Goal: Task Accomplishment & Management: Manage account settings

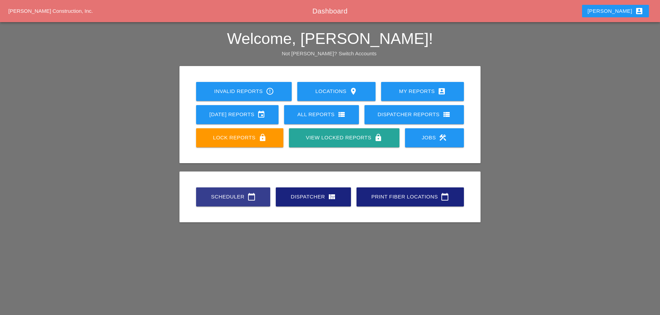
click at [231, 192] on link "Scheduler calendar_today" at bounding box center [233, 197] width 74 height 19
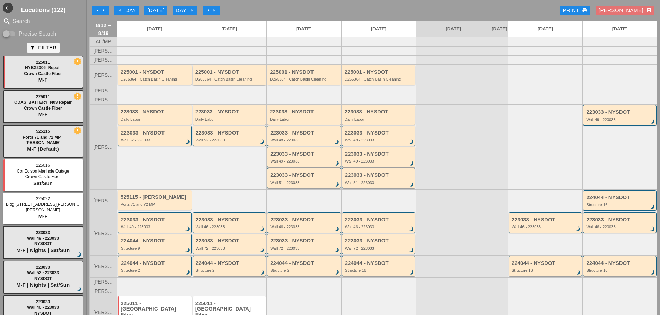
click at [208, 81] on div "D265364 - Catch Basin Cleaning" at bounding box center [229, 79] width 69 height 4
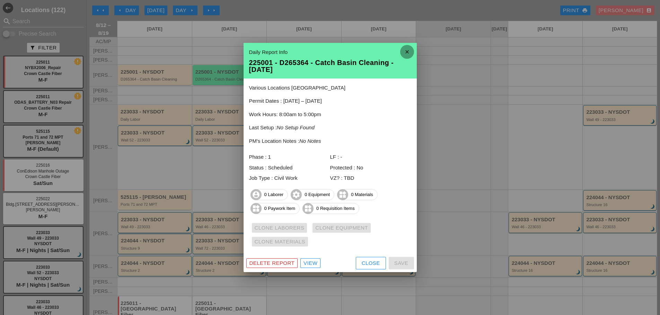
click at [407, 50] on icon "close" at bounding box center [407, 52] width 14 height 14
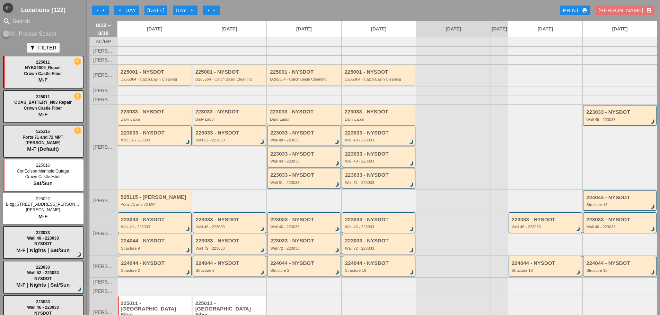
click at [149, 81] on div "D265364 - Catch Basin Cleaning" at bounding box center [154, 79] width 69 height 4
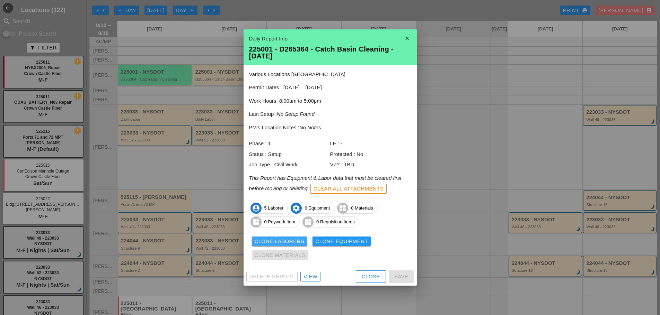
click at [259, 240] on div "Clone Laborers" at bounding box center [279, 242] width 50 height 8
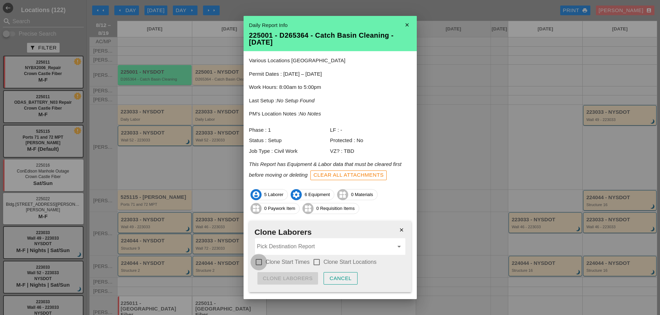
drag, startPoint x: 258, startPoint y: 262, endPoint x: 288, endPoint y: 261, distance: 30.1
click at [259, 262] on div at bounding box center [259, 263] width 12 height 12
checkbox input "true"
click at [319, 261] on div at bounding box center [317, 263] width 12 height 12
checkbox input "true"
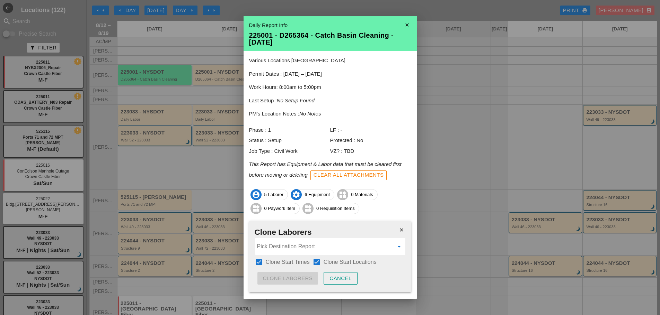
click at [302, 248] on input "Pick Destination Report" at bounding box center [325, 246] width 136 height 11
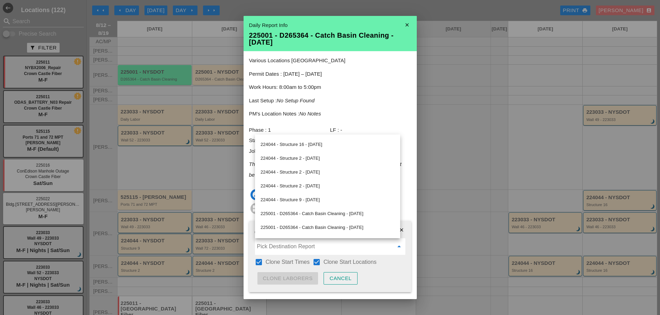
scroll to position [346, 0]
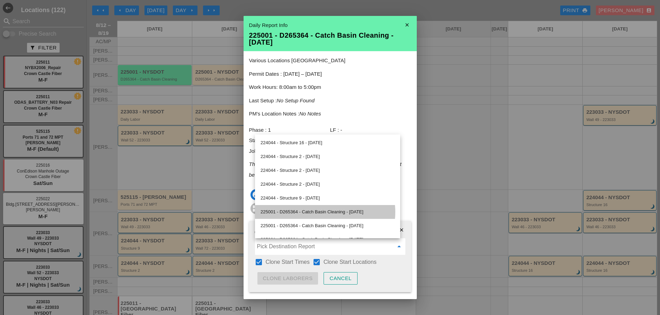
click at [313, 212] on div "225001 - D265364 - Catch Basin Cleaning - 08/13/2025" at bounding box center [327, 212] width 134 height 8
type input "225001 - D265364 - Catch Basin Cleaning - 08/13/2025"
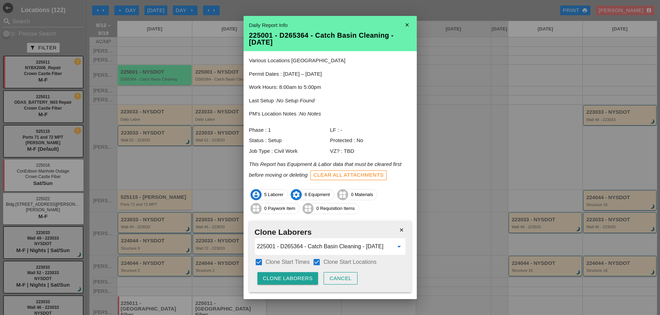
click at [277, 280] on div "Clone Laborers" at bounding box center [288, 279] width 50 height 8
click at [277, 279] on div "Are you sure?" at bounding box center [285, 279] width 44 height 8
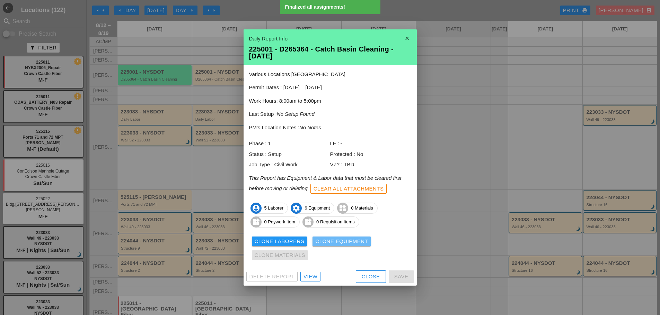
click at [320, 242] on div "Clone Equipment" at bounding box center [341, 242] width 53 height 8
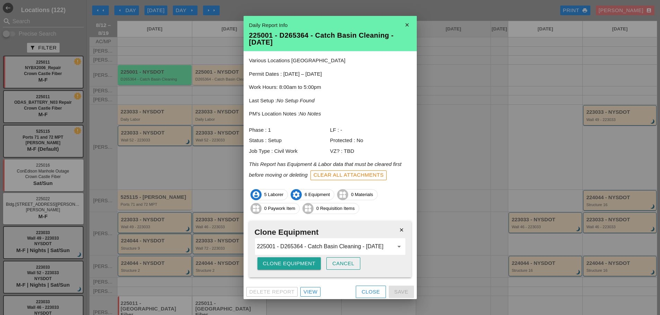
click at [280, 262] on div "Clone Equipment" at bounding box center [289, 264] width 53 height 8
click at [281, 262] on div "Are you sure?" at bounding box center [285, 264] width 44 height 8
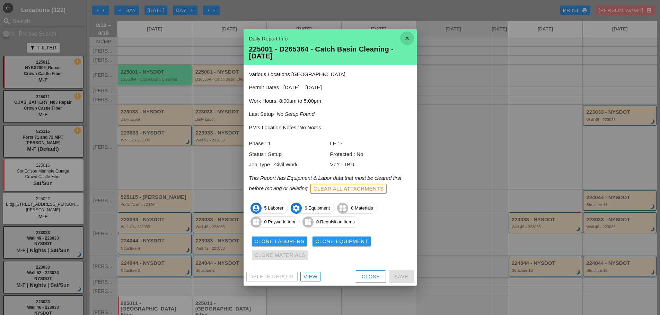
click at [408, 37] on icon "close" at bounding box center [407, 39] width 14 height 14
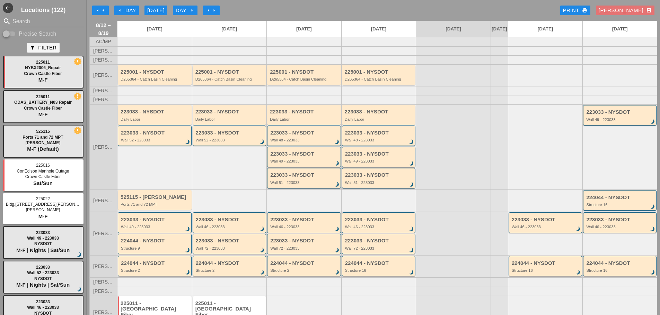
click at [233, 81] on div "225001 - NYSDOT D265364 - Catch Basin Cleaning" at bounding box center [229, 75] width 69 height 12
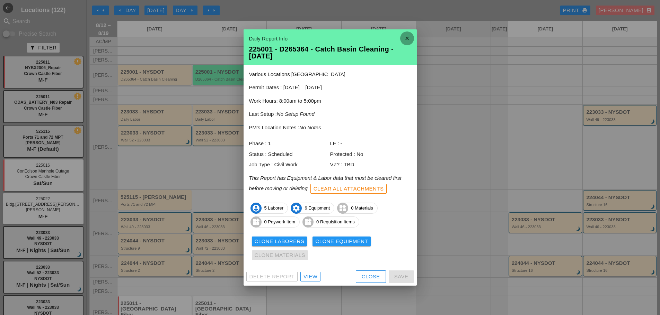
drag, startPoint x: 406, startPoint y: 38, endPoint x: 404, endPoint y: 45, distance: 6.8
click at [406, 39] on icon "close" at bounding box center [407, 39] width 14 height 14
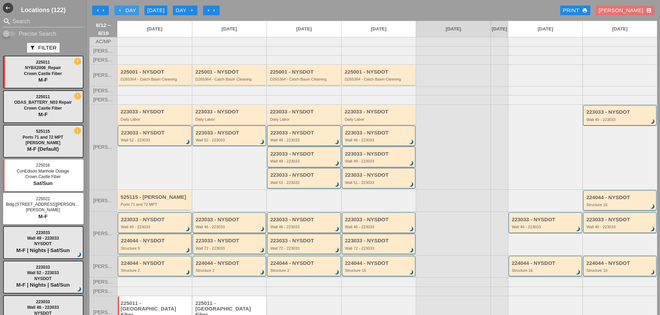
click at [119, 10] on icon "arrow_left" at bounding box center [120, 11] width 6 height 6
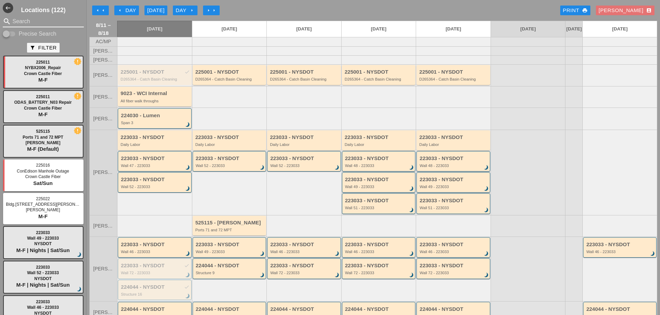
click at [40, 23] on input "Search" at bounding box center [43, 21] width 62 height 11
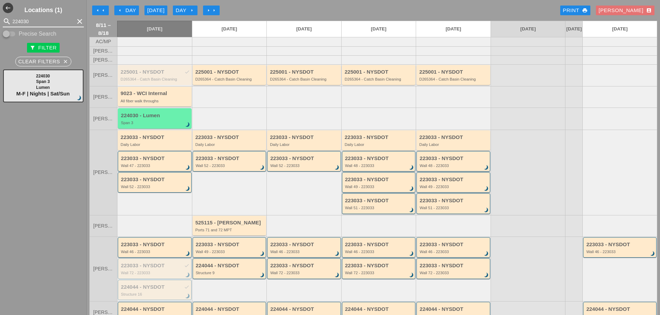
type input "224030"
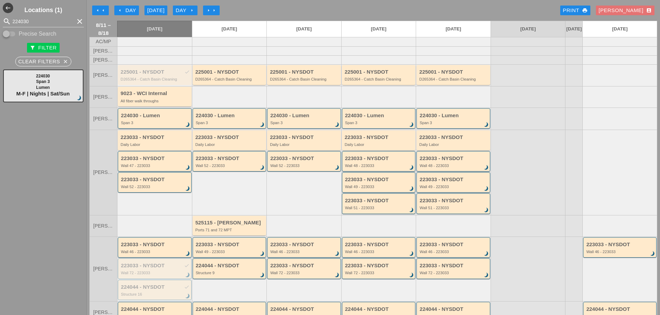
click at [140, 129] on div "224030 - Lumen Span 3 brightness_3" at bounding box center [155, 118] width 74 height 20
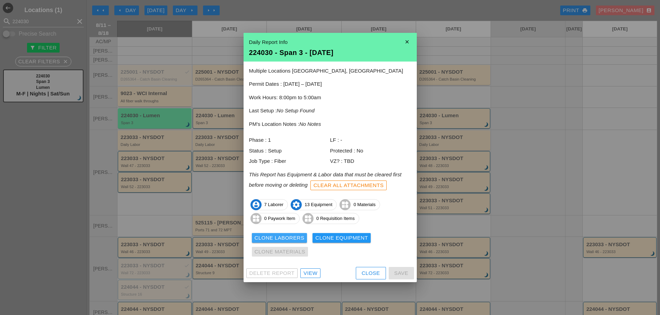
click at [280, 239] on div "Clone Laborers" at bounding box center [279, 238] width 50 height 8
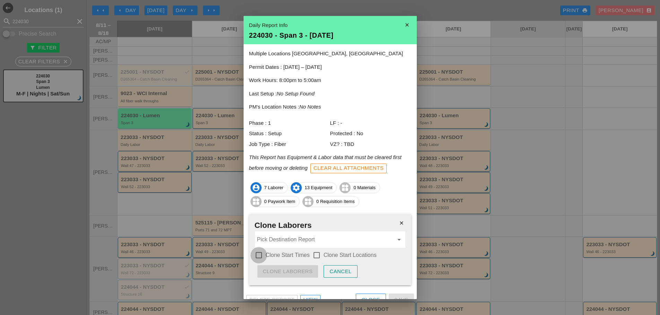
click at [258, 253] on div at bounding box center [259, 256] width 12 height 12
checkbox input "true"
click at [315, 258] on div at bounding box center [317, 256] width 12 height 12
checkbox input "true"
click at [302, 241] on input "Pick Destination Report" at bounding box center [325, 239] width 136 height 11
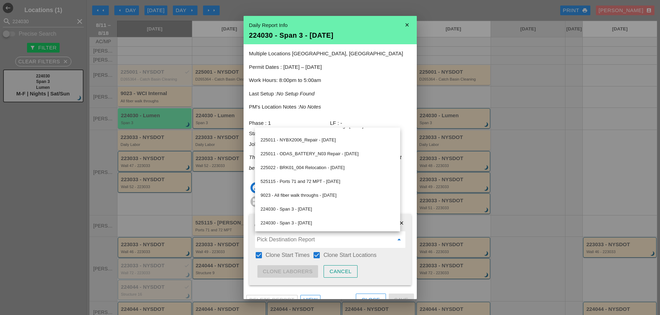
scroll to position [550, 0]
click at [281, 185] on div "224030 - Span 3 - 08/12/2025" at bounding box center [327, 182] width 134 height 8
type input "224030 - Span 3 - 08/12/2025"
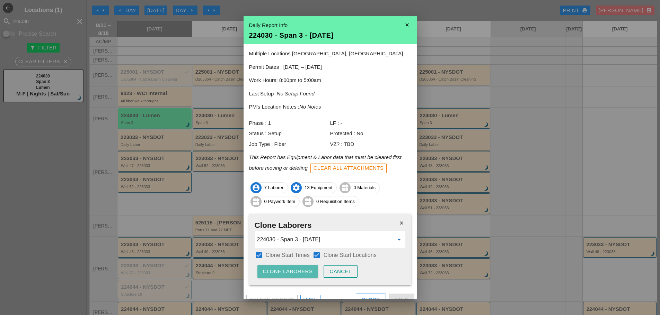
click at [291, 268] on div "Clone Laborers" at bounding box center [288, 272] width 50 height 8
click at [291, 268] on div "Are you sure?" at bounding box center [285, 272] width 44 height 8
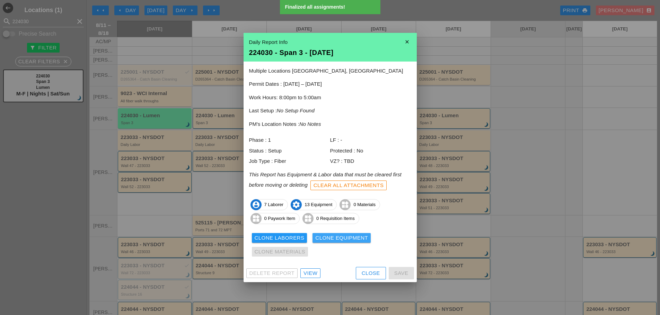
click at [341, 240] on div "Clone Equipment" at bounding box center [341, 238] width 53 height 8
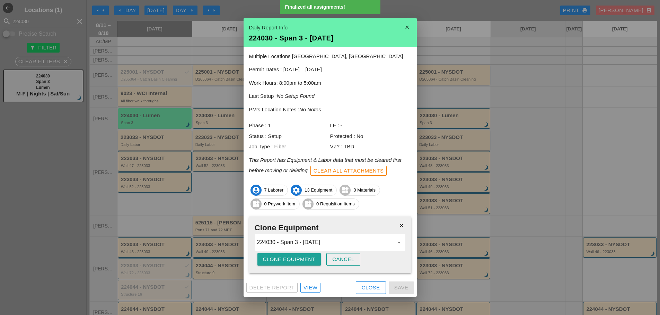
click at [288, 260] on div "Clone Equipment" at bounding box center [289, 260] width 53 height 8
click at [288, 260] on div "Are you sure?" at bounding box center [285, 260] width 44 height 8
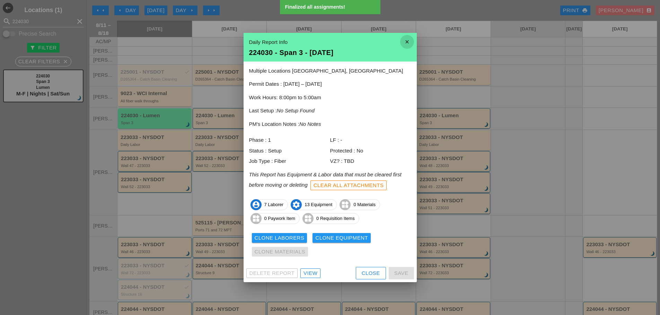
click at [409, 39] on icon "close" at bounding box center [407, 42] width 14 height 14
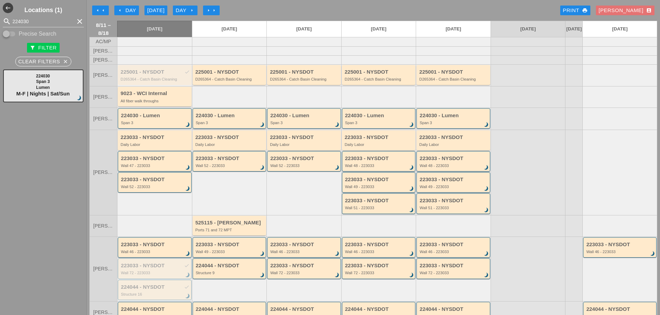
click at [247, 125] on div "Span 3" at bounding box center [230, 123] width 69 height 4
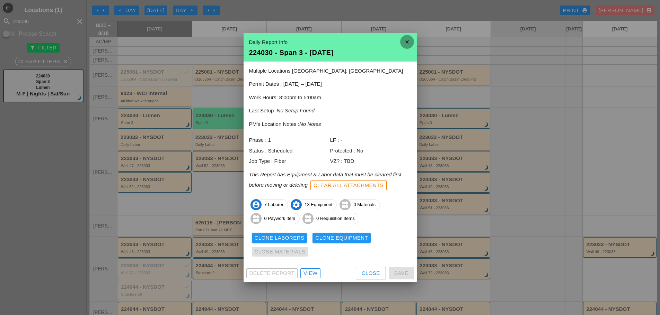
click at [407, 43] on icon "close" at bounding box center [407, 42] width 14 height 14
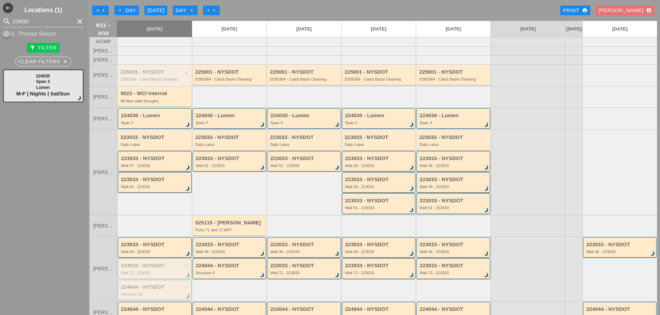
click at [239, 125] on div "Span 3" at bounding box center [230, 123] width 69 height 4
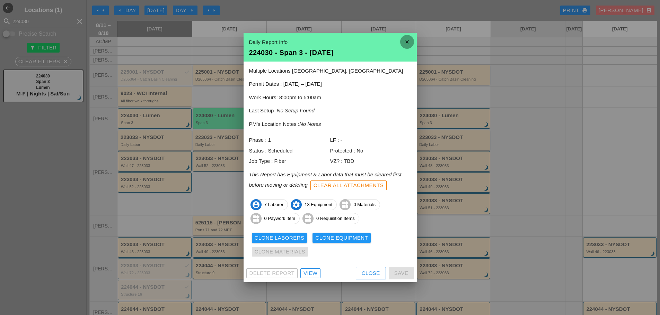
click at [409, 44] on icon "close" at bounding box center [407, 42] width 14 height 14
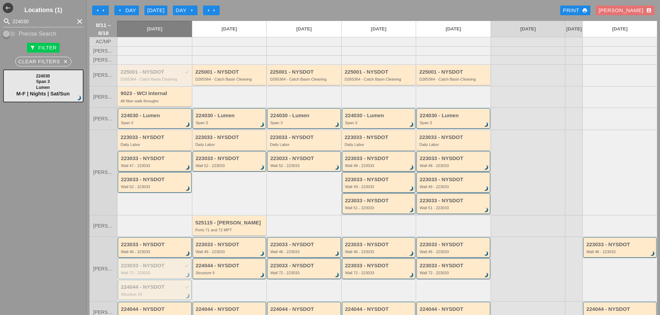
click at [228, 125] on div "Span 3" at bounding box center [230, 123] width 69 height 4
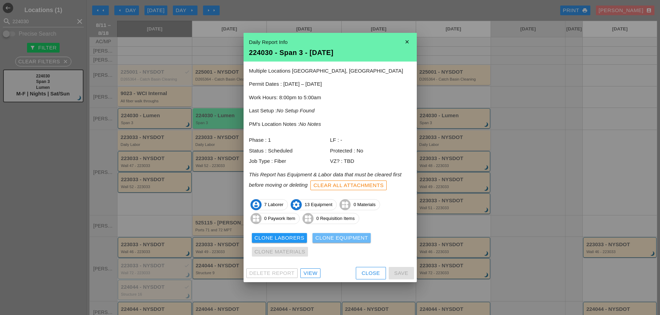
click at [322, 236] on div "Clone Equipment" at bounding box center [341, 238] width 53 height 8
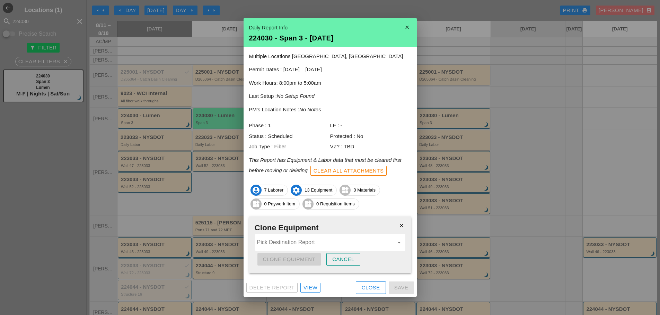
click at [404, 20] on div "Daily Report Info 224030 - Span 3 - 08/12/2025" at bounding box center [329, 32] width 173 height 29
click at [409, 25] on icon "close" at bounding box center [407, 27] width 14 height 14
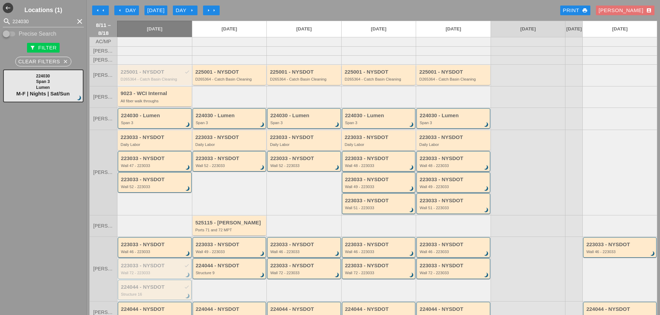
click at [233, 125] on div "224030 - Lumen Span 3 brightness_3" at bounding box center [230, 119] width 69 height 12
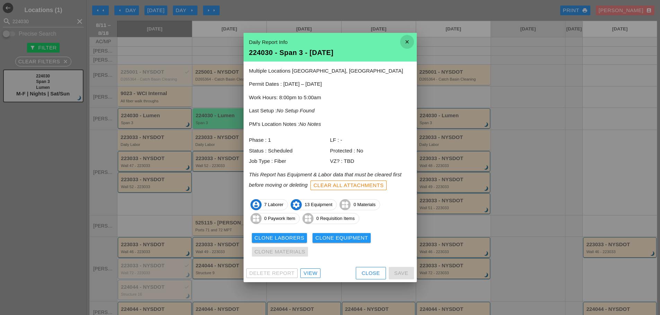
click at [410, 42] on icon "close" at bounding box center [407, 42] width 14 height 14
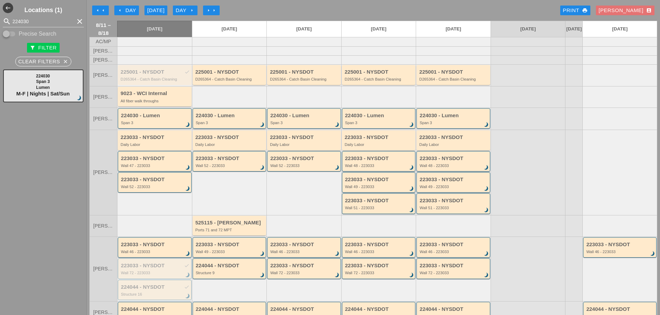
click at [217, 125] on div "Span 3" at bounding box center [230, 123] width 69 height 4
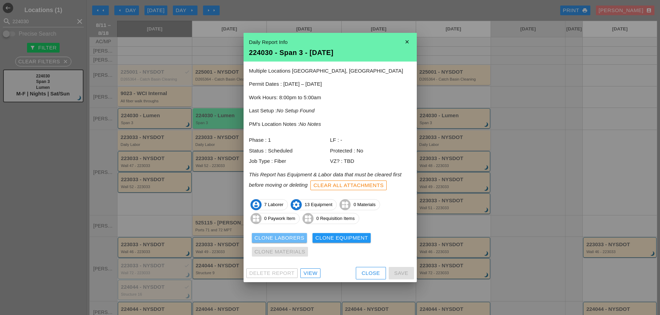
click at [267, 238] on div "Clone Laborers" at bounding box center [279, 238] width 50 height 8
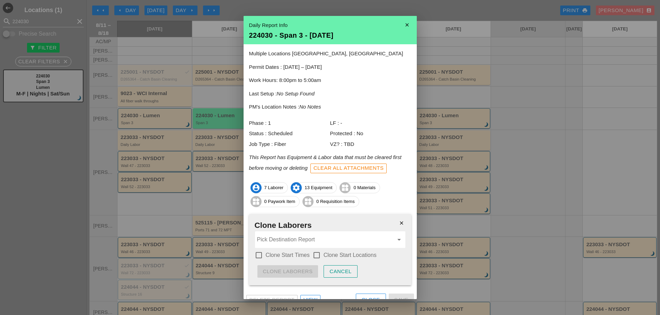
drag, startPoint x: 256, startPoint y: 253, endPoint x: 281, endPoint y: 252, distance: 24.9
click at [256, 253] on div at bounding box center [259, 256] width 12 height 12
checkbox input "true"
click at [312, 253] on div at bounding box center [317, 256] width 12 height 12
checkbox input "true"
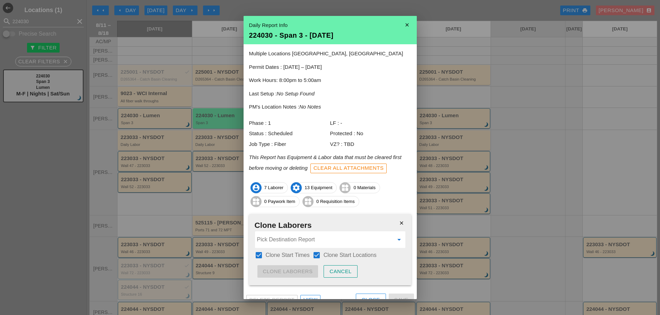
click at [300, 243] on input "Pick Destination Report" at bounding box center [325, 239] width 136 height 11
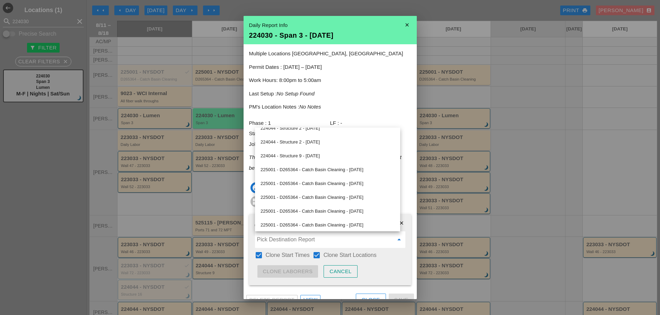
scroll to position [450, 0]
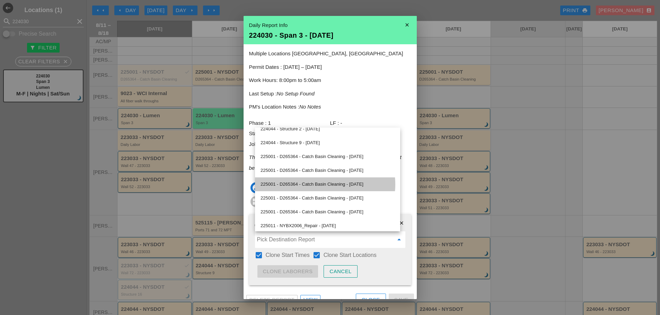
click at [305, 186] on div "225001 - D265364 - Catch Basin Cleaning - 08/13/2025" at bounding box center [327, 184] width 134 height 8
type input "225001 - D265364 - Catch Basin Cleaning - 08/13/2025"
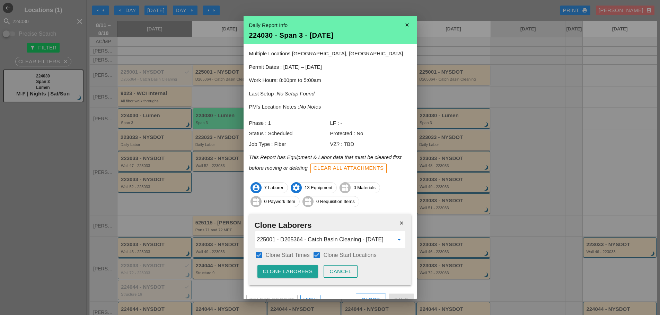
click at [287, 270] on div "Clone Laborers" at bounding box center [288, 272] width 50 height 8
click at [287, 271] on div "Are you sure?" at bounding box center [285, 272] width 44 height 8
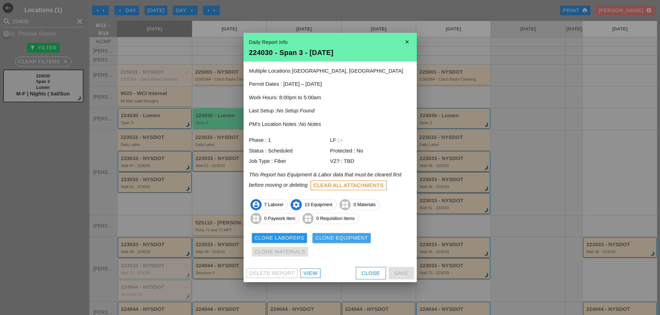
click at [337, 240] on div "Clone Equipment" at bounding box center [341, 238] width 53 height 8
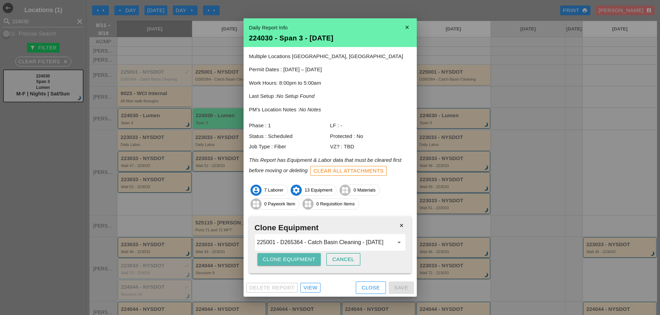
click at [299, 260] on div "Clone Equipment" at bounding box center [289, 260] width 53 height 8
click at [300, 260] on div "Clone Equipment" at bounding box center [289, 260] width 53 height 8
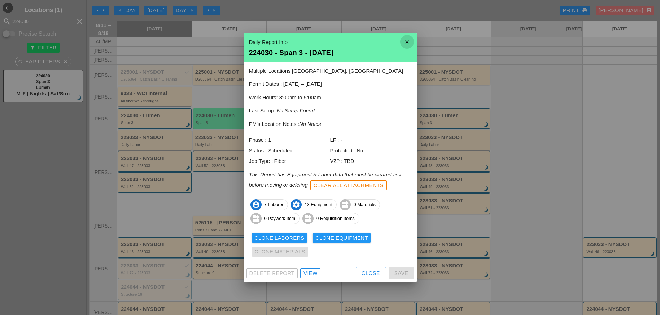
click at [406, 41] on icon "close" at bounding box center [407, 42] width 14 height 14
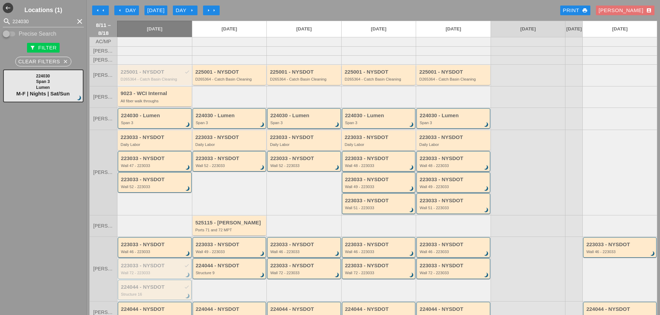
click at [294, 125] on div "Span 3" at bounding box center [304, 123] width 69 height 4
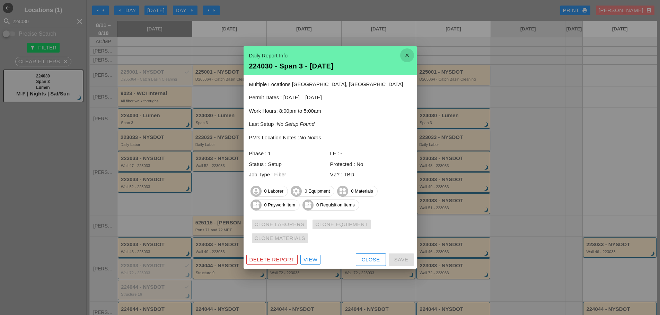
click at [405, 55] on icon "close" at bounding box center [407, 55] width 14 height 14
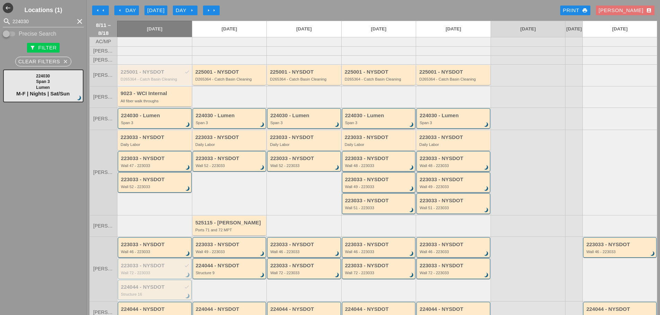
click at [370, 119] on div "224030 - Lumen" at bounding box center [379, 116] width 69 height 6
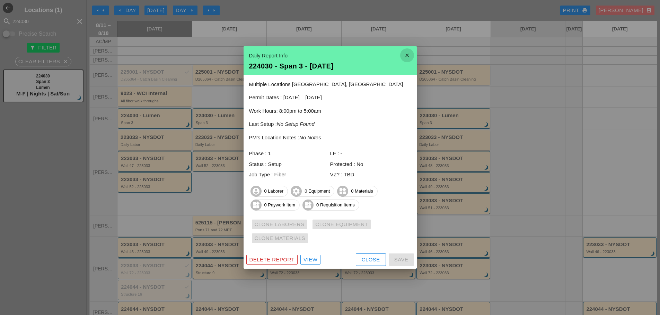
click at [406, 56] on icon "close" at bounding box center [407, 55] width 14 height 14
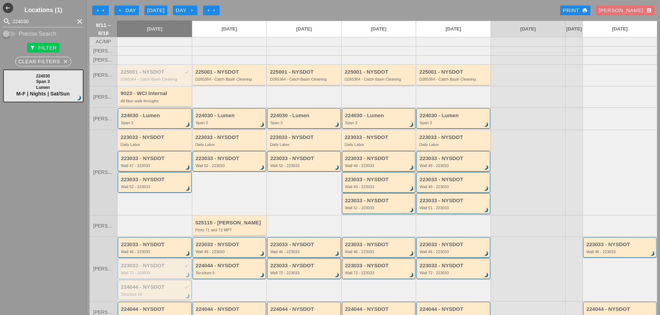
click at [217, 129] on div "224030 - Lumen Span 3 brightness_3" at bounding box center [229, 118] width 74 height 20
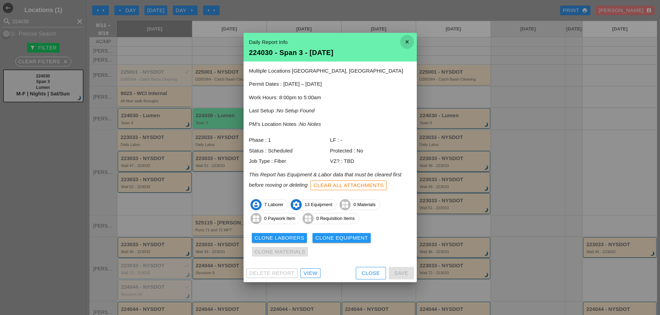
click at [409, 41] on icon "close" at bounding box center [407, 42] width 14 height 14
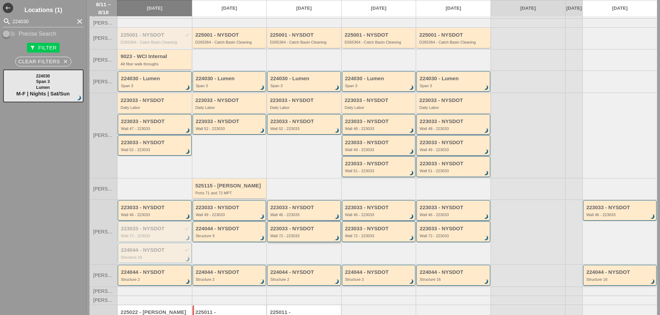
scroll to position [77, 0]
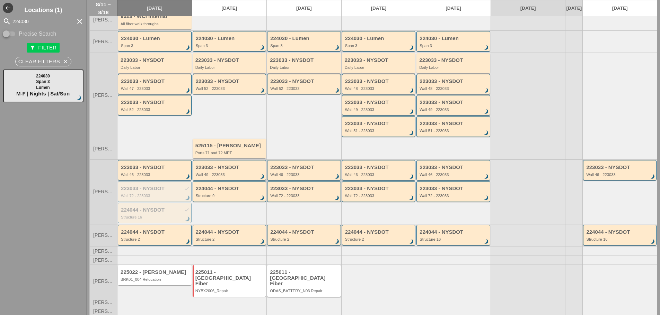
click at [324, 290] on div "ODAS_BATTERY_N03 Repair" at bounding box center [304, 291] width 69 height 4
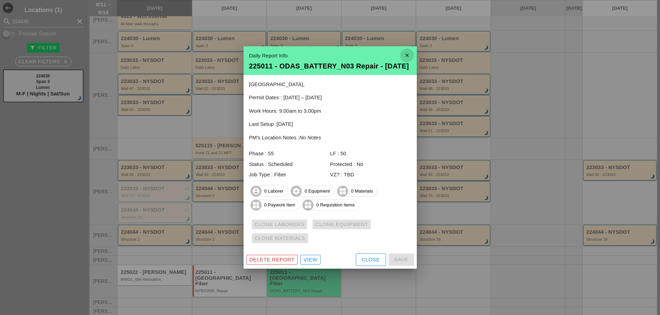
drag, startPoint x: 406, startPoint y: 49, endPoint x: 421, endPoint y: 47, distance: 14.7
click at [406, 49] on icon "close" at bounding box center [407, 55] width 14 height 14
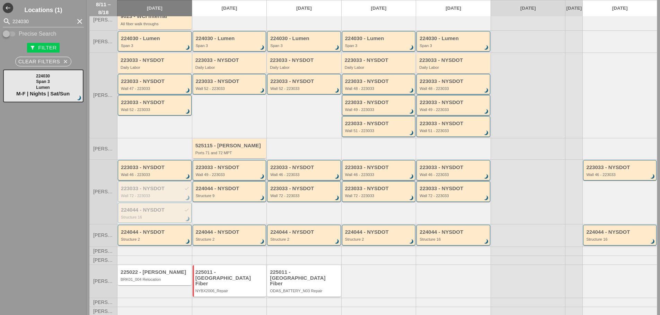
scroll to position [0, 0]
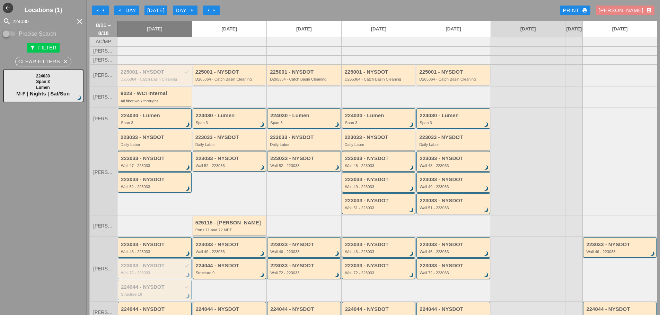
click at [624, 12] on div "[PERSON_NAME] account_box" at bounding box center [624, 11] width 53 height 8
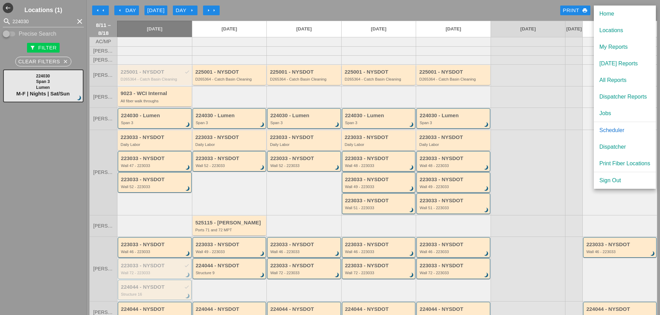
click at [623, 147] on div "Dispatcher" at bounding box center [624, 147] width 51 height 8
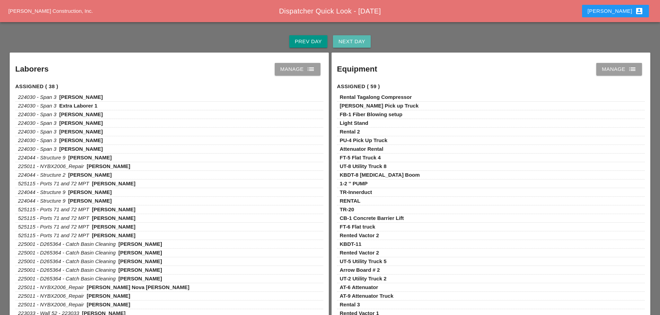
click at [365, 42] on div "Next Day" at bounding box center [351, 42] width 27 height 8
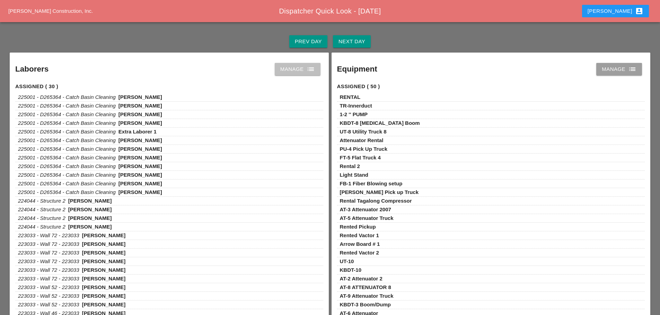
click at [316, 71] on link "Manage list" at bounding box center [298, 69] width 46 height 12
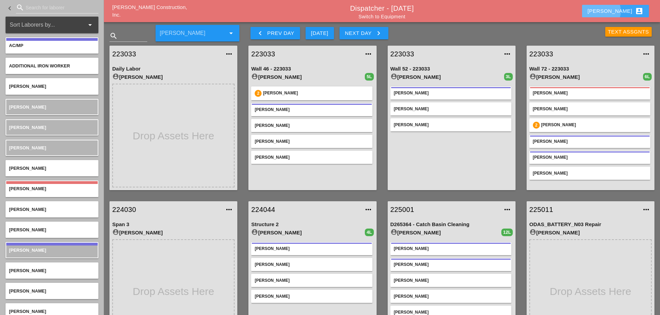
click at [621, 9] on div "[PERSON_NAME] account_box" at bounding box center [615, 11] width 56 height 8
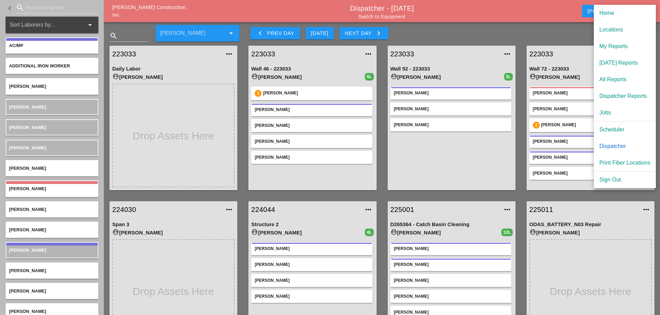
click at [618, 128] on div "Scheduler" at bounding box center [624, 130] width 51 height 8
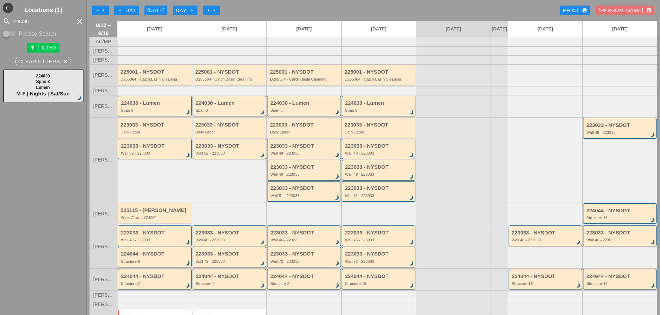
click at [225, 116] on div "224030 - Lumen Span 3 brightness_3" at bounding box center [229, 106] width 74 height 20
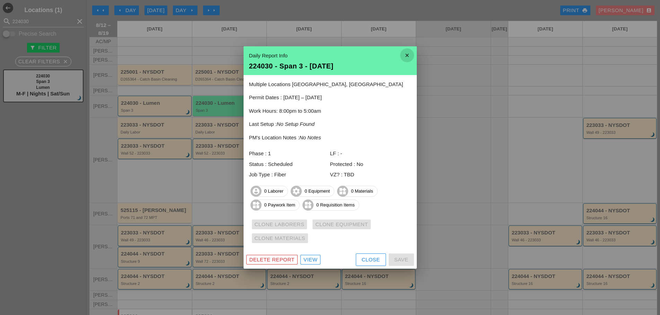
click at [410, 57] on icon "close" at bounding box center [407, 55] width 14 height 14
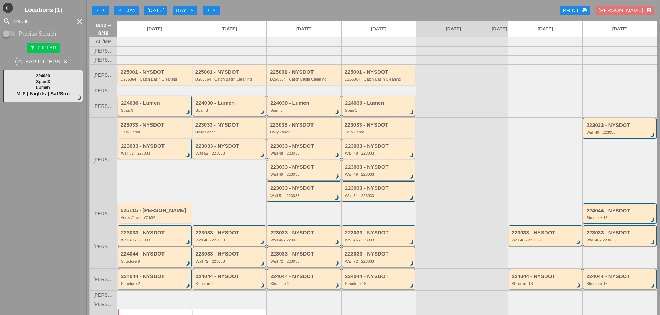
click at [140, 113] on div "Span 3" at bounding box center [155, 110] width 69 height 4
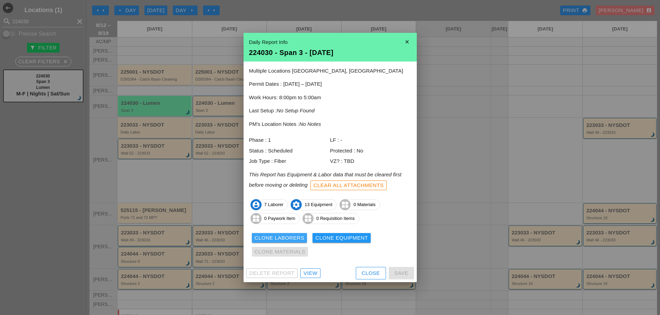
click at [261, 237] on div "Clone Laborers" at bounding box center [279, 238] width 50 height 8
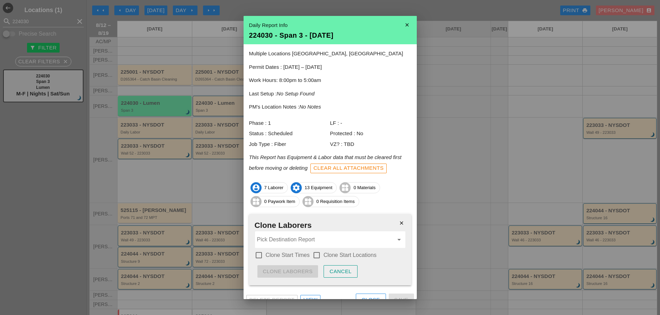
click at [261, 255] on div at bounding box center [259, 256] width 12 height 12
checkbox input "true"
click at [319, 256] on div at bounding box center [317, 256] width 12 height 12
checkbox input "true"
click at [302, 242] on input "Pick Destination Report" at bounding box center [325, 239] width 136 height 11
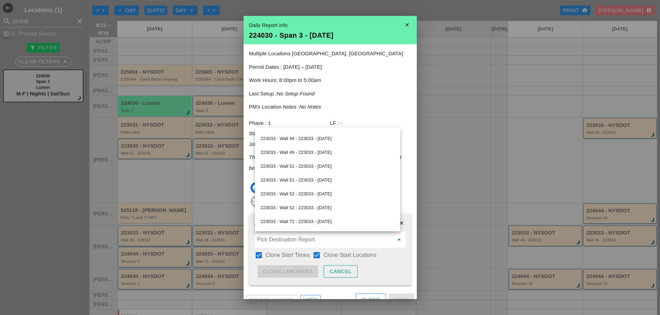
scroll to position [176, 0]
click at [403, 25] on icon "close" at bounding box center [407, 25] width 14 height 14
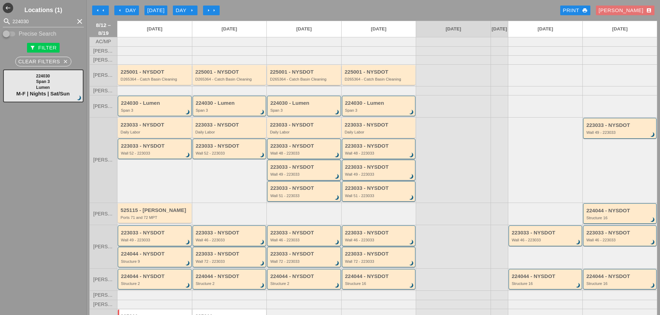
click at [314, 81] on div "D265364 - Catch Basin Cleaning" at bounding box center [304, 79] width 69 height 4
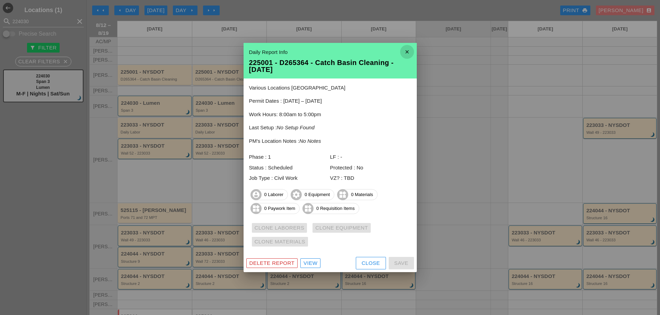
click at [406, 50] on icon "close" at bounding box center [407, 52] width 14 height 14
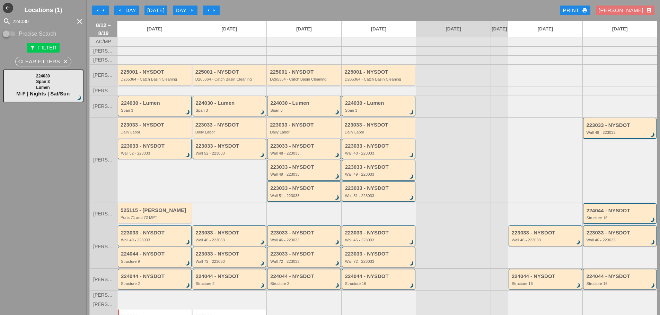
click at [156, 113] on div "Span 3" at bounding box center [155, 110] width 69 height 4
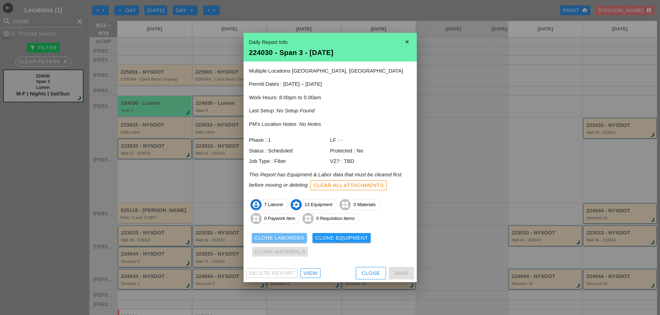
click at [286, 237] on div "Clone Laborers" at bounding box center [279, 238] width 50 height 8
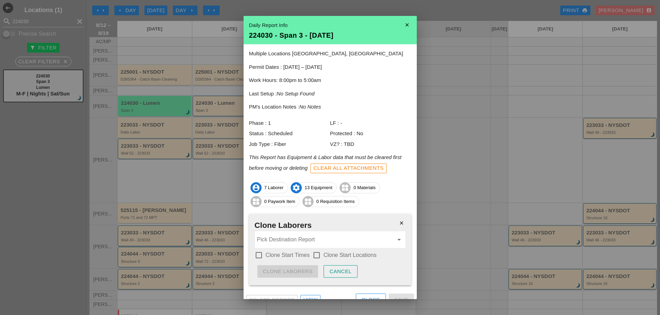
click at [260, 253] on div at bounding box center [259, 256] width 12 height 12
checkbox input "true"
click at [313, 256] on div at bounding box center [317, 256] width 12 height 12
checkbox input "true"
click at [303, 243] on input "Pick Destination Report" at bounding box center [325, 239] width 136 height 11
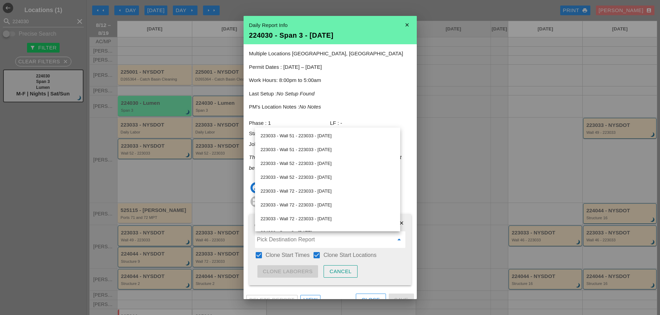
scroll to position [242, 0]
click at [313, 195] on div "224030 - Span 3 - [DATE]" at bounding box center [327, 198] width 134 height 8
type input "224030 - Span 3 - [DATE]"
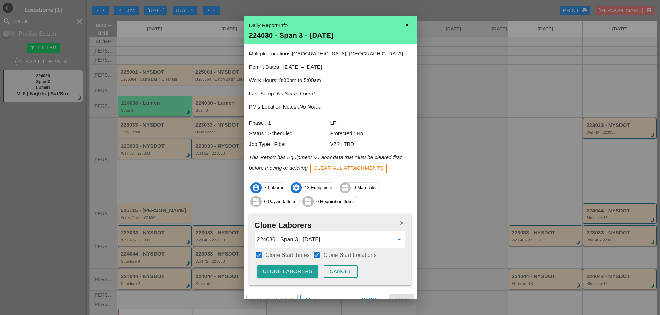
click at [279, 272] on div "Clone Laborers" at bounding box center [288, 272] width 50 height 8
click at [281, 270] on div "Are you sure?" at bounding box center [285, 272] width 44 height 8
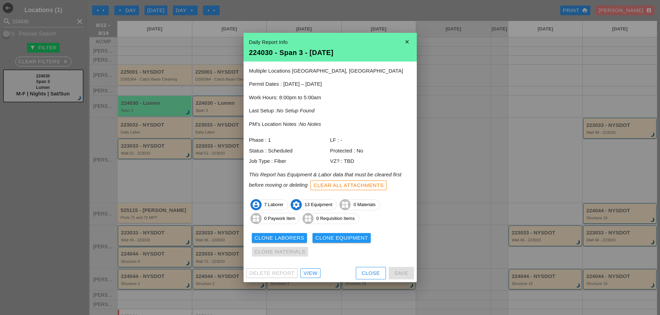
click at [328, 233] on div "Clone Laborers Clone Equipment Clone Materials" at bounding box center [330, 245] width 162 height 28
click at [323, 239] on div "Clone Equipment" at bounding box center [341, 238] width 53 height 8
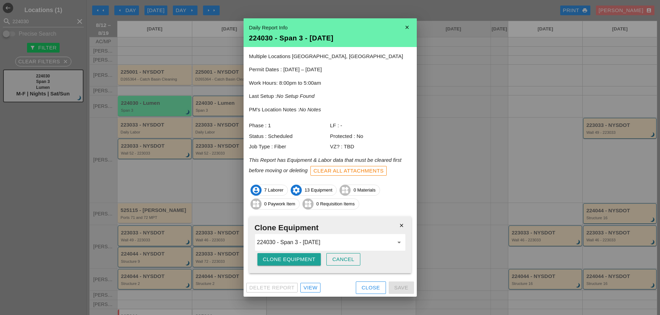
click at [299, 260] on div "Clone Equipment" at bounding box center [289, 260] width 53 height 8
click at [299, 259] on div "Are you sure?" at bounding box center [285, 260] width 44 height 8
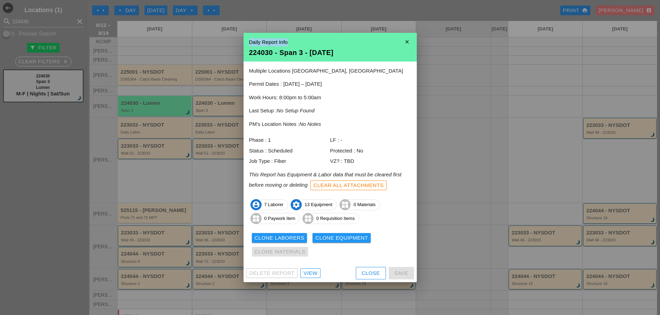
click at [416, 44] on div "close Daily Report Info 224030 - Span 3 - 08/12/2025 Multiple Locations Boston,…" at bounding box center [330, 157] width 660 height 315
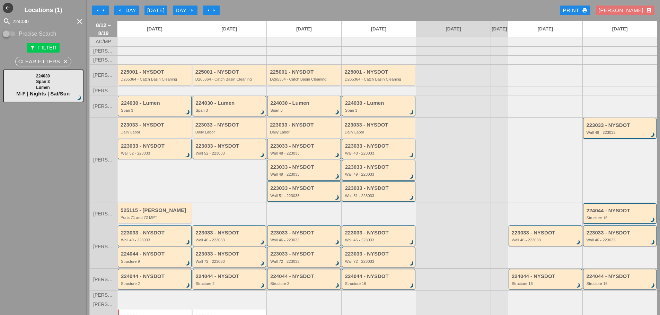
click at [234, 113] on div "224030 - Lumen Span 3 brightness_3" at bounding box center [230, 106] width 69 height 12
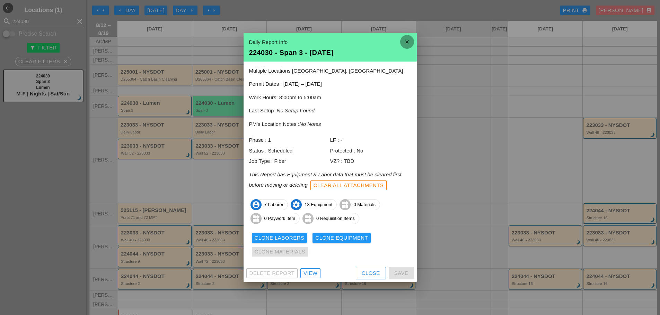
click at [409, 44] on icon "close" at bounding box center [407, 42] width 14 height 14
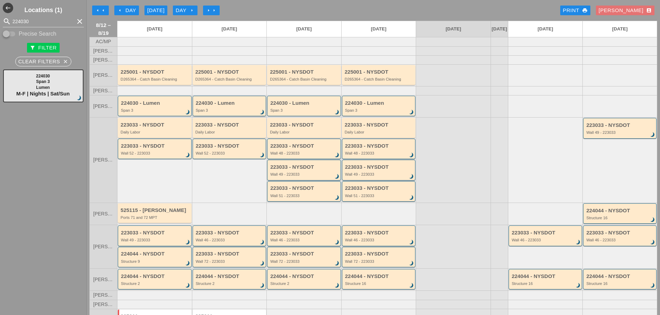
click at [219, 106] on div "224030 - Lumen" at bounding box center [230, 103] width 69 height 6
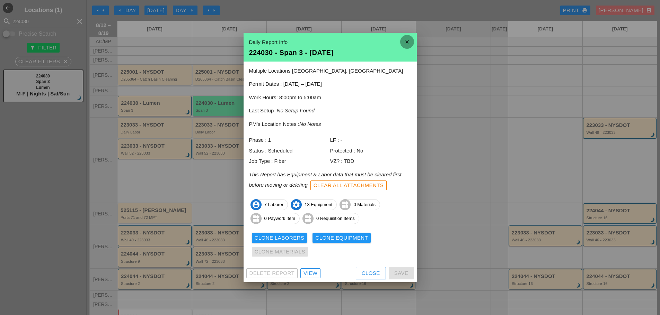
click at [405, 43] on icon "close" at bounding box center [407, 42] width 14 height 14
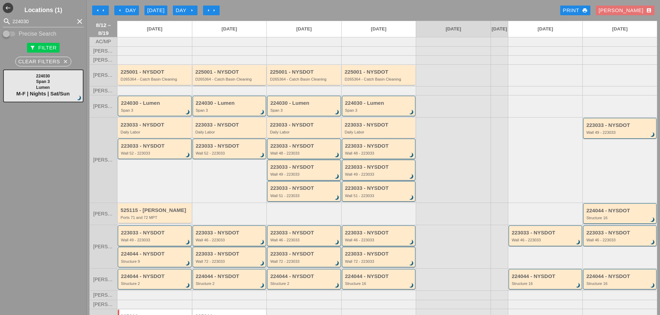
click at [223, 75] on div "225001 - NYSDOT" at bounding box center [229, 72] width 69 height 6
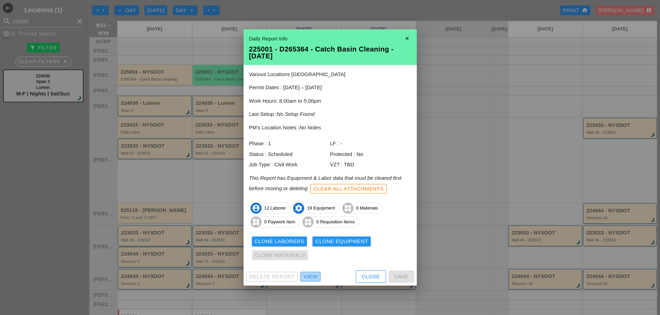
click at [307, 273] on div "View" at bounding box center [310, 277] width 14 height 8
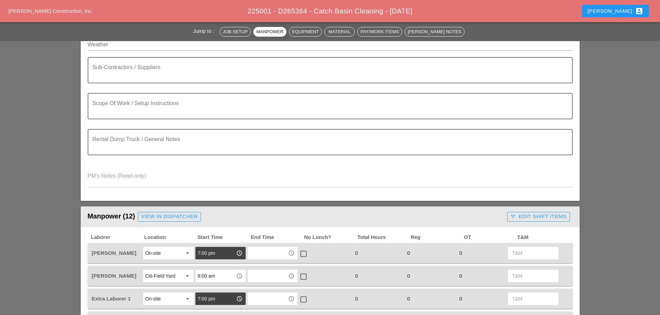
scroll to position [104, 0]
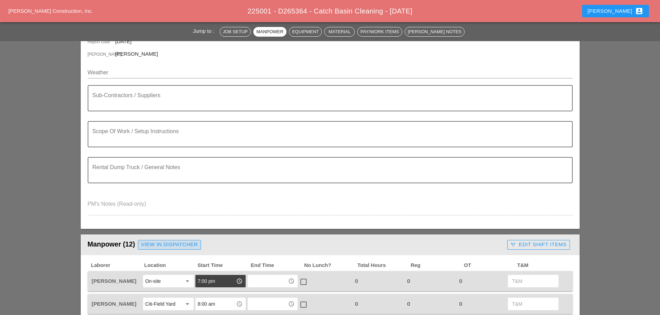
click at [185, 245] on div "View in Dispatcher" at bounding box center [169, 245] width 57 height 8
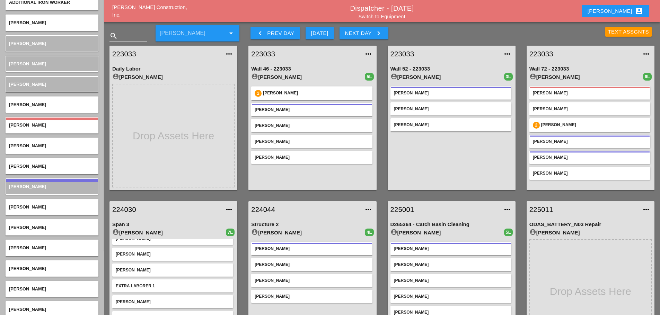
click at [394, 17] on link "Switch to Equipment" at bounding box center [381, 17] width 47 height 6
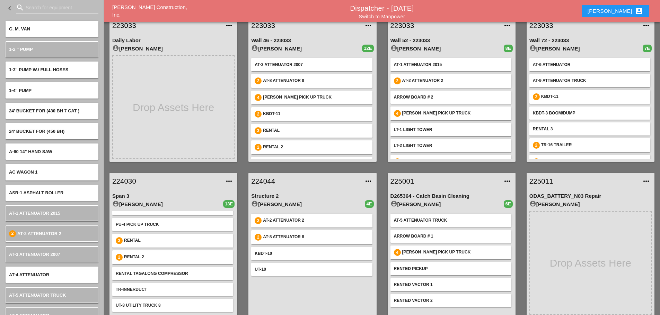
scroll to position [36, 0]
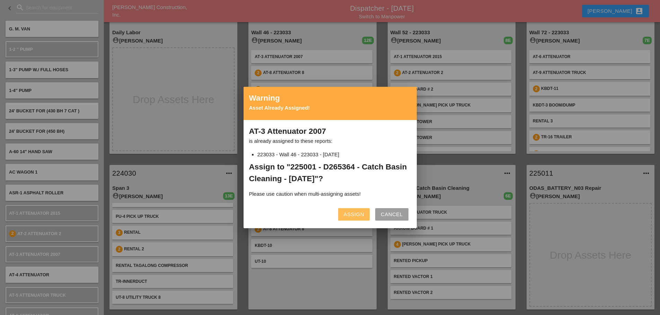
click at [338, 218] on button "Assign" at bounding box center [354, 214] width 32 height 12
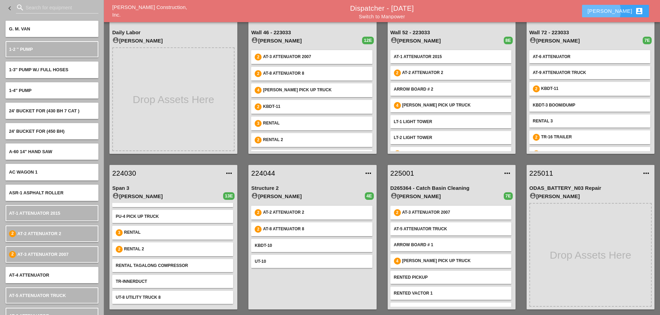
click at [618, 11] on div "[PERSON_NAME] account_box" at bounding box center [615, 11] width 56 height 8
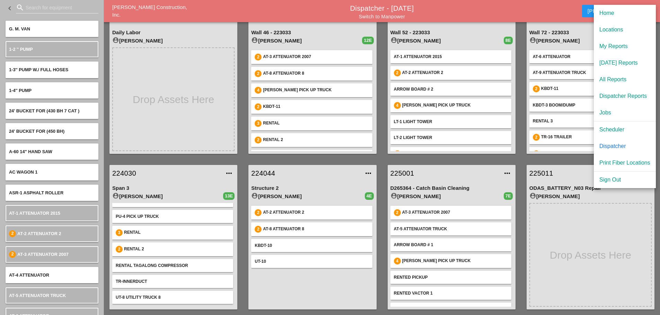
click at [613, 130] on div "Scheduler" at bounding box center [624, 130] width 51 height 8
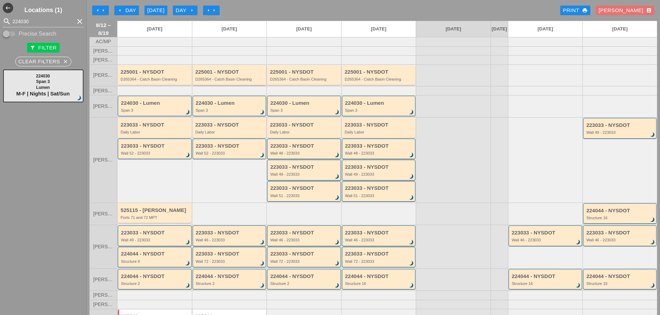
click at [221, 85] on div "225001 - NYSDOT D265364 - Catch Basin Cleaning" at bounding box center [229, 75] width 74 height 20
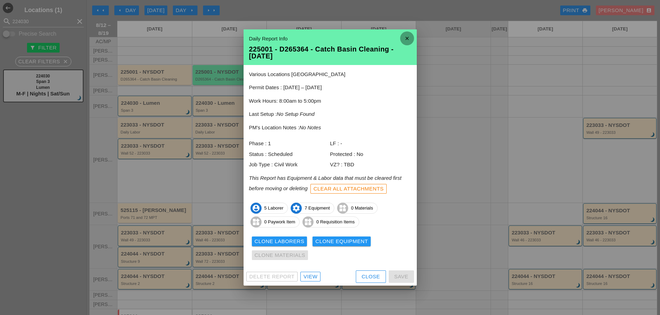
drag, startPoint x: 403, startPoint y: 38, endPoint x: 372, endPoint y: 38, distance: 31.2
click at [403, 38] on icon "close" at bounding box center [407, 39] width 14 height 14
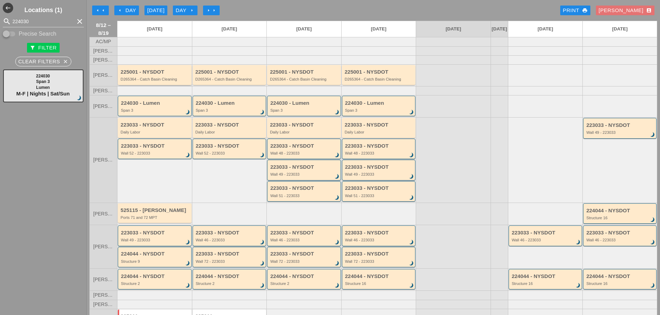
click at [158, 75] on div "225001 - NYSDOT" at bounding box center [154, 72] width 69 height 6
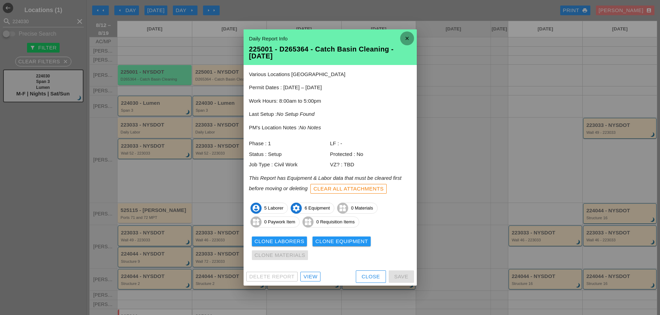
drag, startPoint x: 402, startPoint y: 39, endPoint x: 393, endPoint y: 41, distance: 8.8
click at [402, 39] on icon "close" at bounding box center [407, 39] width 14 height 14
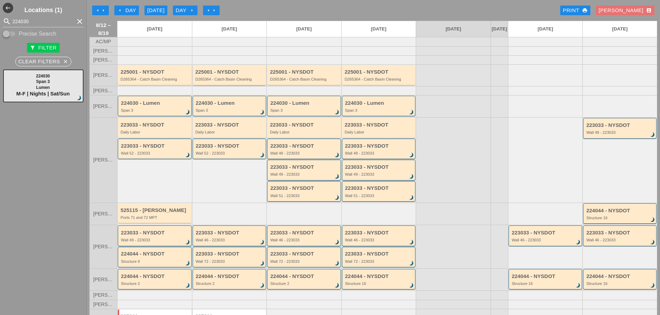
click at [222, 81] on div "D265364 - Catch Basin Cleaning" at bounding box center [229, 79] width 69 height 4
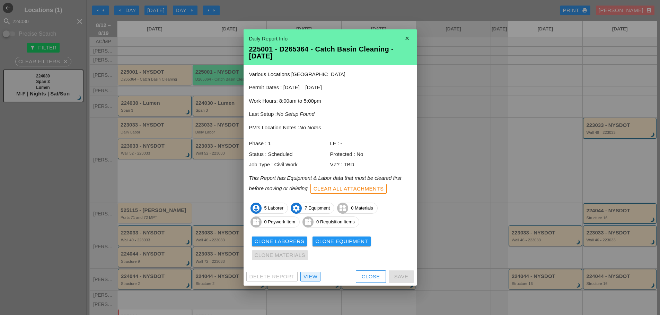
click at [311, 272] on link "View" at bounding box center [310, 277] width 20 height 10
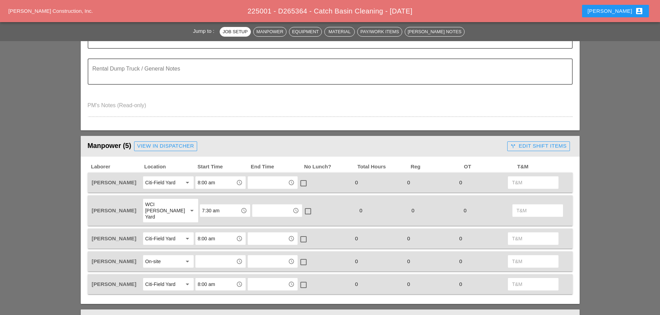
scroll to position [277, 0]
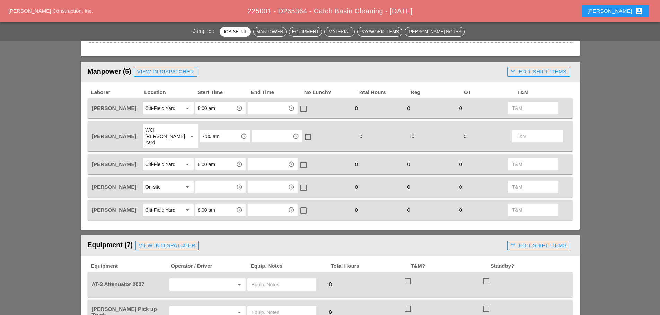
click at [208, 182] on input "text" at bounding box center [215, 187] width 36 height 11
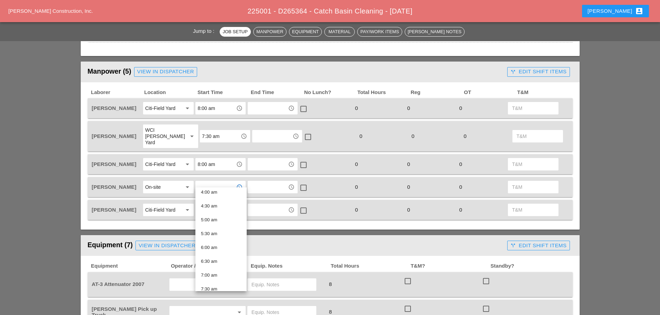
scroll to position [138, 0]
click at [215, 278] on div "8:00 am" at bounding box center [221, 279] width 40 height 8
type input "8:00 am"
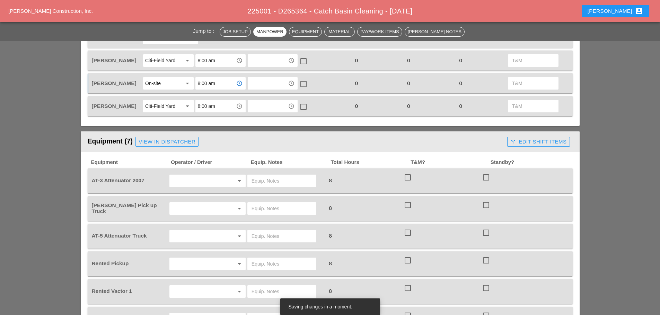
scroll to position [415, 0]
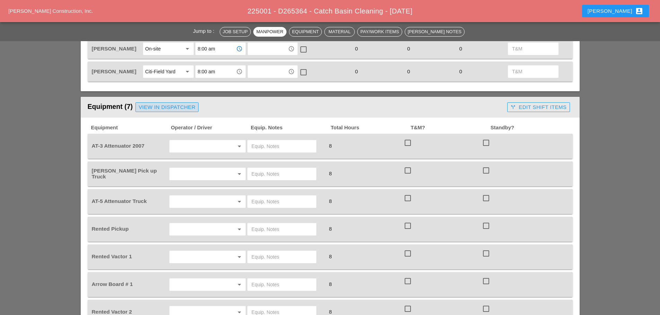
click at [178, 104] on div "View in Dispatcher" at bounding box center [166, 108] width 57 height 8
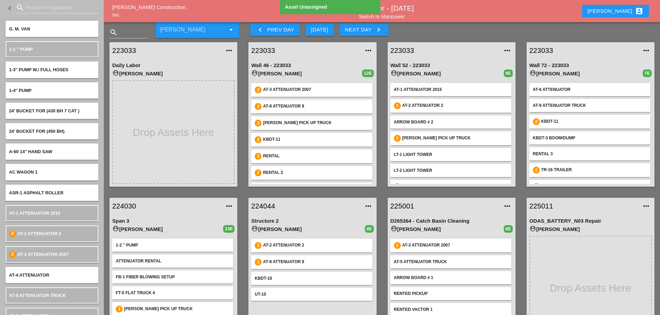
scroll to position [2, 0]
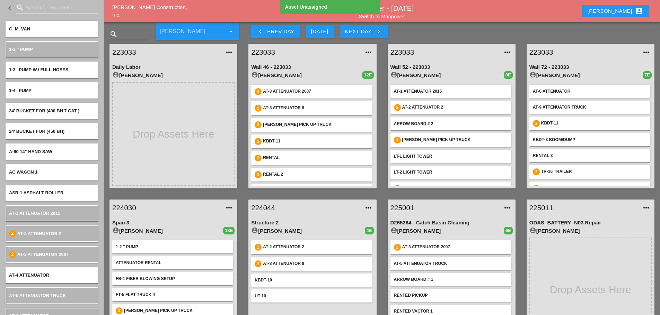
click at [399, 207] on link "225001" at bounding box center [444, 208] width 108 height 10
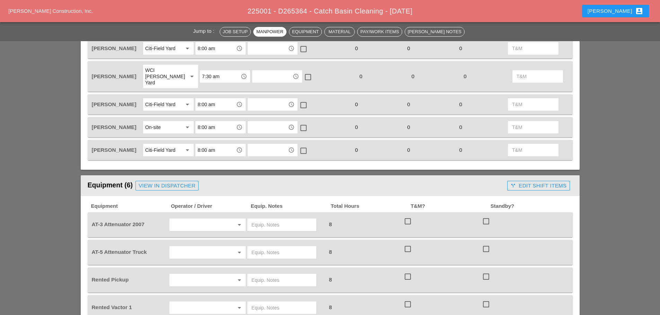
scroll to position [346, 0]
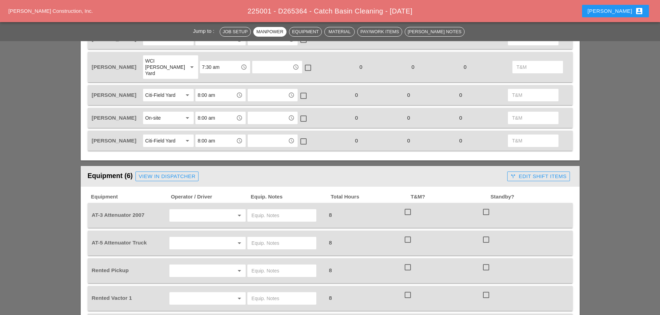
click at [189, 210] on input "text" at bounding box center [197, 215] width 53 height 11
click at [190, 225] on div "Brian Ferguson" at bounding box center [207, 224] width 65 height 8
type input "Brian Ferguson"
click at [188, 239] on input "text" at bounding box center [197, 243] width 53 height 11
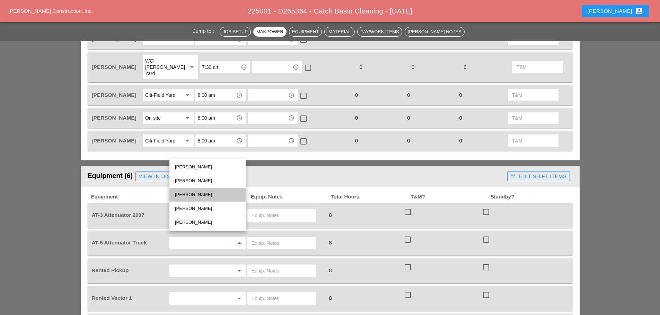
click at [187, 195] on div "Joseph Hill" at bounding box center [207, 195] width 65 height 8
type input "Joseph Hill"
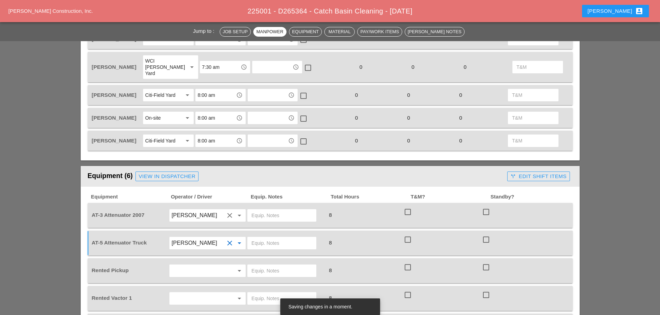
scroll to position [415, 0]
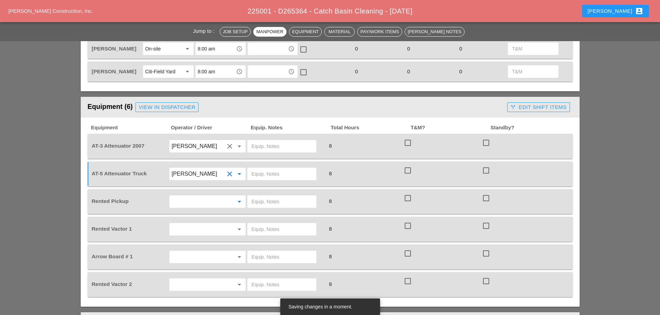
click at [190, 196] on input "text" at bounding box center [197, 201] width 53 height 11
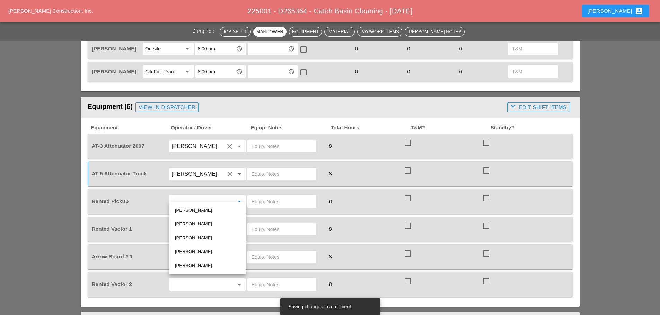
click at [204, 225] on div "[PERSON_NAME]" at bounding box center [207, 224] width 65 height 8
type input "[PERSON_NAME]"
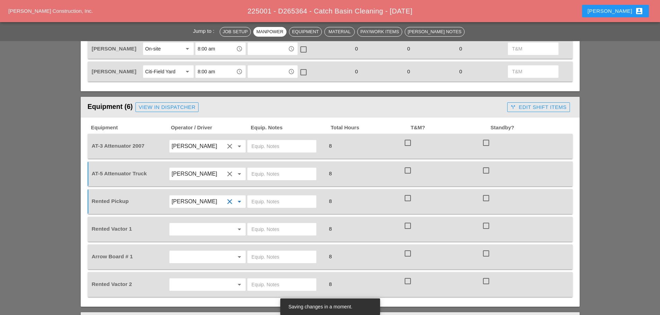
click at [197, 228] on input "text" at bounding box center [197, 229] width 53 height 11
click at [182, 296] on div "Jose Ventura" at bounding box center [207, 293] width 65 height 8
type input "Jose Ventura"
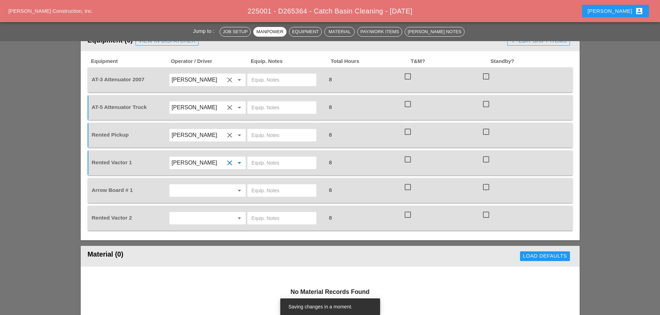
scroll to position [485, 0]
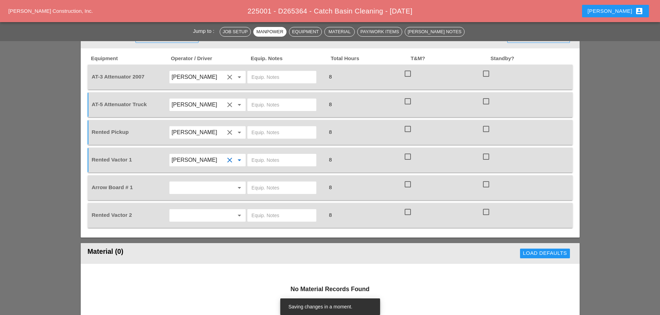
click at [189, 213] on input "text" at bounding box center [197, 215] width 53 height 11
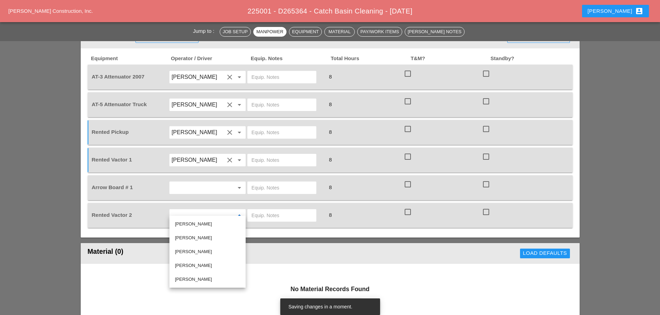
click at [193, 265] on div "Nick Mattheos" at bounding box center [207, 266] width 65 height 8
type input "Nick Mattheos"
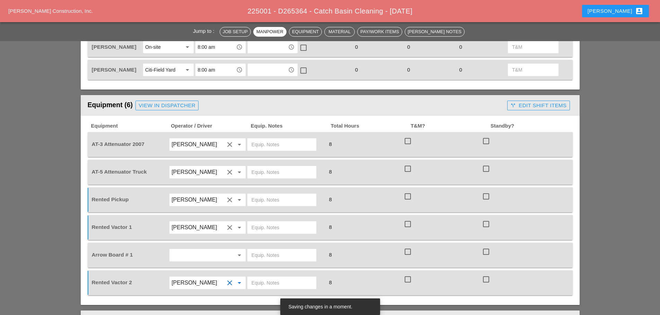
scroll to position [415, 0]
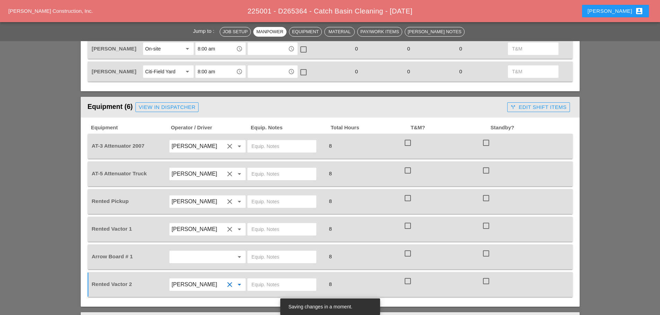
click at [276, 145] on input "text" at bounding box center [281, 146] width 61 height 11
type input "b"
type input "BRUCKNER YARD"
click at [270, 171] on input "text" at bounding box center [281, 174] width 61 height 11
type input "CITIFIELD"
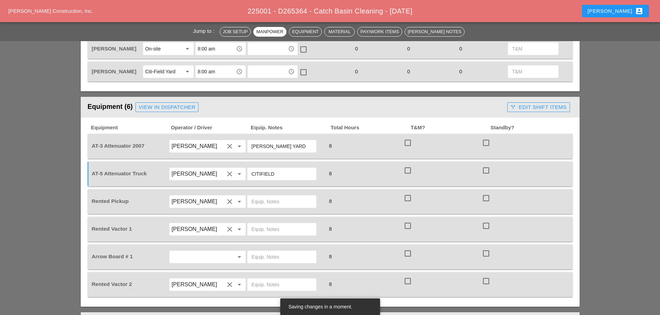
click at [260, 200] on input "text" at bounding box center [281, 201] width 61 height 11
click at [276, 224] on input "text" at bounding box center [281, 229] width 61 height 11
type input "CITIFIELD"
click at [264, 285] on div at bounding box center [281, 285] width 69 height 12
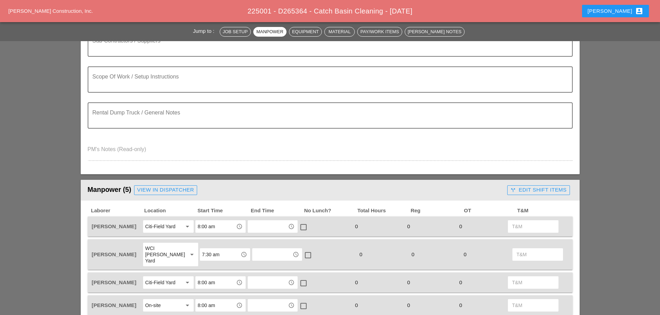
scroll to position [0, 0]
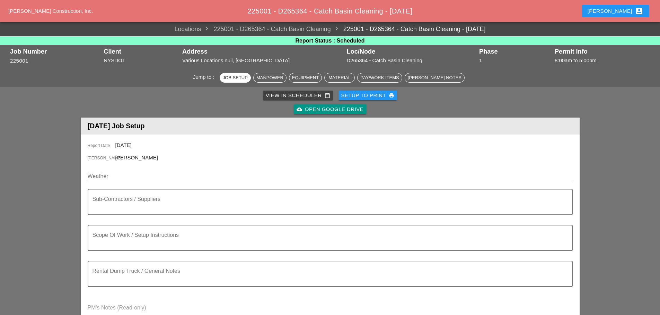
type input "CITIFIELD"
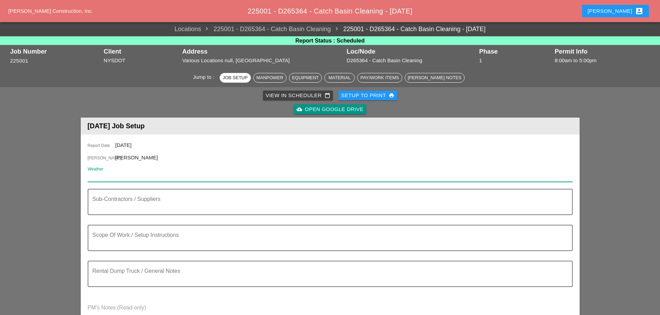
paste input "Wed 13 Day 87"
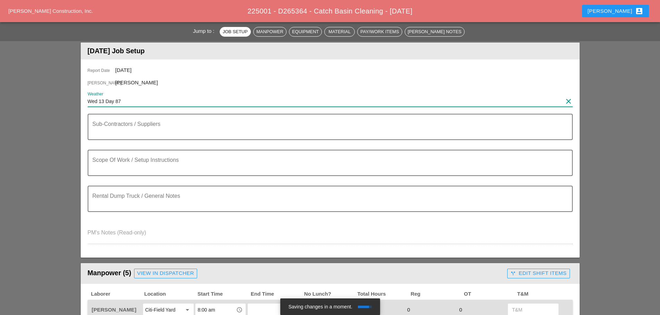
scroll to position [104, 0]
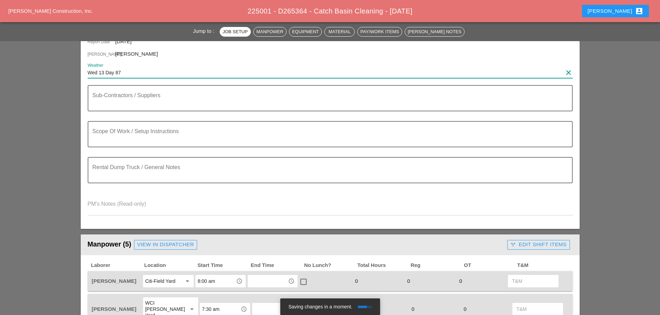
type input "Wed 13 Day 87"
click at [133, 136] on textarea "Scope Of Work / Setup Instructions" at bounding box center [326, 138] width 469 height 17
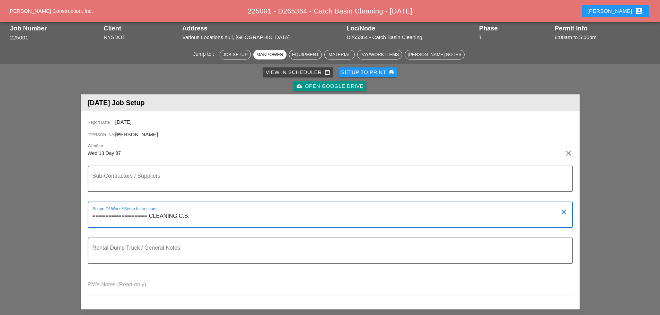
scroll to position [0, 0]
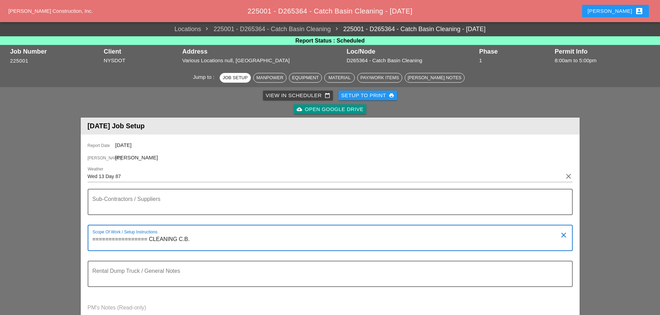
type textarea "================= CLEANING C.B."
click at [359, 93] on div "Setup to Print print" at bounding box center [367, 96] width 53 height 8
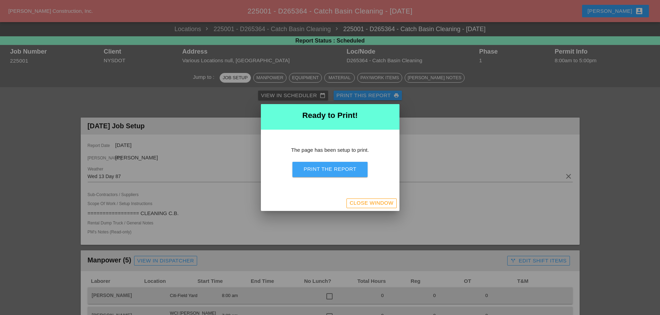
click at [343, 171] on div "Print the Report" at bounding box center [329, 169] width 53 height 8
click at [365, 202] on div "Close Window" at bounding box center [371, 203] width 44 height 8
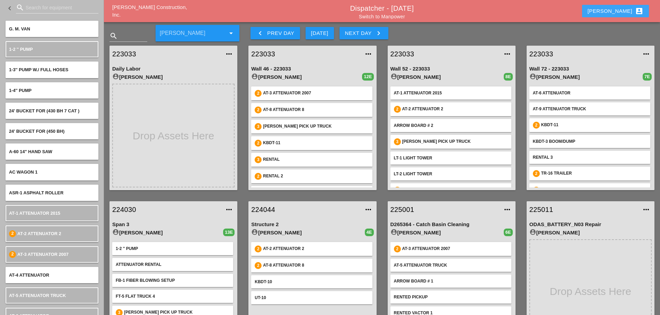
click at [617, 13] on div "[PERSON_NAME] account_box" at bounding box center [615, 11] width 56 height 8
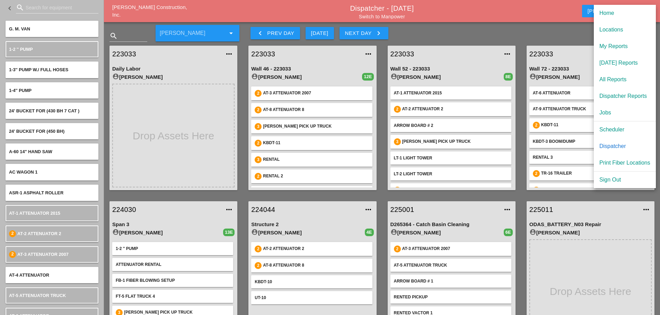
click at [614, 133] on div "Scheduler" at bounding box center [624, 130] width 51 height 8
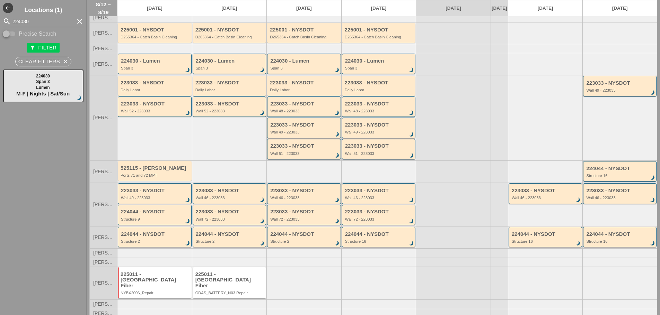
scroll to position [44, 0]
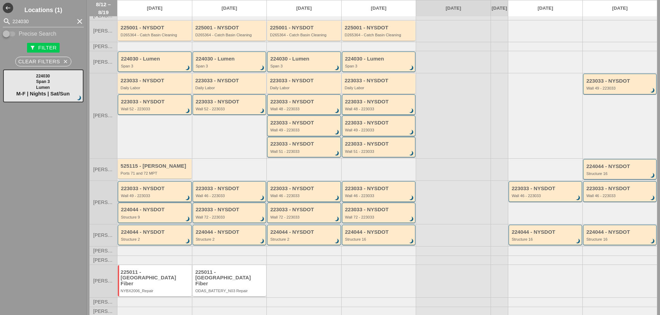
click at [168, 198] on div "Wall 49 - 223033" at bounding box center [155, 196] width 69 height 4
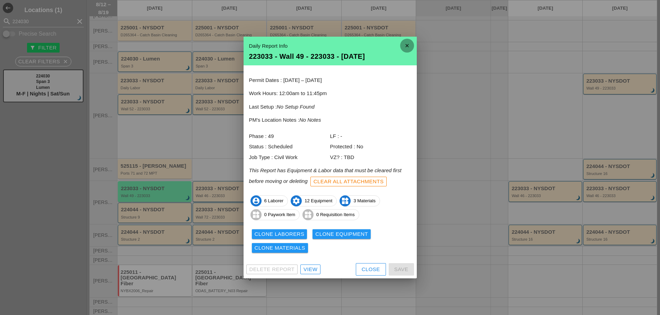
click at [412, 46] on icon "close" at bounding box center [407, 46] width 14 height 14
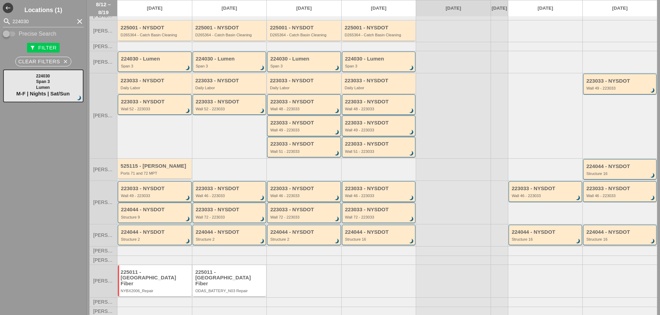
click at [177, 198] on div "Wall 49 - 223033" at bounding box center [155, 196] width 69 height 4
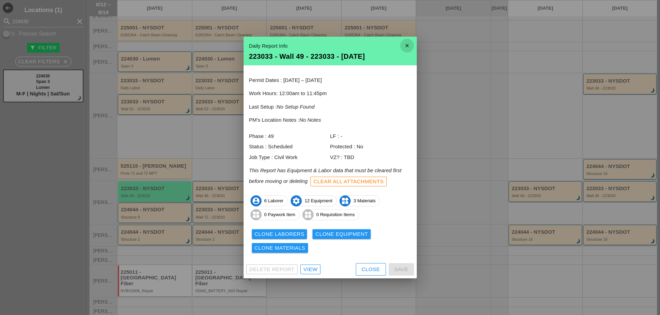
click at [411, 44] on icon "close" at bounding box center [407, 46] width 14 height 14
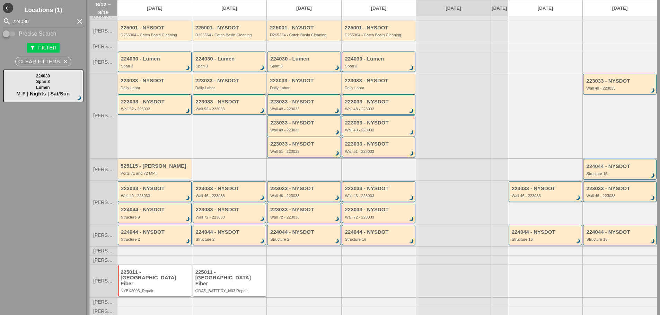
scroll to position [0, 0]
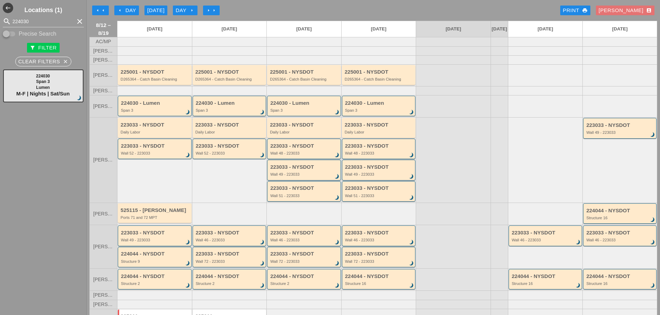
click at [223, 116] on div "224030 - Lumen Span 3 brightness_3" at bounding box center [229, 106] width 74 height 20
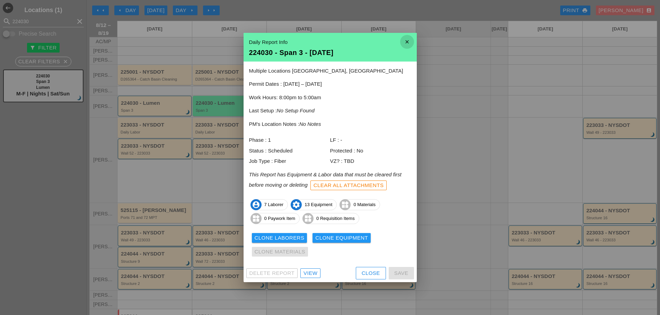
click at [409, 43] on icon "close" at bounding box center [407, 42] width 14 height 14
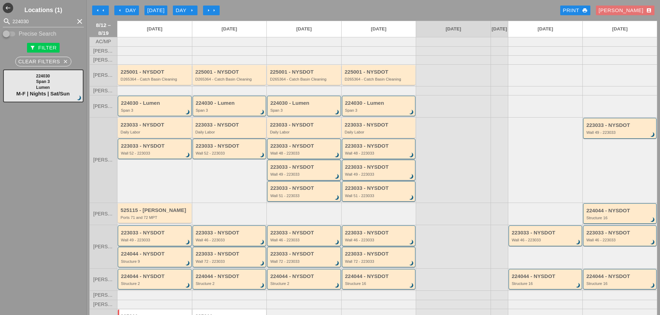
click at [204, 134] on div "Daily Labor" at bounding box center [229, 132] width 69 height 4
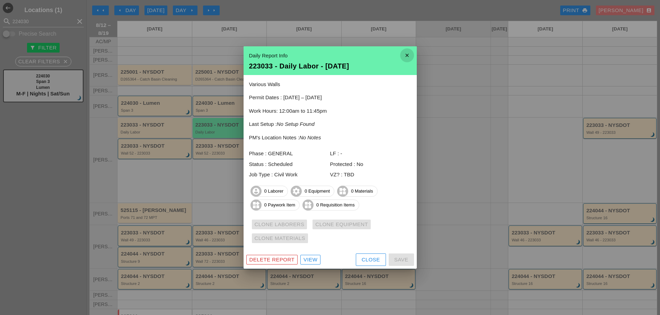
click at [402, 55] on icon "close" at bounding box center [407, 55] width 14 height 14
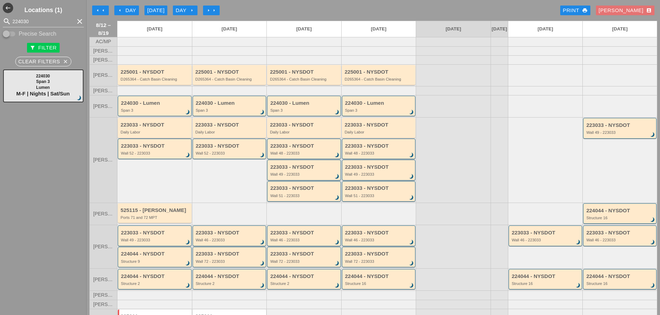
click at [137, 134] on div "223033 - NYSDOT Daily Labor" at bounding box center [154, 128] width 69 height 12
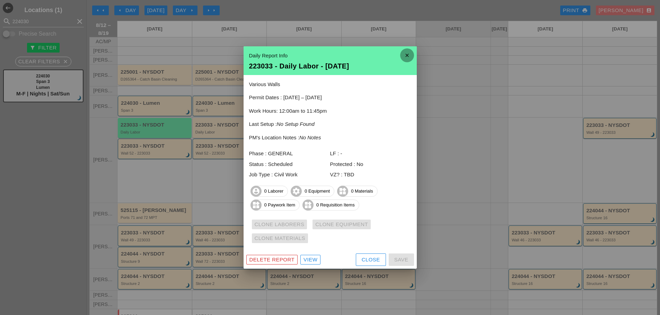
click at [407, 55] on icon "close" at bounding box center [407, 55] width 14 height 14
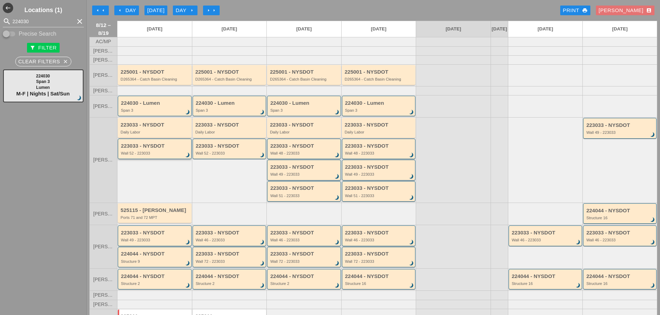
click at [161, 159] on div "223033 - NYSDOT Wall 52 - 223033 brightness_3" at bounding box center [155, 149] width 74 height 20
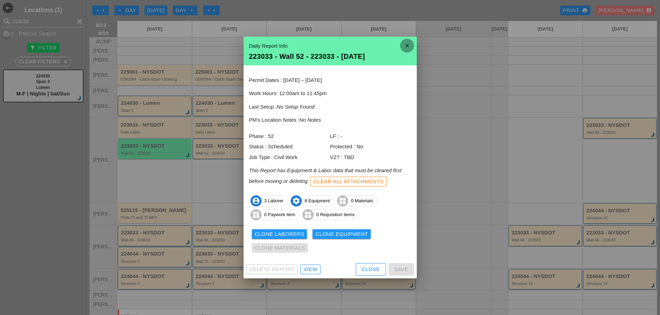
click at [403, 52] on icon "close" at bounding box center [407, 46] width 14 height 14
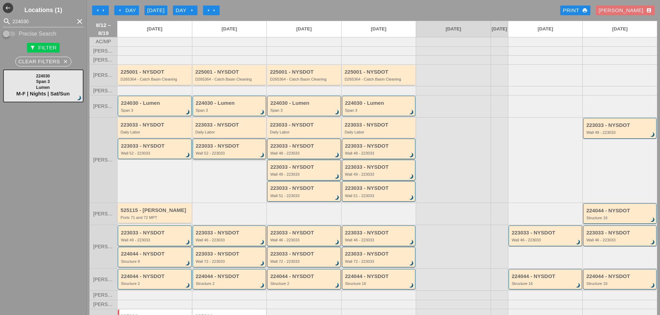
click at [232, 155] on div "Wall 52 - 223033" at bounding box center [230, 153] width 69 height 4
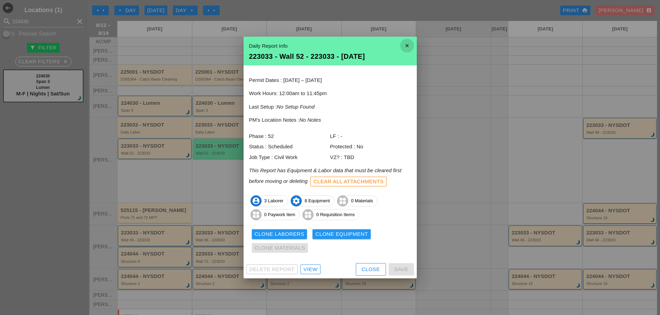
click at [409, 44] on icon "close" at bounding box center [407, 46] width 14 height 14
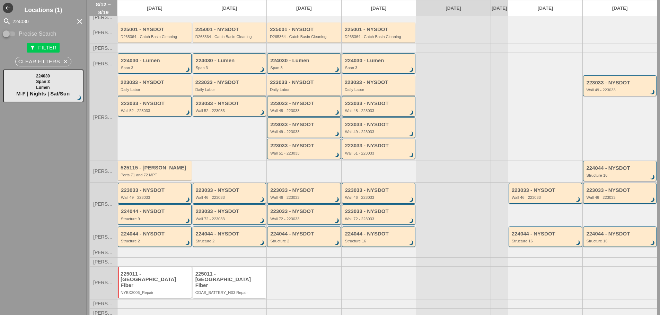
scroll to position [44, 0]
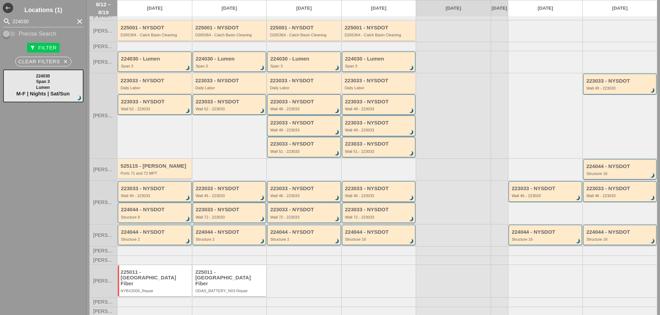
click at [218, 198] on div "Wall 46 - 223033" at bounding box center [230, 196] width 69 height 4
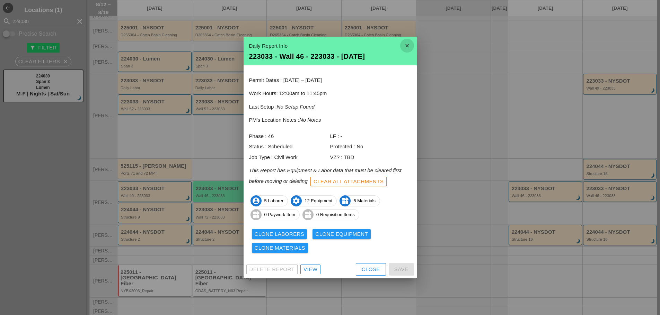
click at [404, 43] on icon "close" at bounding box center [407, 46] width 14 height 14
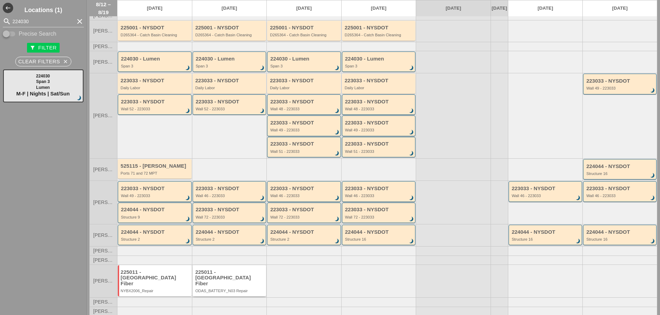
click at [237, 284] on div "225011 - [GEOGRAPHIC_DATA] Fiber" at bounding box center [229, 278] width 69 height 17
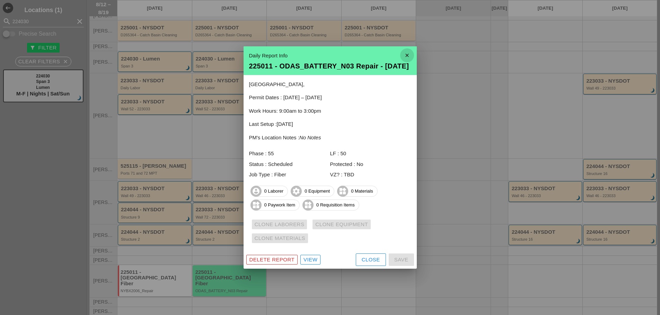
click at [409, 54] on icon "close" at bounding box center [407, 55] width 14 height 14
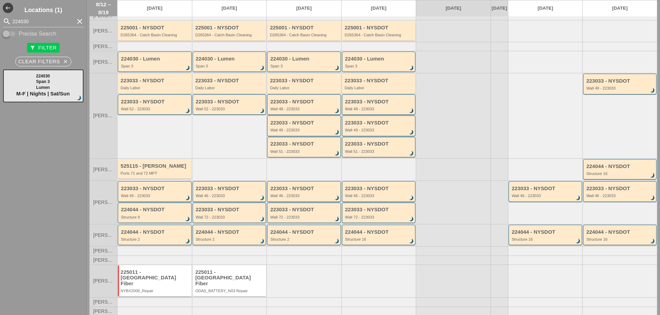
click at [151, 290] on div "NYBX2006_Repair" at bounding box center [154, 291] width 69 height 4
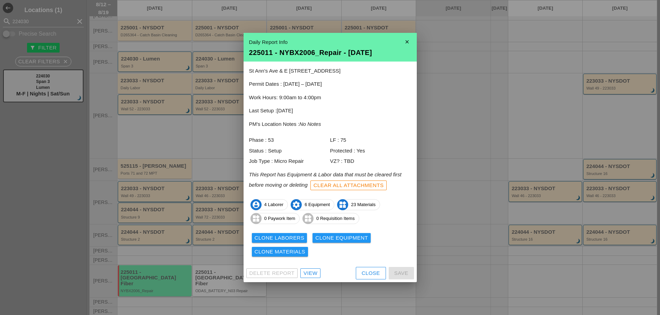
click at [265, 233] on div "Clone Laborers Clone Equipment Clone Materials" at bounding box center [330, 245] width 162 height 28
click at [260, 237] on div "Clone Laborers" at bounding box center [279, 238] width 50 height 8
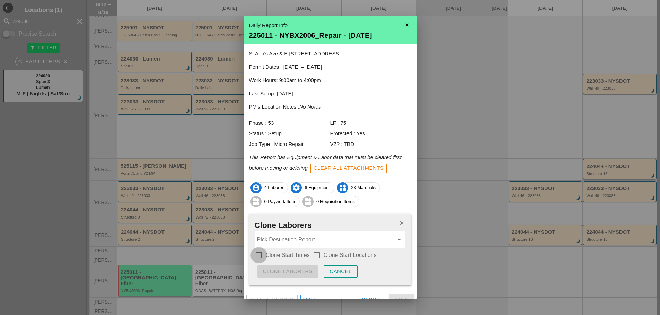
drag, startPoint x: 259, startPoint y: 254, endPoint x: 302, endPoint y: 253, distance: 42.9
click at [259, 254] on div at bounding box center [259, 256] width 12 height 12
checkbox input "true"
click at [318, 256] on div at bounding box center [317, 256] width 12 height 12
checkbox input "true"
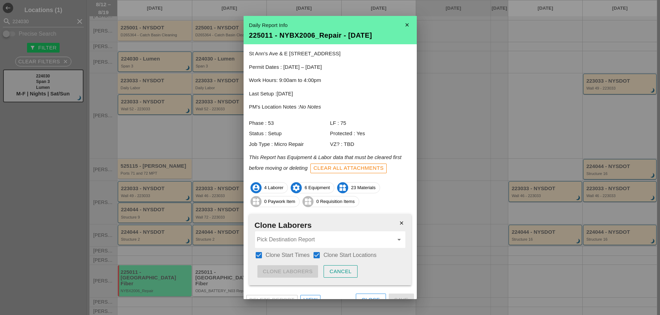
click at [289, 244] on input "Pick Destination Report" at bounding box center [325, 239] width 136 height 11
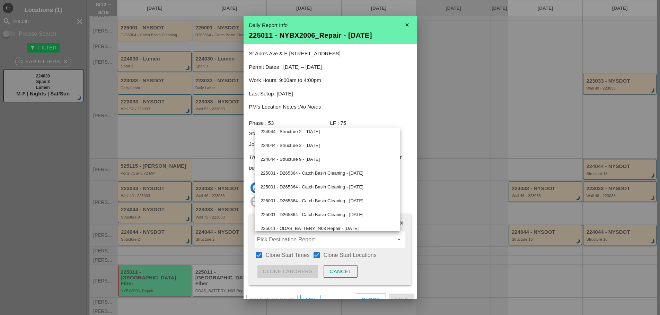
scroll to position [450, 0]
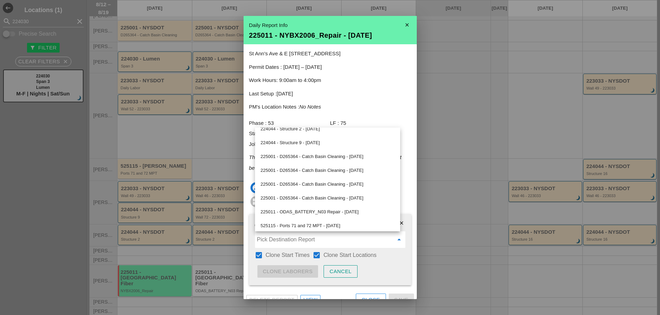
click at [318, 211] on div "225011 - ODAS_BATTERY_N03 Repair - 08/13/2025" at bounding box center [327, 212] width 134 height 8
type input "225011 - ODAS_BATTERY_N03 Repair - 08/13/2025"
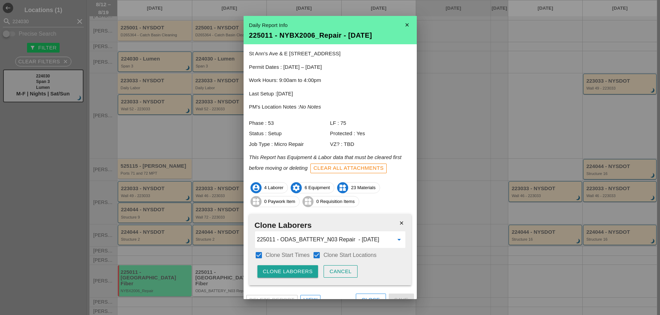
click at [296, 274] on div "Clone Laborers" at bounding box center [288, 272] width 50 height 8
click at [296, 274] on div "Are you sure?" at bounding box center [285, 272] width 44 height 8
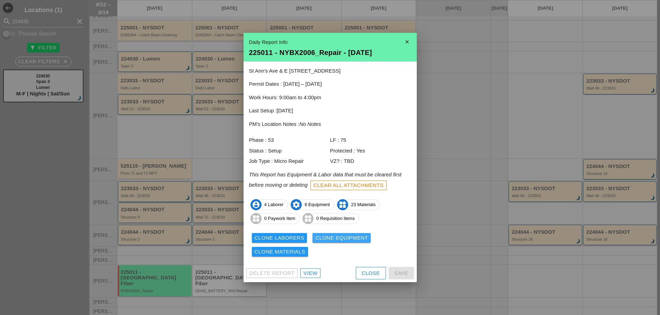
click at [327, 239] on div "Clone Equipment" at bounding box center [341, 238] width 53 height 8
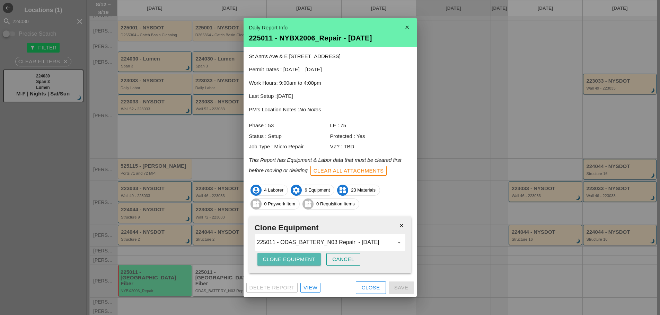
click at [309, 258] on div "Clone Equipment" at bounding box center [289, 260] width 53 height 8
click at [308, 257] on button "Clone Equipment" at bounding box center [289, 259] width 64 height 12
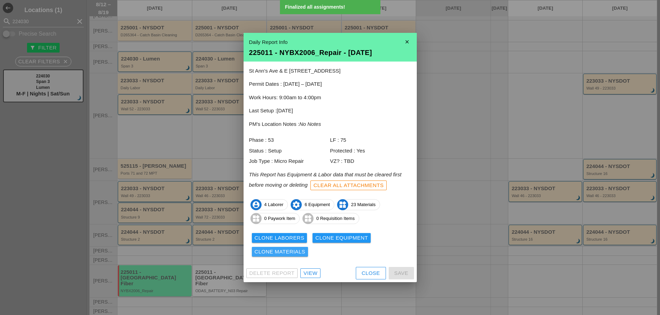
click at [284, 251] on div "Clone Materials" at bounding box center [279, 252] width 51 height 8
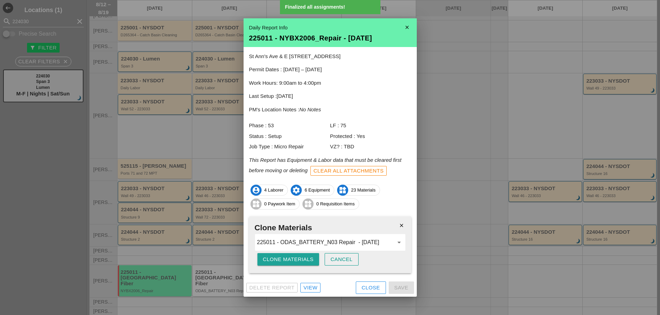
click at [294, 263] on div "Clone Materials" at bounding box center [288, 260] width 51 height 8
click at [294, 263] on div "Are you sure?" at bounding box center [285, 260] width 44 height 8
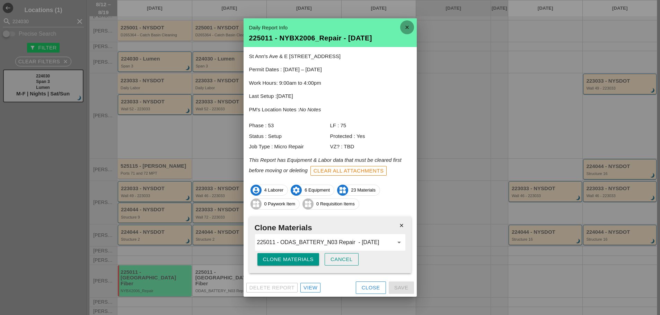
click at [410, 27] on icon "close" at bounding box center [407, 27] width 14 height 14
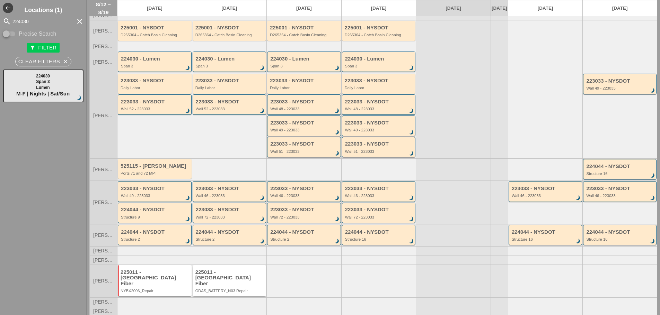
click at [236, 287] on div "225011 - Crown Castle Fiber ODAS_BATTERY_N03 Repair" at bounding box center [229, 282] width 69 height 24
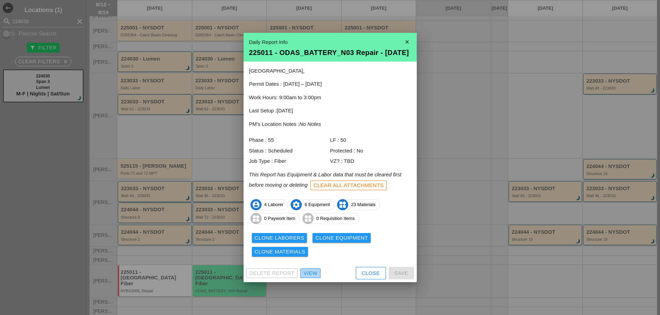
click at [308, 278] on div "View" at bounding box center [310, 274] width 14 height 8
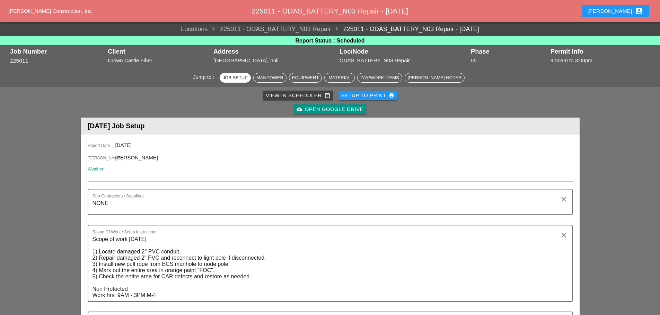
paste input "Wed 13 Day 87"
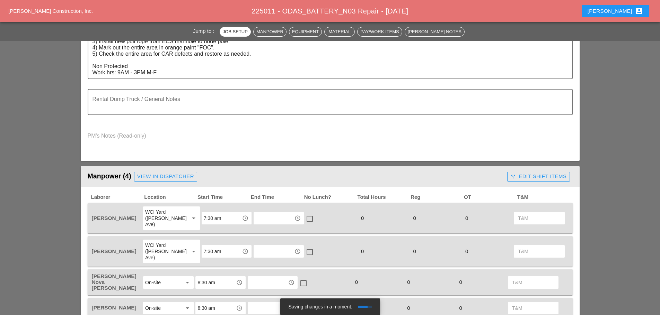
scroll to position [242, 0]
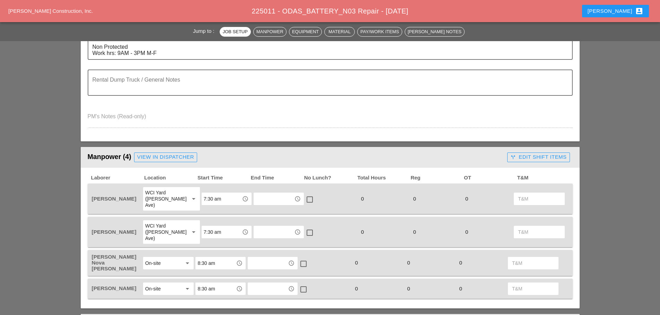
type input "Wed 13 Day 87"
click at [178, 157] on div "View in Dispatcher" at bounding box center [165, 157] width 57 height 8
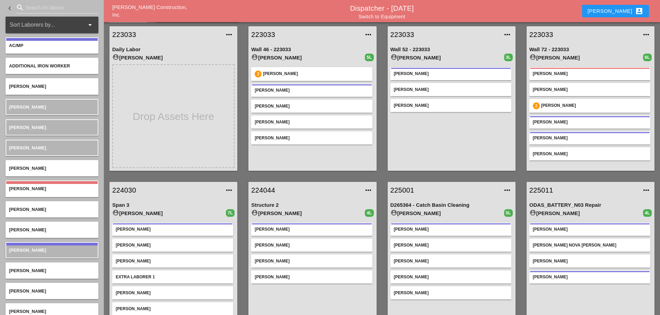
scroll to position [36, 0]
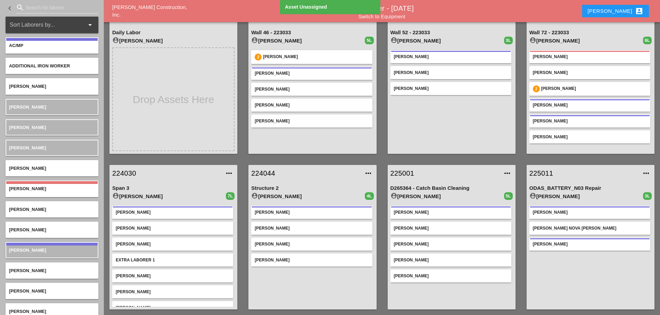
click at [534, 172] on link "225011" at bounding box center [583, 173] width 108 height 10
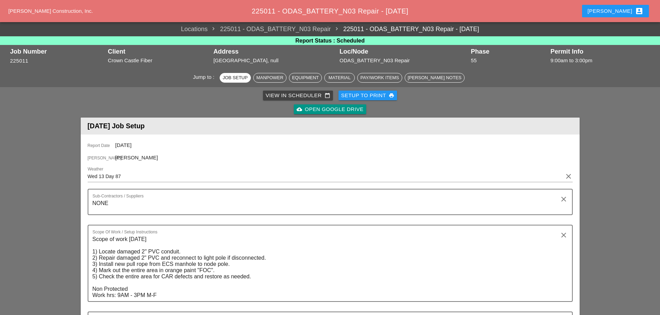
scroll to position [277, 0]
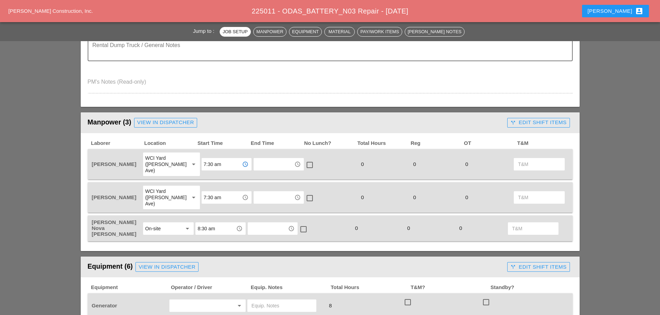
click at [220, 159] on input "7:30 am" at bounding box center [222, 164] width 36 height 11
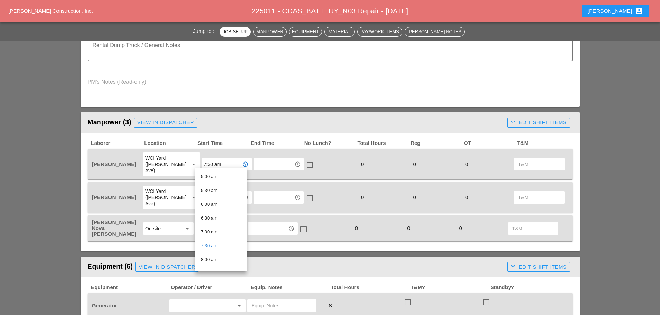
scroll to position [138, 0]
click at [213, 206] on div "6:00 am" at bounding box center [221, 204] width 40 height 8
type input "6:00 am"
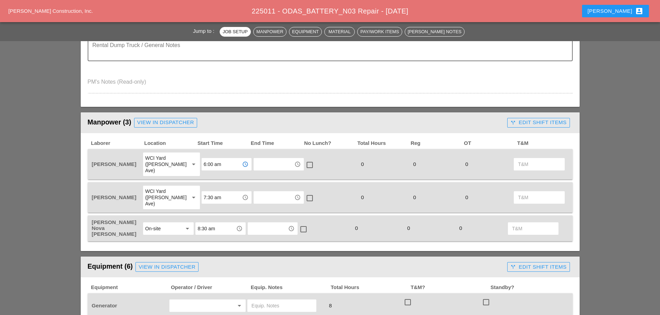
click at [223, 192] on input "7:30 am" at bounding box center [222, 197] width 36 height 11
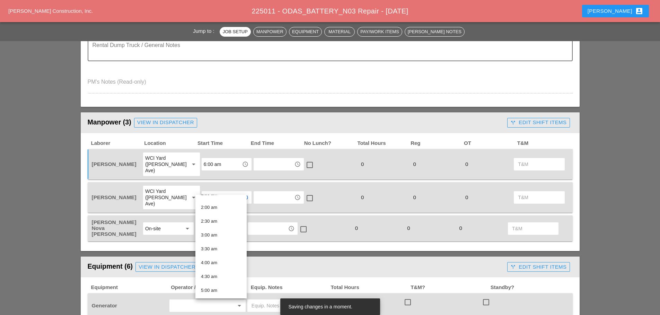
scroll to position [104, 0]
click at [217, 263] on div "6:00 am" at bounding box center [221, 265] width 40 height 8
type input "6:00 am"
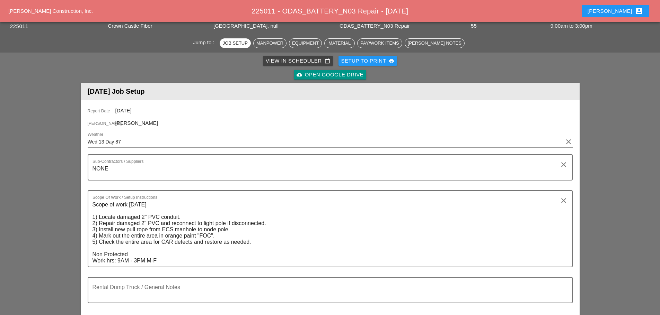
scroll to position [208, 0]
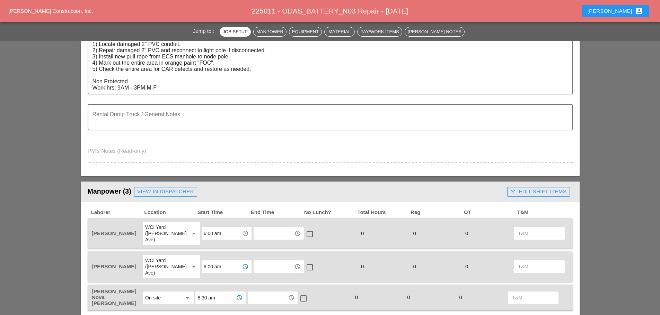
click at [219, 293] on input "8:30 am" at bounding box center [215, 298] width 36 height 11
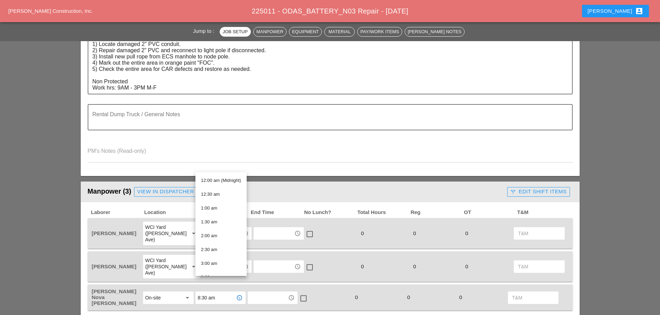
scroll to position [138, 0]
click at [219, 247] on div "7:30 am" at bounding box center [221, 250] width 40 height 8
type input "7:30 am"
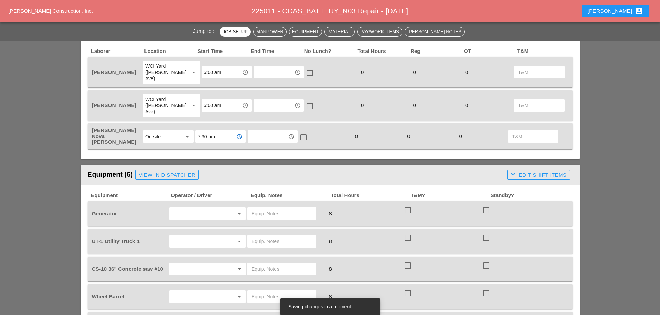
scroll to position [381, 0]
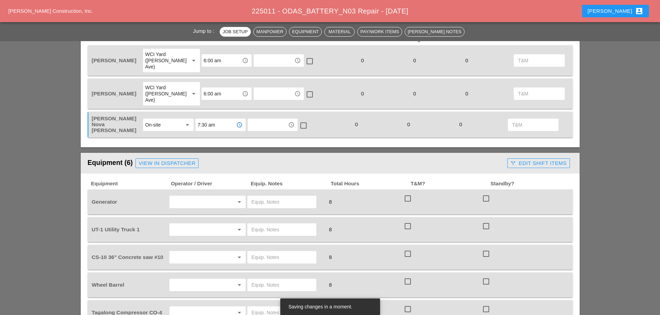
click at [179, 224] on input "text" at bounding box center [197, 229] width 53 height 11
click at [203, 239] on div "[PERSON_NAME]" at bounding box center [218, 240] width 87 height 8
type input "[PERSON_NAME]"
click at [201, 252] on input "text" at bounding box center [197, 257] width 53 height 11
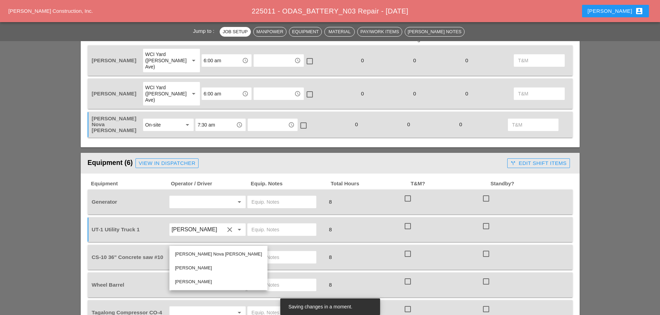
click at [190, 267] on div "[PERSON_NAME]" at bounding box center [218, 268] width 87 height 8
type input "[PERSON_NAME]"
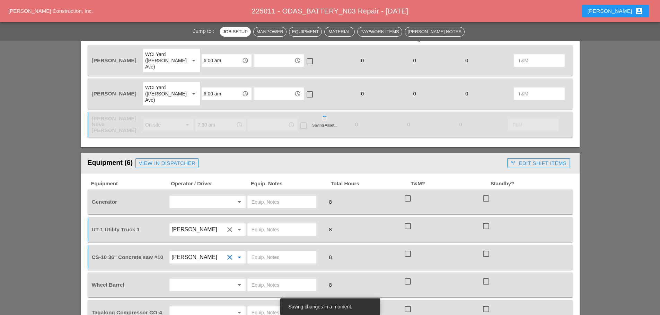
click at [191, 280] on input "text" at bounding box center [197, 285] width 53 height 11
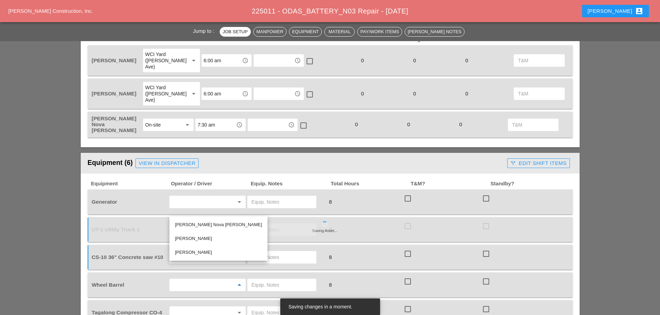
click at [193, 237] on div "[PERSON_NAME]" at bounding box center [218, 239] width 87 height 8
type input "[PERSON_NAME]"
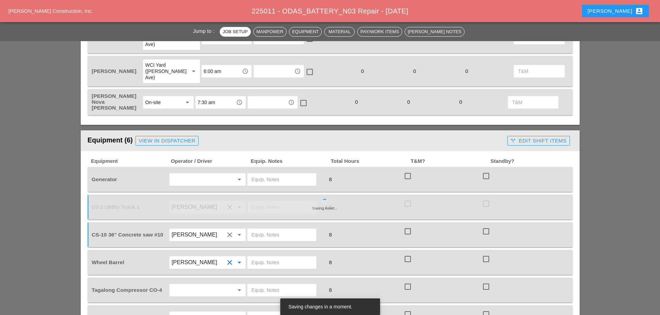
scroll to position [415, 0]
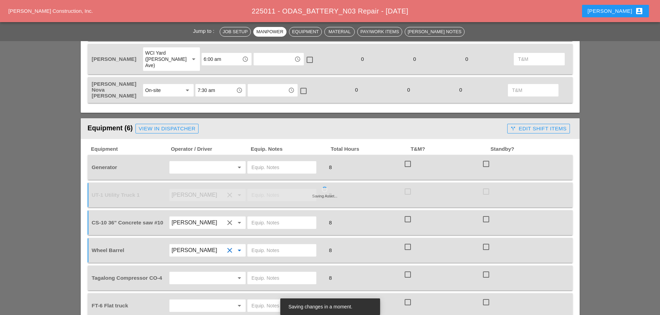
click at [199, 273] on input "text" at bounding box center [197, 278] width 53 height 11
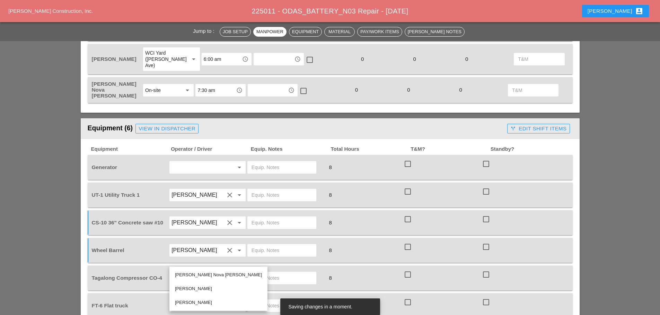
click at [197, 299] on div "[PERSON_NAME]" at bounding box center [218, 303] width 87 height 8
type input "[PERSON_NAME]"
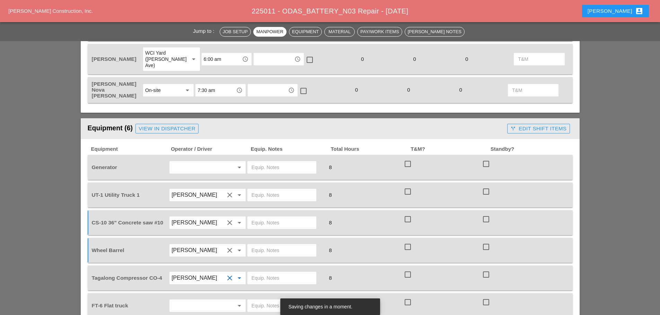
click at [198, 300] on input "text" at bounding box center [197, 305] width 53 height 11
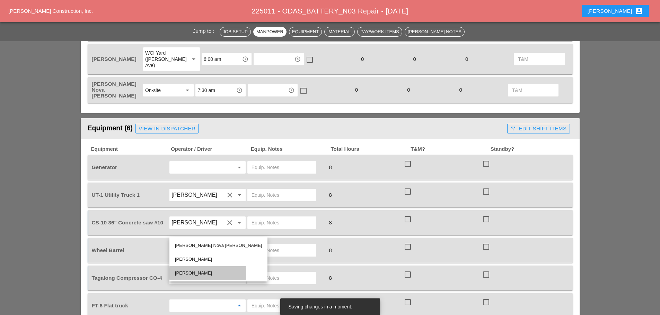
click at [190, 270] on div "[PERSON_NAME]" at bounding box center [218, 273] width 87 height 8
type input "[PERSON_NAME]"
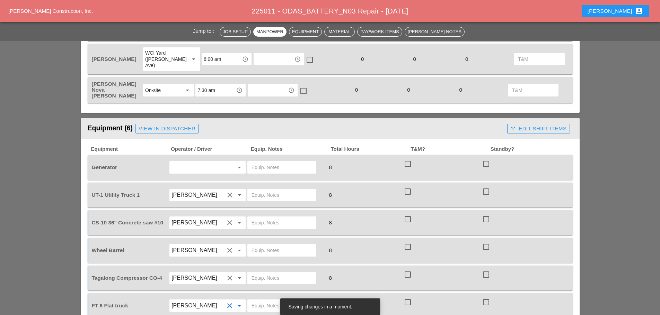
click at [177, 162] on input "text" at bounding box center [197, 167] width 53 height 11
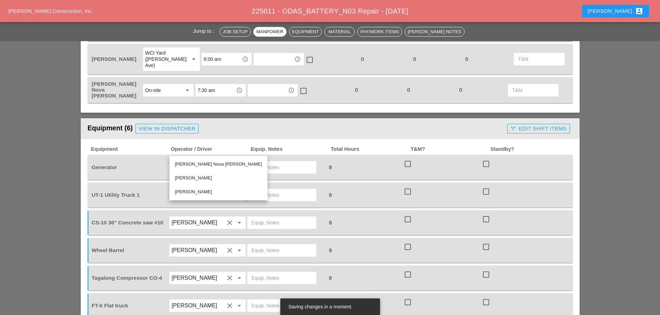
click at [197, 174] on div "[PERSON_NAME]" at bounding box center [218, 178] width 87 height 8
type input "[PERSON_NAME]"
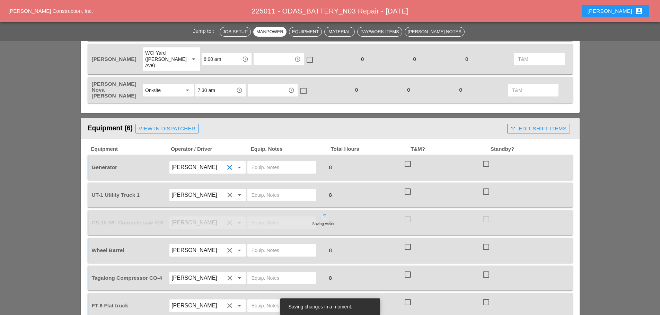
drag, startPoint x: 269, startPoint y: 156, endPoint x: 267, endPoint y: 163, distance: 6.8
click at [269, 158] on div at bounding box center [285, 167] width 78 height 19
click at [268, 162] on input "text" at bounding box center [281, 167] width 61 height 11
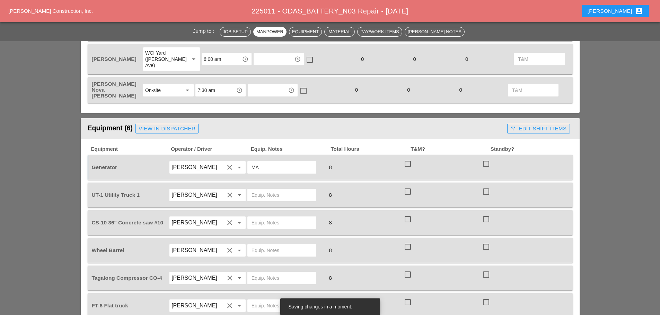
type input "M"
type input "ON TRUCK"
click at [258, 190] on input "text" at bounding box center [281, 195] width 61 height 11
type input "W/ CONCRETE SAW CHECK START"
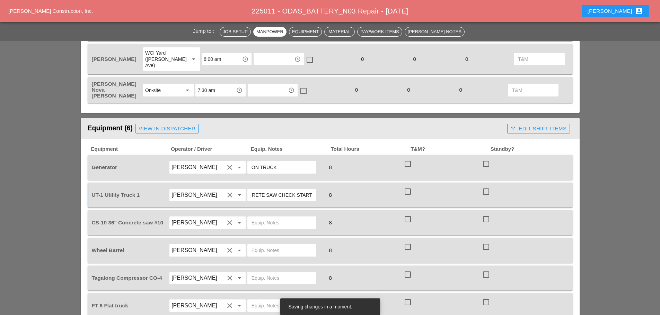
scroll to position [0, 0]
click at [257, 217] on input "text" at bounding box center [281, 222] width 61 height 11
type input "START UP"
click at [270, 245] on input "text" at bounding box center [281, 250] width 61 height 11
type input "ON TRUCK"
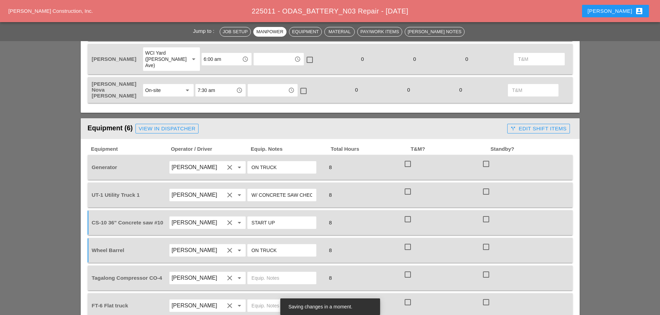
click at [258, 273] on input "text" at bounding box center [281, 278] width 61 height 11
type input "START"
click at [259, 300] on input "text" at bounding box center [281, 305] width 61 height 11
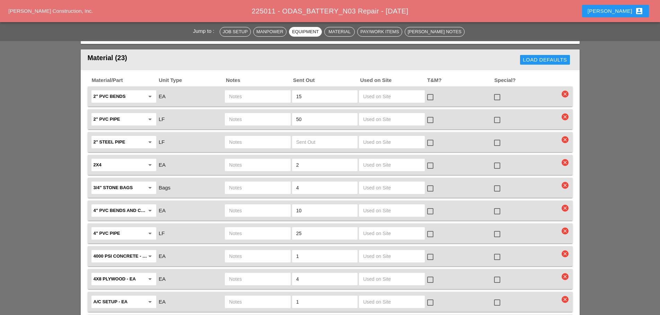
scroll to position [727, 0]
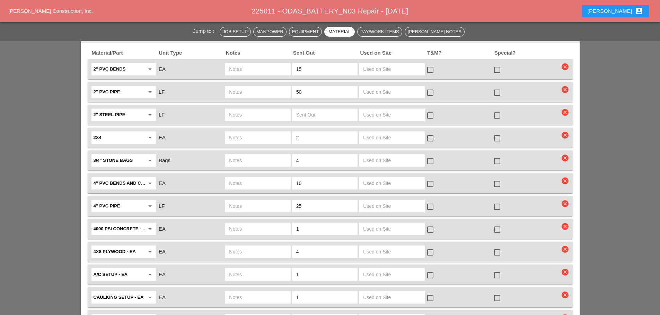
type input "W/ MATERIALS"
click at [262, 222] on div at bounding box center [257, 229] width 67 height 15
click at [260, 224] on input "text" at bounding box center [257, 229] width 57 height 11
type input "D"
type input "FULL SKID"
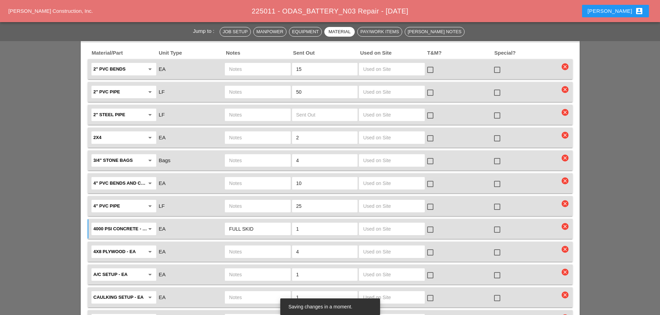
click at [308, 155] on input "4" at bounding box center [324, 160] width 57 height 11
type input "2"
click at [499, 224] on div at bounding box center [497, 230] width 12 height 12
checkbox input "true"
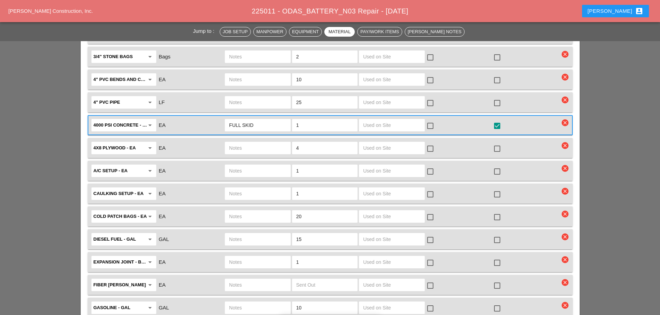
scroll to position [900, 0]
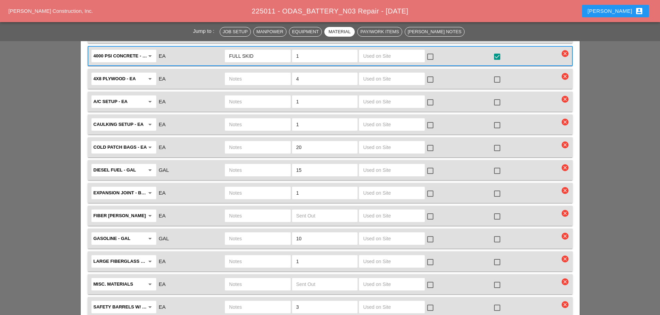
click at [257, 142] on input "text" at bounding box center [257, 147] width 57 height 11
type input "FULL SKID"
click at [499, 142] on div at bounding box center [497, 148] width 12 height 12
checkbox input "true"
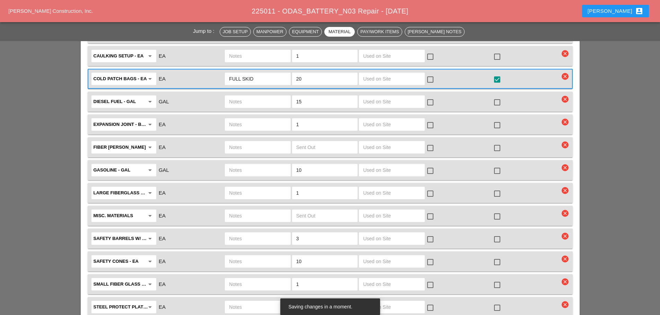
scroll to position [969, 0]
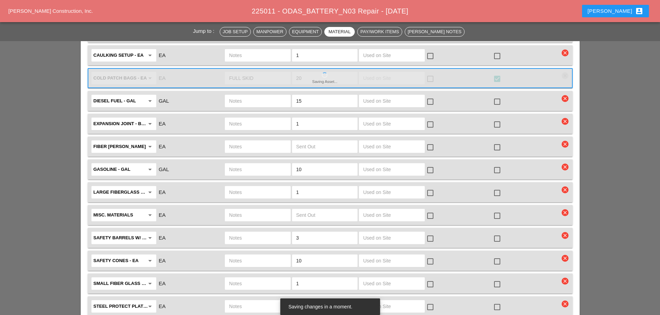
click at [233, 187] on input "text" at bounding box center [257, 192] width 57 height 11
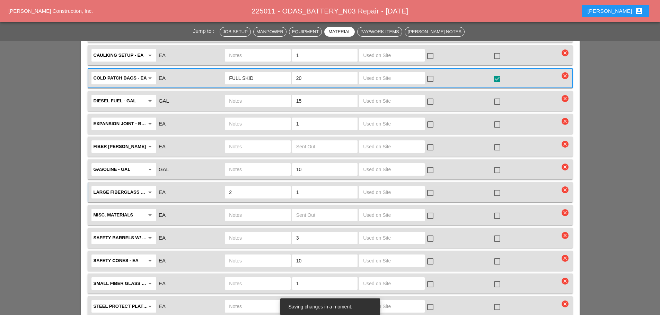
type input "2"
type input "BOTH"
click at [145, 188] on div "arrow_drop_down" at bounding box center [149, 192] width 10 height 8
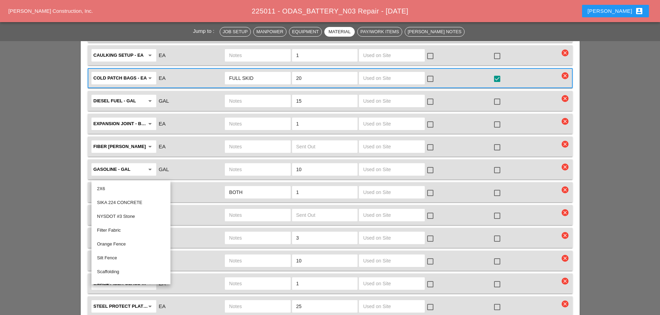
click at [146, 188] on icon "arrow_drop_down" at bounding box center [150, 192] width 8 height 8
click at [261, 187] on input "BOTH" at bounding box center [257, 192] width 57 height 11
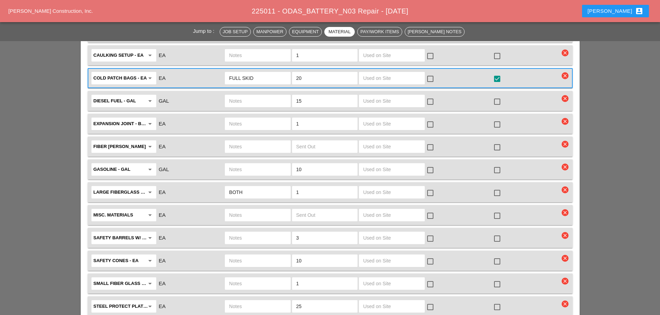
drag, startPoint x: 495, startPoint y: 177, endPoint x: 491, endPoint y: 178, distance: 3.7
click at [495, 187] on div at bounding box center [497, 193] width 12 height 12
checkbox input "true"
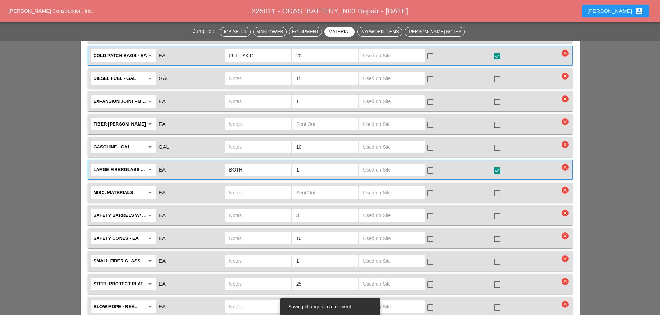
scroll to position [1004, 0]
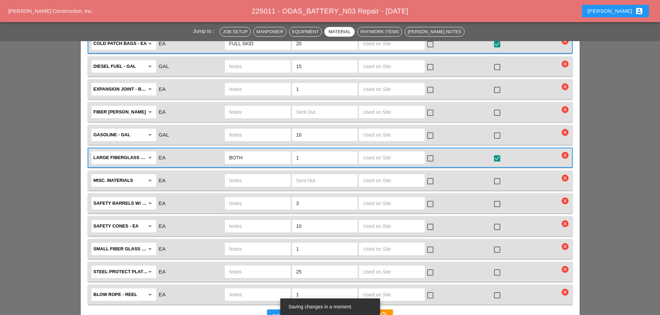
drag, startPoint x: 312, startPoint y: 131, endPoint x: 300, endPoint y: 159, distance: 30.9
click at [310, 148] on div "Large Fiberglass Rodder arrow_drop_down EA BOTH 1 check_box_outline_blank check…" at bounding box center [330, 158] width 485 height 20
click at [304, 150] on div "Large Fiberglass Rodder arrow_drop_down EA BOTH 1 check_box_outline_blank check…" at bounding box center [330, 158] width 485 height 20
click at [308, 152] on input "1" at bounding box center [324, 157] width 57 height 11
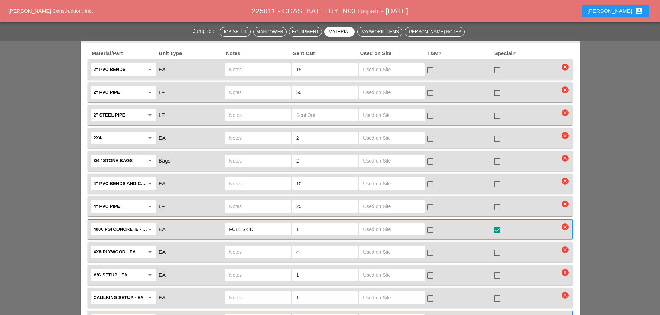
scroll to position [727, 0]
type input "2"
click at [314, 201] on input "25" at bounding box center [324, 206] width 57 height 11
type input "2"
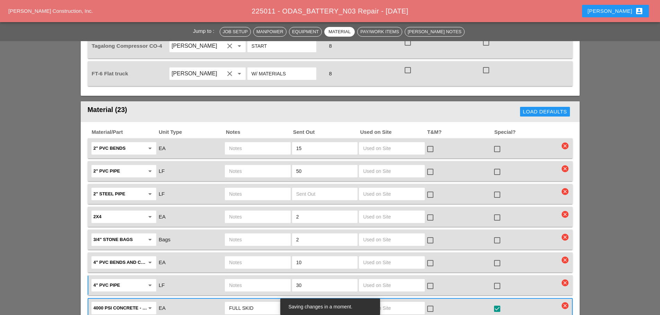
scroll to position [623, 0]
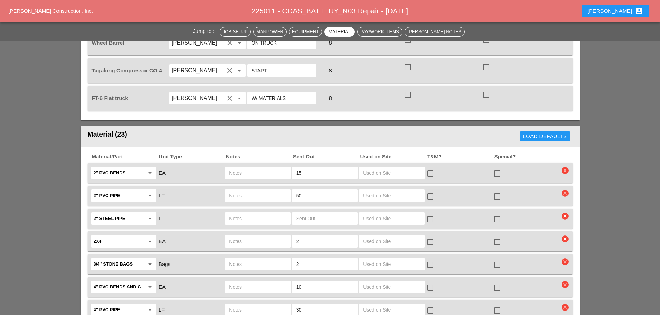
type input "30"
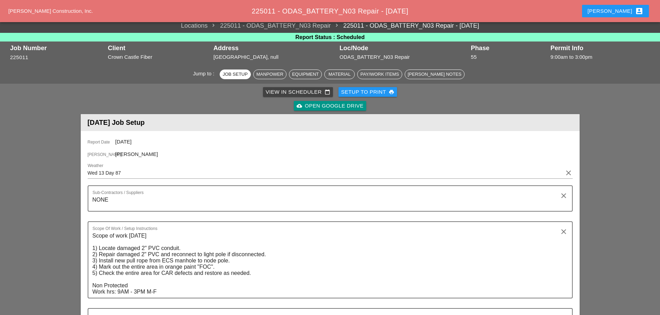
scroll to position [0, 0]
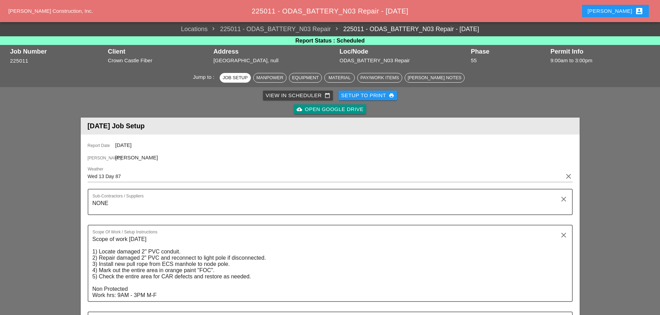
drag, startPoint x: 420, startPoint y: 190, endPoint x: 204, endPoint y: 166, distance: 218.1
click at [204, 166] on div "Report Date 08/13/2025 Foreman Yancy Matos Weather Wed 13 Day 87 clear Sub-Cont…" at bounding box center [330, 259] width 499 height 249
click at [348, 94] on div "Setup to Print print" at bounding box center [367, 96] width 53 height 8
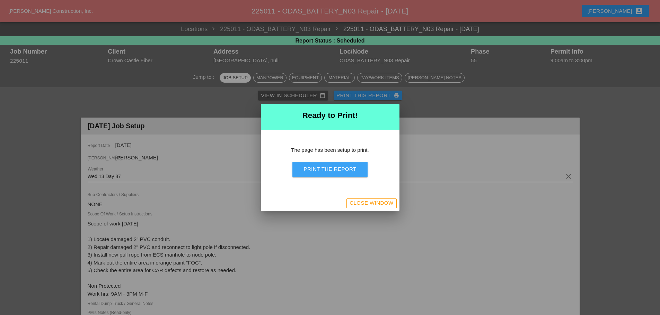
click at [346, 172] on div "Print the Report" at bounding box center [329, 169] width 53 height 8
click at [361, 205] on div "Close Window" at bounding box center [371, 203] width 44 height 8
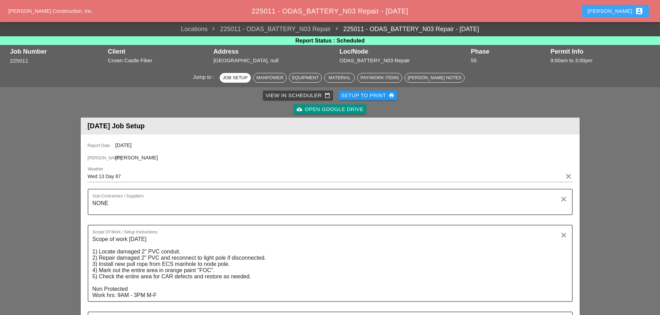
click at [625, 9] on div "[PERSON_NAME] account_box" at bounding box center [615, 11] width 56 height 8
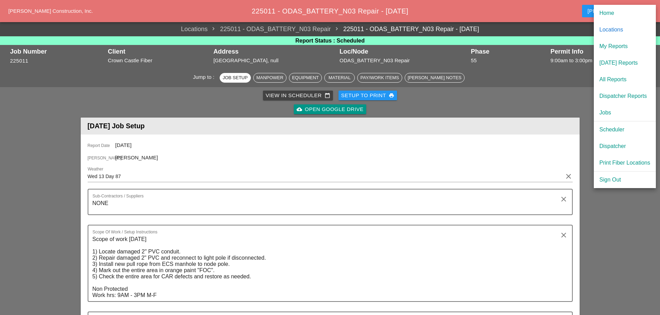
click at [604, 61] on div "[DATE] Reports" at bounding box center [624, 63] width 51 height 8
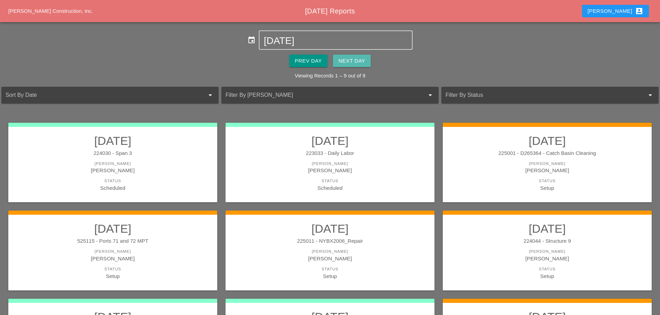
click at [360, 56] on button "Next Day" at bounding box center [352, 61] width 38 height 12
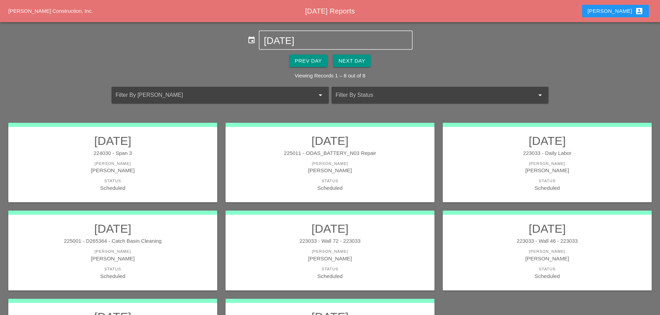
click at [150, 264] on link "08/13/2025 225001 - D265364 - Catch Basin Cleaning Foreman Miguel Fernandes Sta…" at bounding box center [112, 251] width 195 height 58
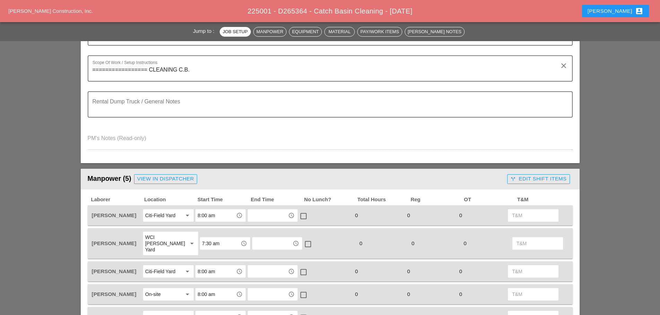
scroll to position [208, 0]
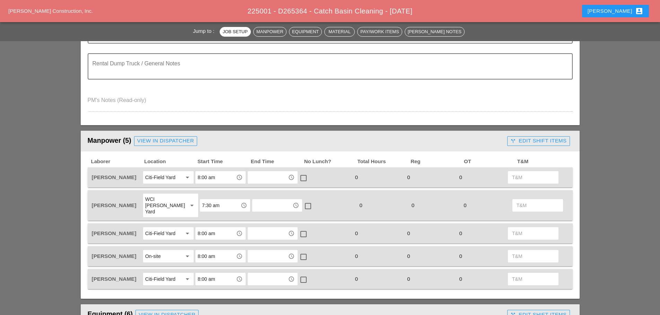
click at [216, 180] on input "8:00 am" at bounding box center [215, 177] width 36 height 11
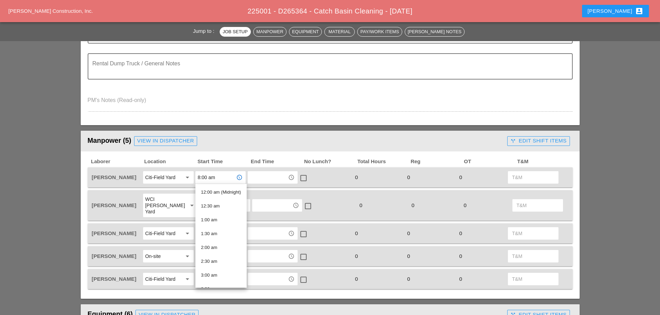
scroll to position [104, 0]
click at [220, 262] on div "6:30 am" at bounding box center [221, 269] width 40 height 14
type input "6:30 am"
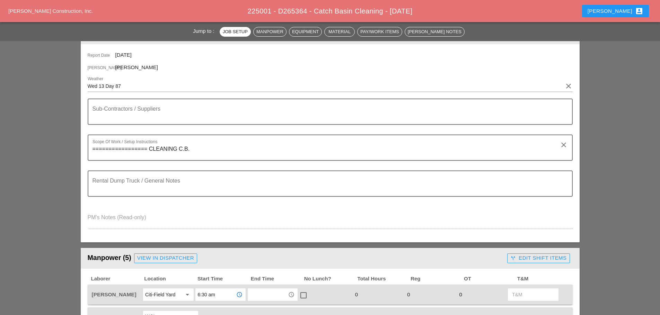
scroll to position [69, 0]
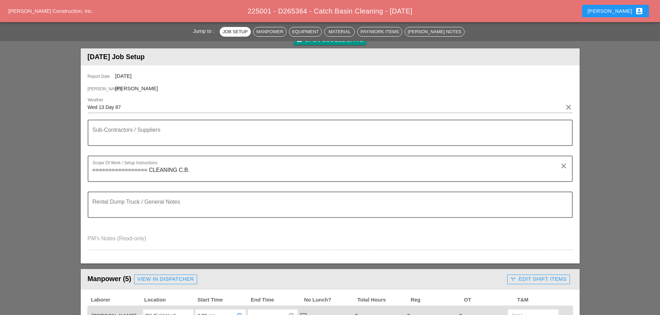
click at [158, 202] on textarea "Rental Dump Truck / General Notes" at bounding box center [326, 209] width 469 height 17
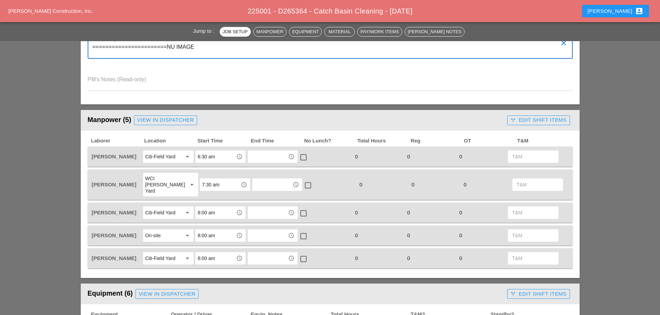
scroll to position [172, 0]
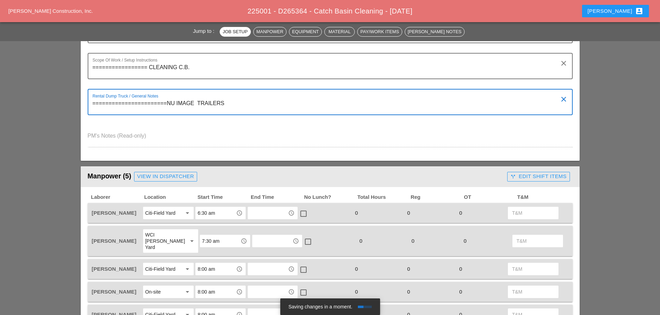
drag, startPoint x: 197, startPoint y: 103, endPoint x: 206, endPoint y: 100, distance: 9.2
click at [198, 103] on textarea "=======================NU IMAGE TRAILERS" at bounding box center [326, 106] width 469 height 17
click at [229, 101] on textarea "=======================NU IMAGE 2 TRAILERS" at bounding box center [326, 106] width 469 height 17
click at [311, 103] on textarea "=======================NU IMAGE 2 TRAILERS FIRST 6:30 AM & SECOND 7 :30" at bounding box center [326, 106] width 469 height 17
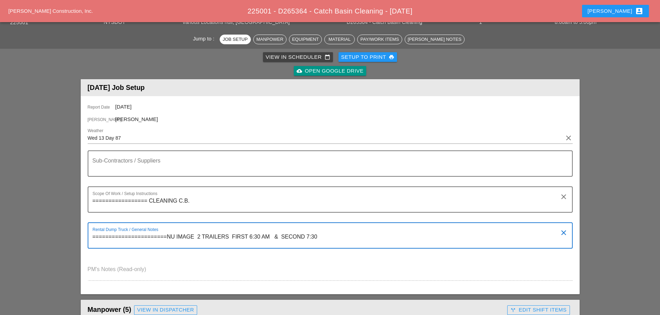
scroll to position [0, 0]
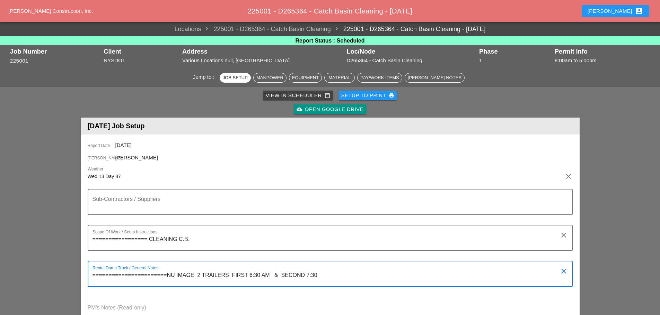
type textarea "=======================NU IMAGE 2 TRAILERS FIRST 6:30 AM & SECOND 7:30"
click at [355, 94] on div "Setup to Print print" at bounding box center [367, 96] width 53 height 8
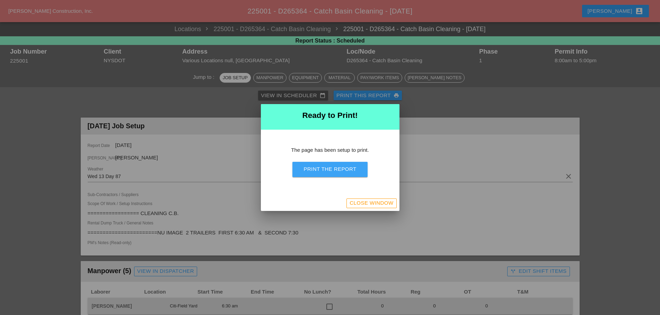
click at [339, 171] on div "Print the Report" at bounding box center [329, 169] width 53 height 8
click at [352, 202] on div "Close Window" at bounding box center [371, 203] width 44 height 8
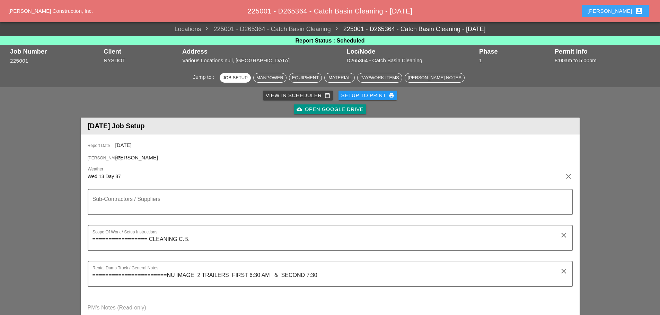
click at [622, 8] on div "[PERSON_NAME] account_box" at bounding box center [615, 11] width 56 height 8
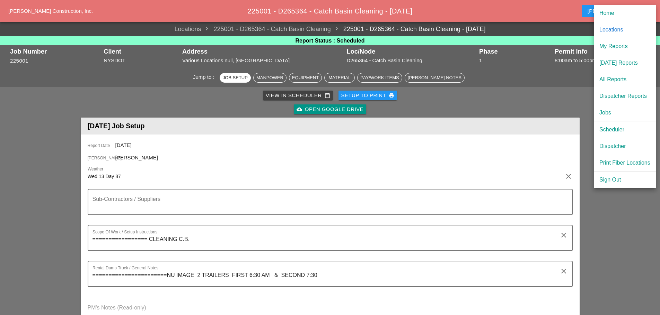
click at [612, 128] on div "Scheduler" at bounding box center [624, 130] width 51 height 8
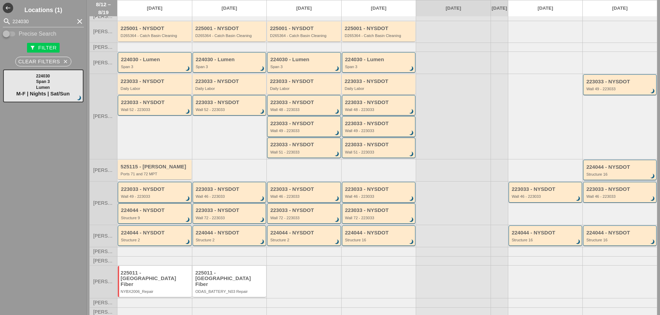
scroll to position [44, 0]
click at [148, 198] on div "Wall 49 - 223033" at bounding box center [155, 196] width 69 height 4
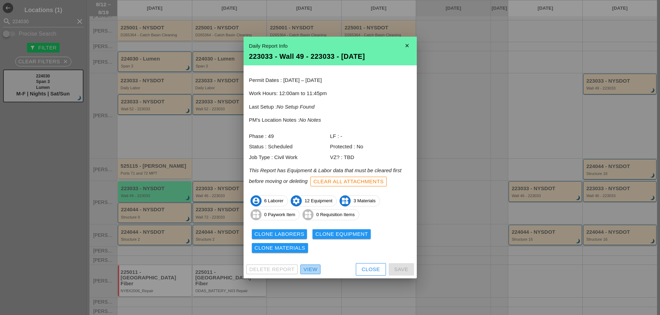
click at [312, 267] on div "View" at bounding box center [310, 270] width 14 height 8
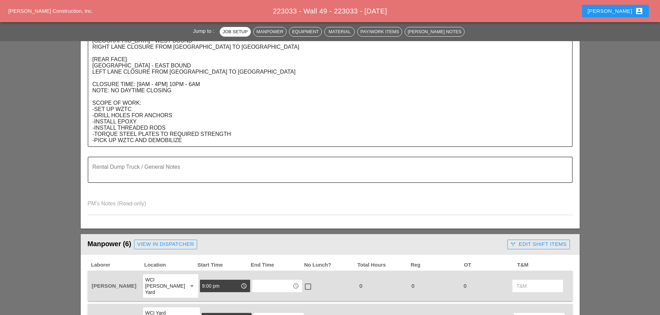
scroll to position [35, 0]
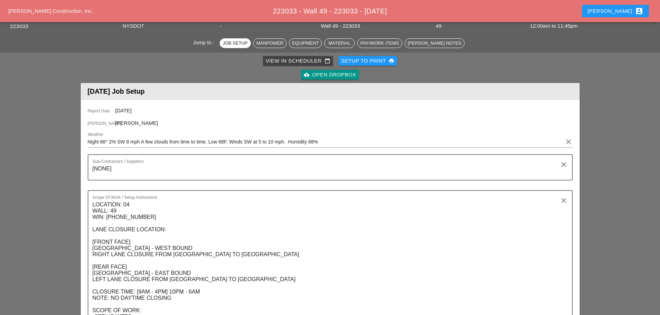
click at [88, 142] on input "Night 68° 2% SW 8 mph A few clouds from time to time. Low 68F. Winds SW at 5 to…" at bounding box center [325, 141] width 475 height 11
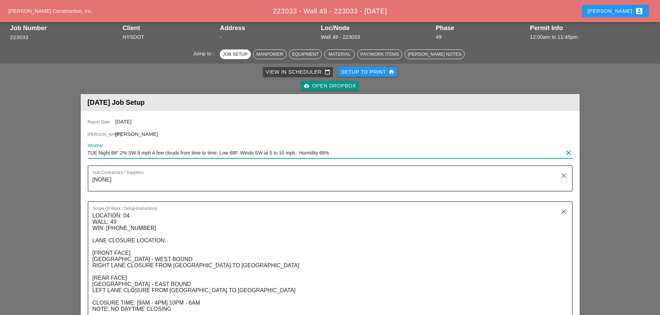
scroll to position [0, 0]
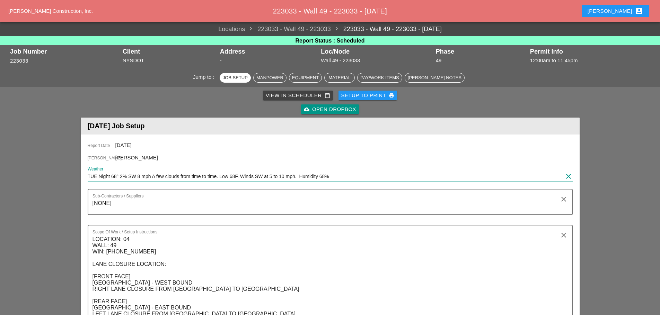
type input "TUE Night 68° 2% SW 8 mph A few clouds from time to time. Low 68F. Winds SW at …"
click at [372, 93] on div "Setup to Print print" at bounding box center [367, 96] width 53 height 8
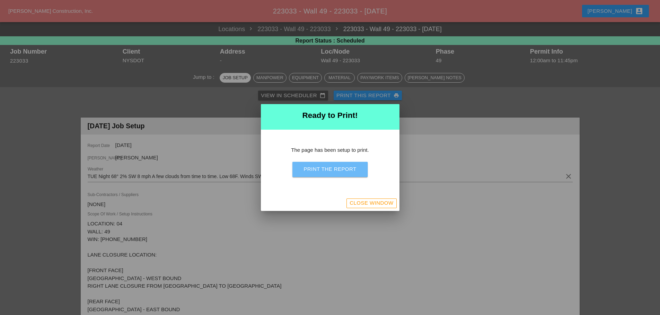
click at [347, 172] on div "Print the Report" at bounding box center [329, 169] width 53 height 8
click at [380, 207] on div "Close Window" at bounding box center [371, 203] width 44 height 8
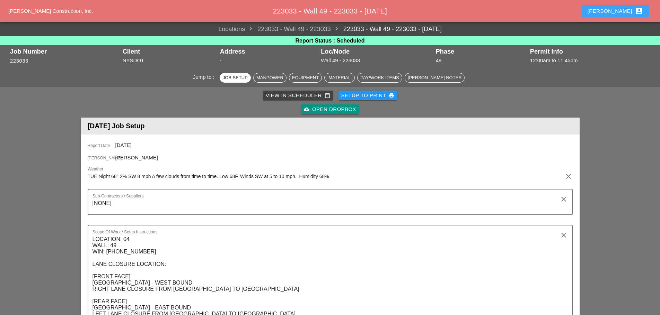
click at [633, 9] on div "[PERSON_NAME] account_box" at bounding box center [615, 11] width 56 height 8
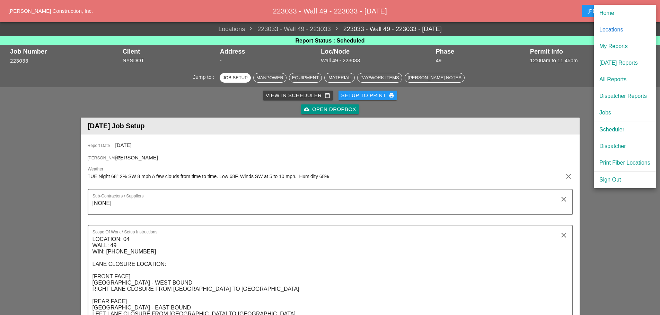
click at [609, 62] on div "[DATE] Reports" at bounding box center [624, 63] width 51 height 8
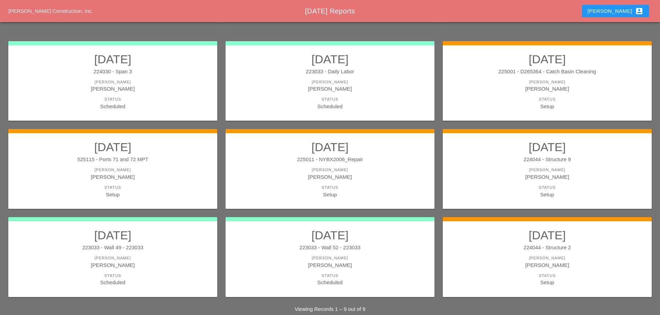
scroll to position [93, 0]
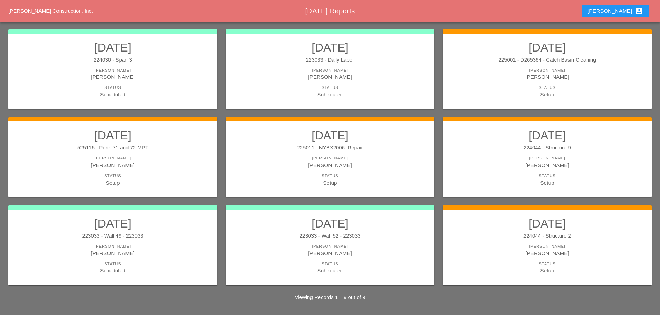
click at [142, 95] on div "Scheduled" at bounding box center [112, 95] width 195 height 8
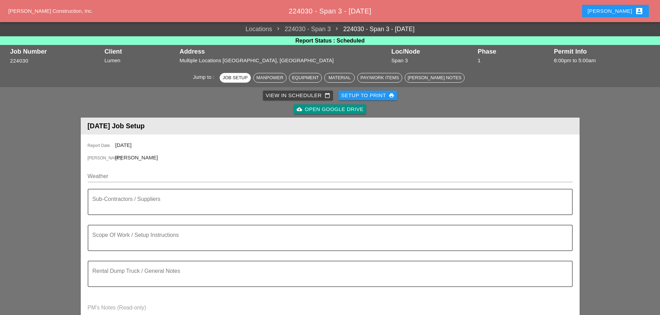
click at [103, 178] on input "Weather" at bounding box center [325, 176] width 475 height 11
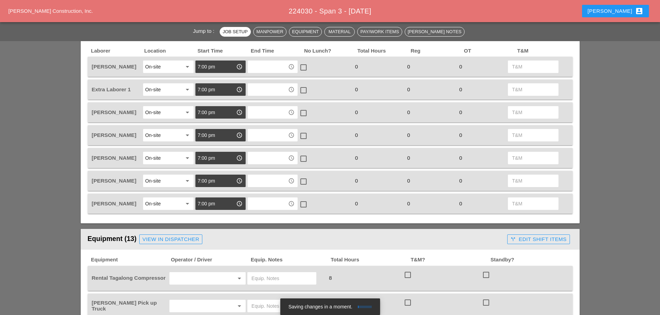
scroll to position [415, 0]
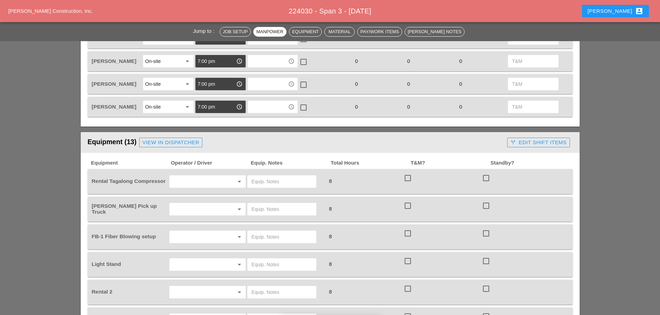
type input "TUE NIGHT"
click at [171, 208] on div "arrow_drop_down" at bounding box center [207, 209] width 76 height 12
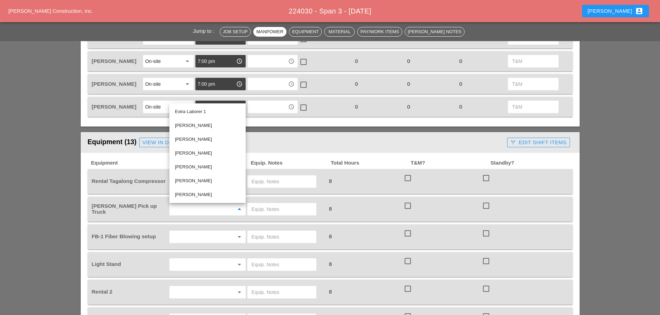
click at [203, 125] on div "[PERSON_NAME]" at bounding box center [207, 126] width 65 height 8
type input "[PERSON_NAME]"
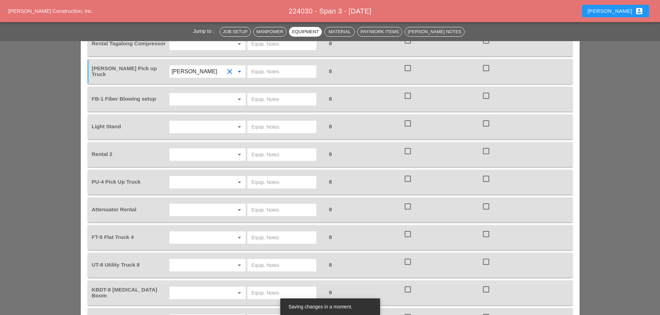
scroll to position [554, 0]
click at [198, 183] on input "text" at bounding box center [197, 181] width 53 height 11
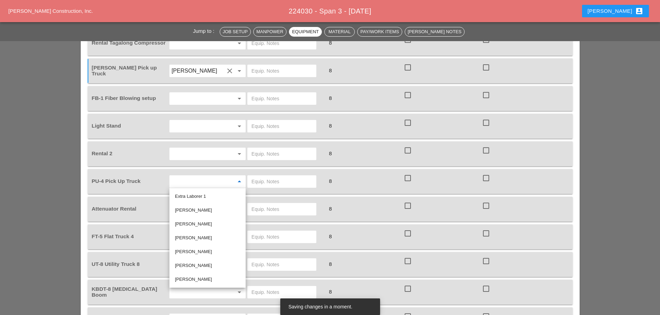
click at [196, 237] on div "Leroy March" at bounding box center [207, 238] width 65 height 8
type input "Leroy March"
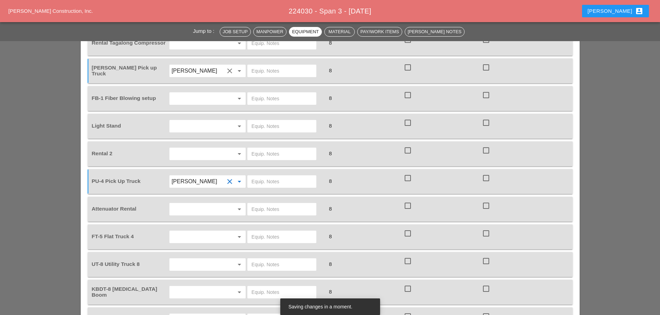
click at [199, 240] on input "text" at bounding box center [197, 237] width 53 height 11
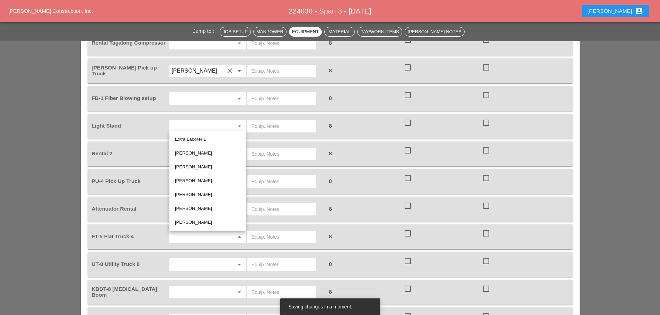
click at [199, 208] on div "Brandon Velez Rodriguez" at bounding box center [207, 209] width 65 height 8
type input "Brandon Velez Rodriguez"
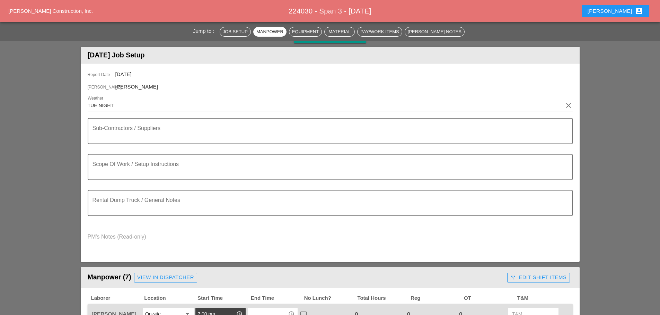
scroll to position [0, 0]
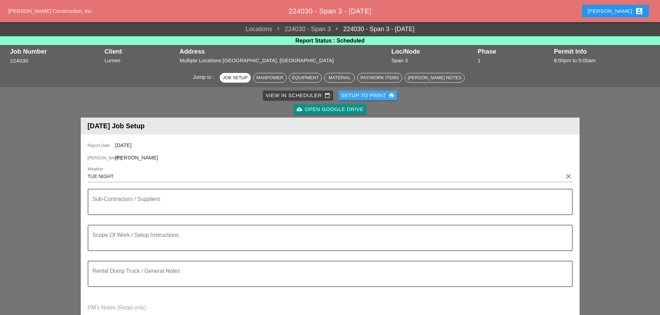
click at [351, 95] on div "Setup to Print print" at bounding box center [367, 96] width 53 height 8
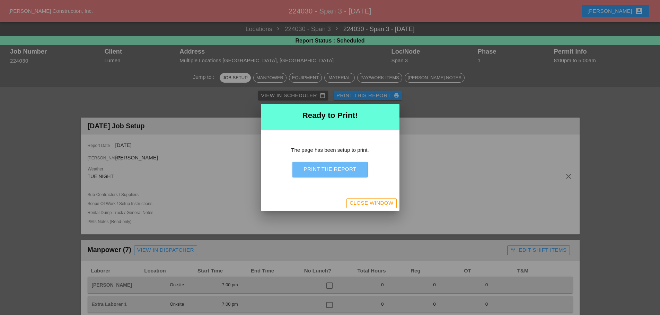
click at [347, 171] on div "Print the Report" at bounding box center [329, 169] width 53 height 8
click at [387, 199] on button "Close Window" at bounding box center [371, 204] width 50 height 10
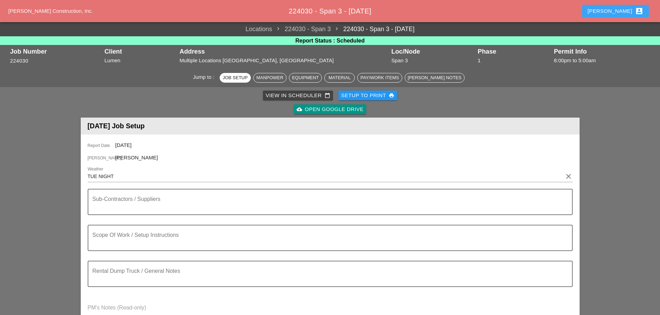
click at [625, 14] on div "[PERSON_NAME] account_box" at bounding box center [615, 11] width 56 height 8
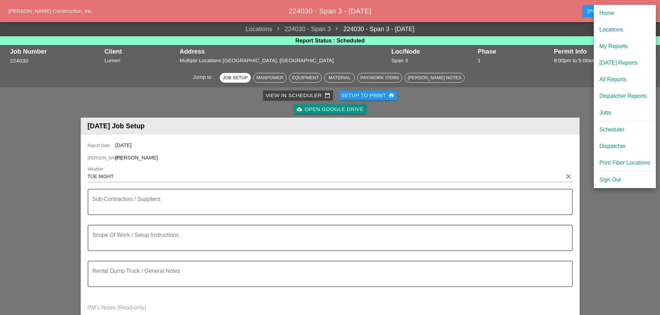
click at [619, 68] on link "[DATE] Reports" at bounding box center [624, 63] width 62 height 17
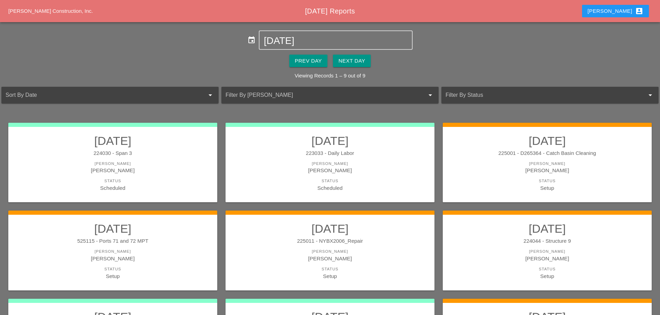
click at [386, 163] on div "[PERSON_NAME]" at bounding box center [329, 164] width 195 height 6
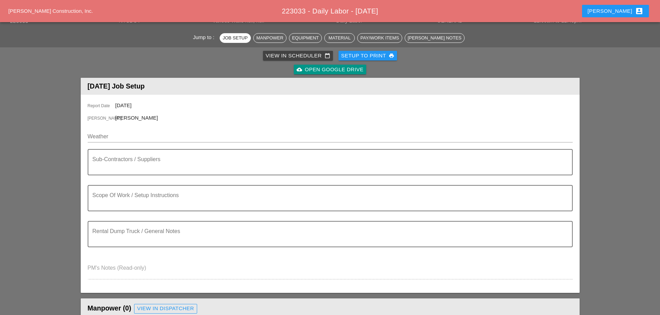
scroll to position [242, 0]
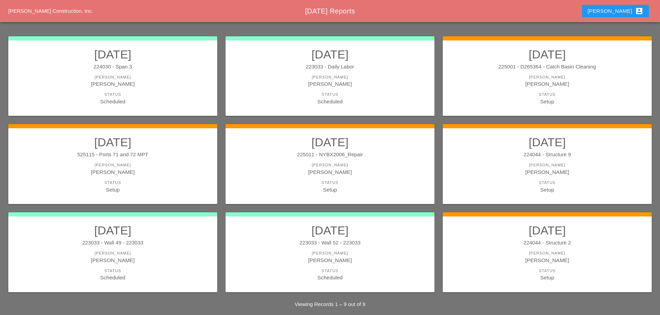
scroll to position [93, 0]
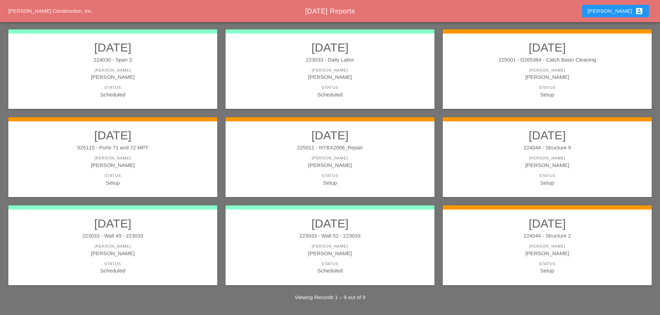
click at [398, 242] on link "08/12/2025 223033 - Wall 52 - 223033 Foreman Ricardo Capao Status Scheduled" at bounding box center [329, 246] width 195 height 58
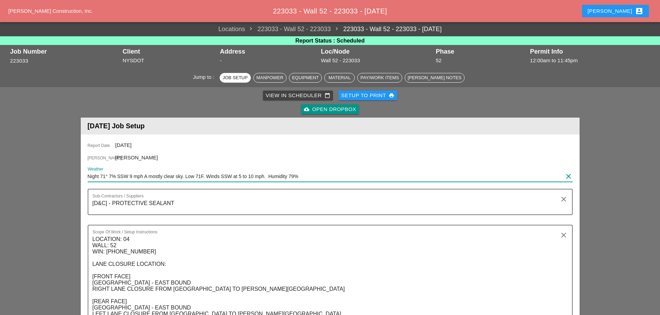
click at [88, 172] on input "Night 71° 7% SSW 9 mph A mostly clear sky. Low 71F. Winds SSW at 5 to 10 mph. H…" at bounding box center [325, 176] width 475 height 11
type input "TUE Night 71° 7% SSW 9 mph A mostly clear sky. Low 71F. Winds SSW at 5 to 10 mp…"
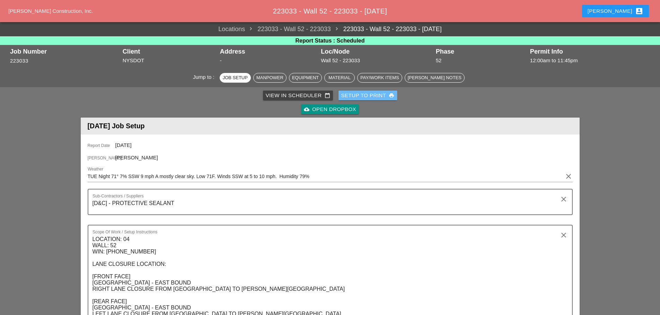
click at [375, 96] on div "Setup to Print print" at bounding box center [367, 96] width 53 height 8
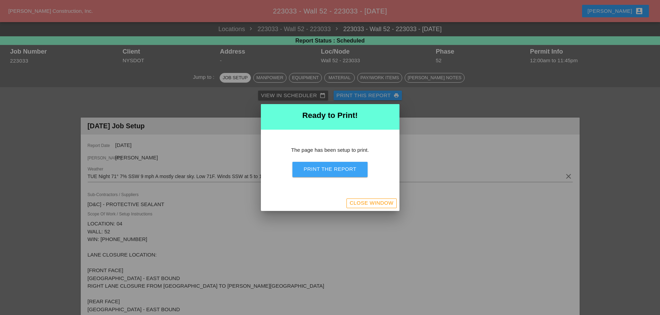
drag, startPoint x: 339, startPoint y: 172, endPoint x: 509, endPoint y: 268, distance: 194.7
click at [340, 172] on div "Print the Report" at bounding box center [329, 169] width 53 height 8
click at [376, 209] on div "Close Window" at bounding box center [330, 203] width 138 height 15
click at [375, 198] on div "Close Window" at bounding box center [330, 203] width 138 height 15
drag, startPoint x: 375, startPoint y: 200, endPoint x: 356, endPoint y: 201, distance: 19.4
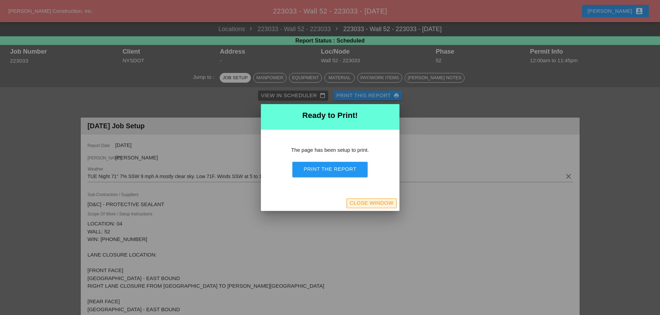
click at [374, 200] on div "Close Window" at bounding box center [371, 203] width 44 height 8
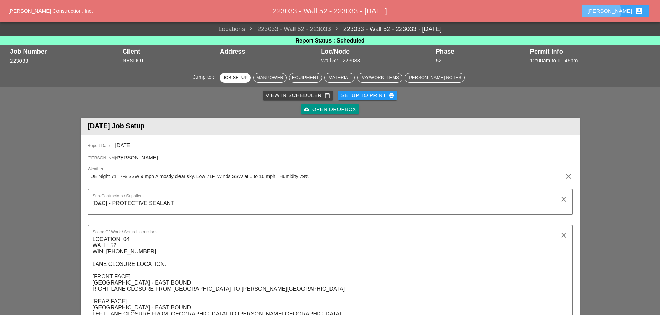
click at [614, 10] on button "[PERSON_NAME] account_box" at bounding box center [615, 11] width 67 height 12
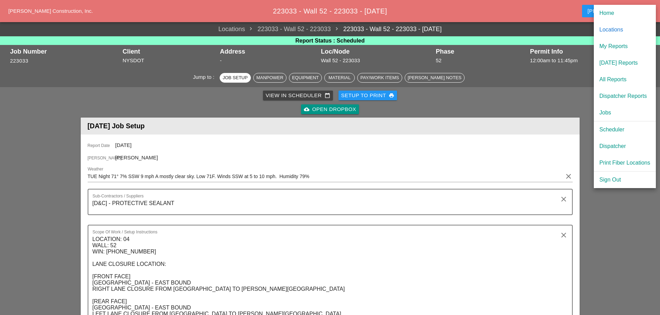
click at [608, 129] on div "Scheduler" at bounding box center [624, 130] width 51 height 8
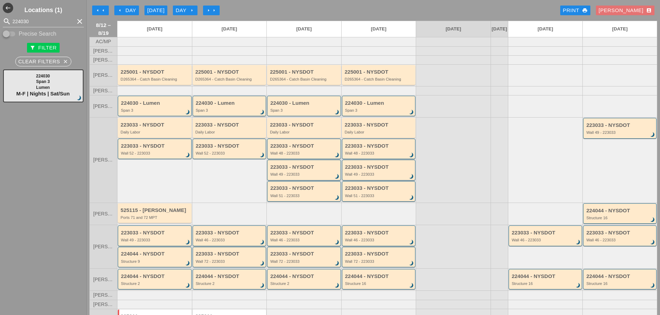
click at [230, 113] on div "Span 3" at bounding box center [230, 110] width 69 height 4
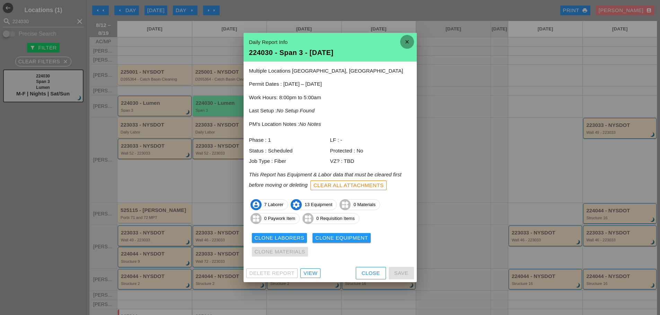
click at [407, 42] on icon "close" at bounding box center [407, 42] width 14 height 14
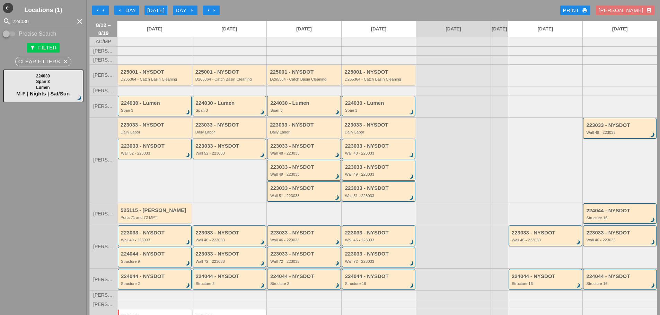
click at [225, 134] on div "Daily Labor" at bounding box center [229, 132] width 69 height 4
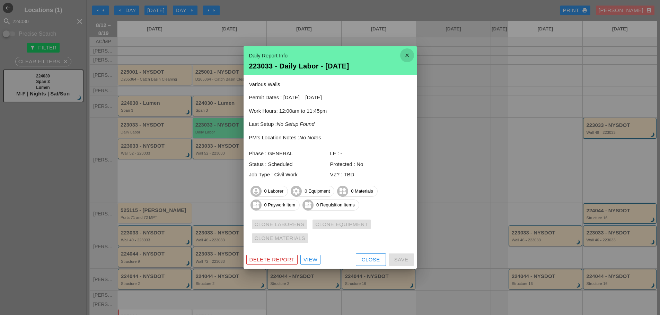
click at [407, 52] on icon "close" at bounding box center [407, 55] width 14 height 14
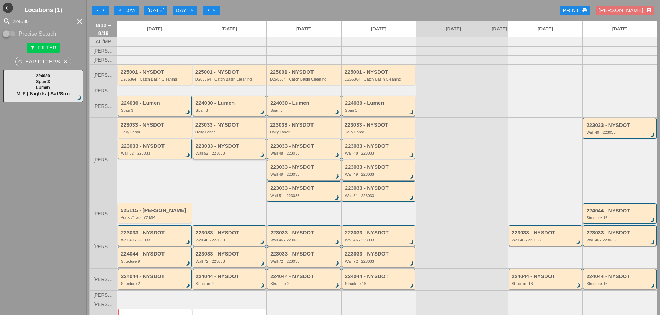
click at [221, 155] on div "223033 - NYSDOT Wall 52 - 223033 brightness_3" at bounding box center [230, 149] width 69 height 12
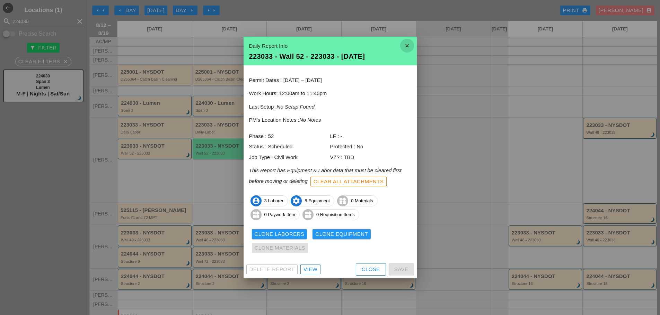
click at [411, 48] on icon "close" at bounding box center [407, 46] width 14 height 14
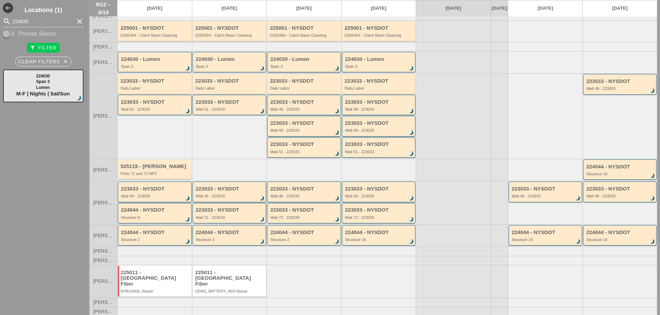
scroll to position [44, 0]
click at [221, 192] on div "223033 - NYSDOT" at bounding box center [230, 189] width 69 height 6
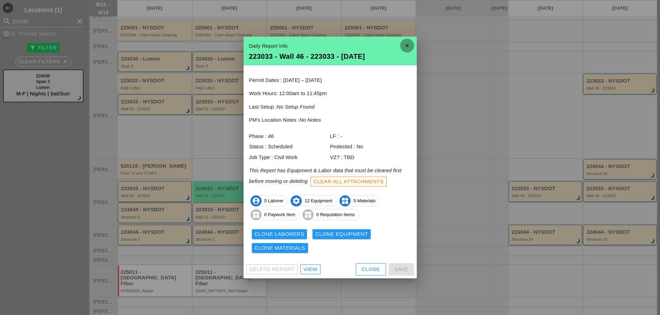
click at [403, 45] on icon "close" at bounding box center [407, 46] width 14 height 14
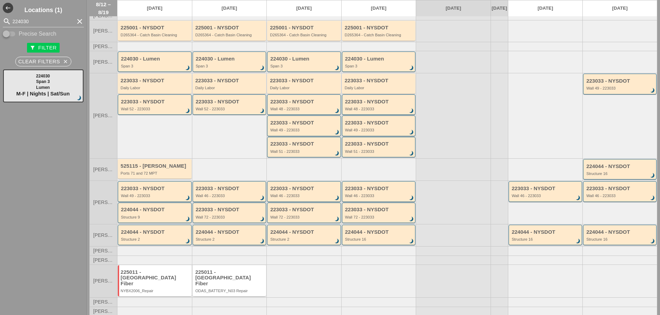
click at [237, 242] on div "Structure 2" at bounding box center [230, 239] width 69 height 4
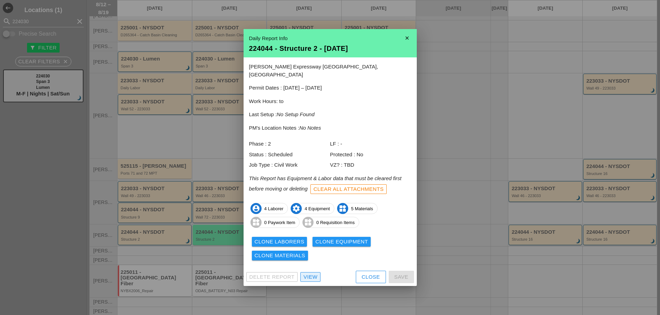
click at [306, 273] on div "View" at bounding box center [310, 277] width 14 height 8
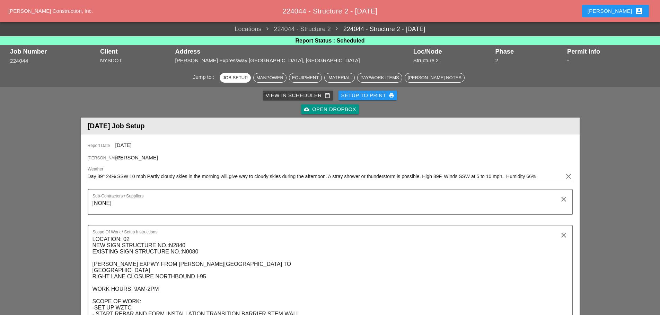
click at [88, 176] on input "Day 89° 24% SSW 10 mph Partly cloudy skies in the morning will give way to clou…" at bounding box center [325, 176] width 475 height 11
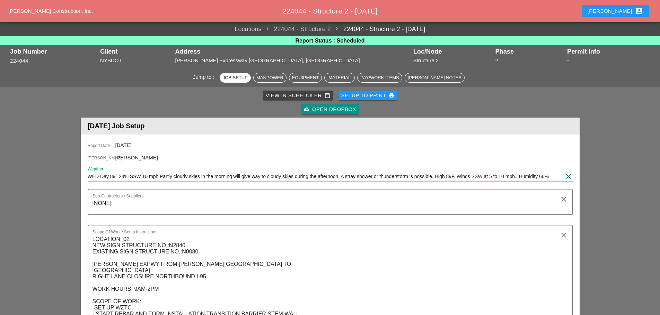
type input "WED Day 89° 24% SSW 10 mph Partly cloudy skies in the morning will give way to …"
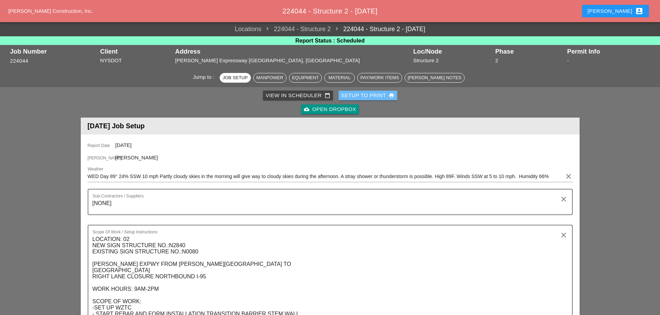
click at [372, 94] on div "Setup to Print print" at bounding box center [367, 96] width 53 height 8
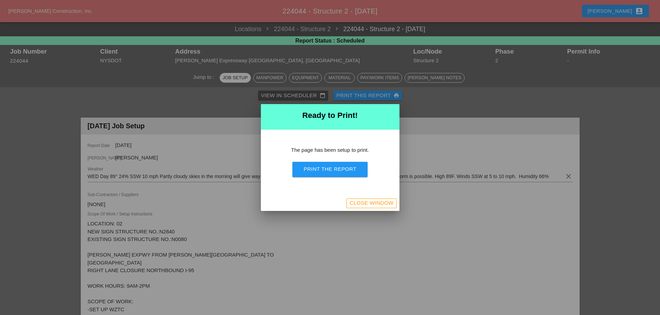
click at [377, 209] on div "Close Window" at bounding box center [330, 203] width 138 height 15
click at [383, 200] on div "Close Window" at bounding box center [371, 203] width 44 height 8
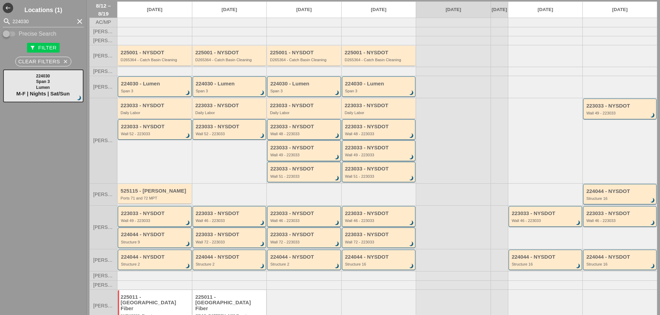
scroll to position [35, 0]
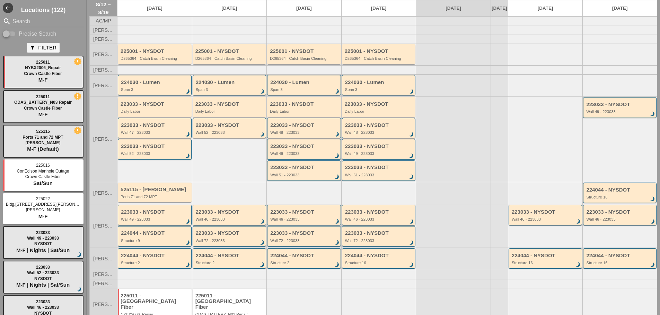
scroll to position [44, 0]
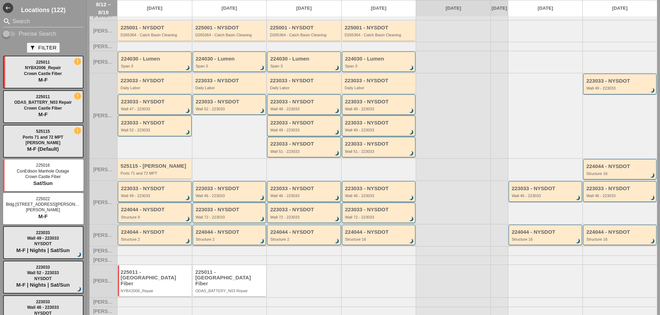
click at [232, 242] on div "Structure 2" at bounding box center [230, 239] width 69 height 4
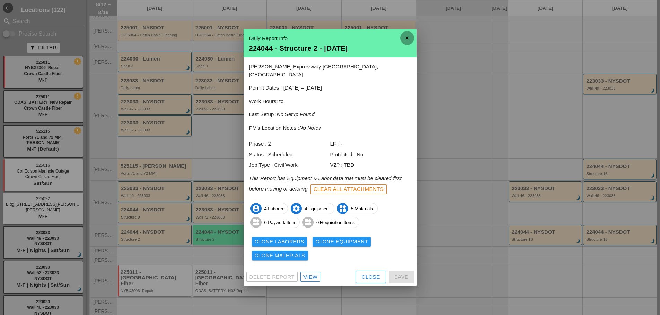
click at [407, 42] on icon "close" at bounding box center [407, 38] width 14 height 14
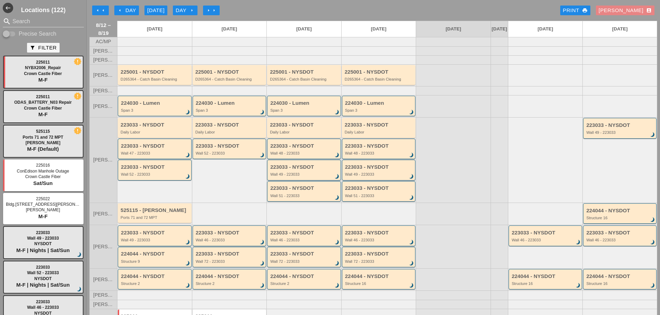
click at [625, 10] on div "[PERSON_NAME] account_box" at bounding box center [624, 11] width 53 height 8
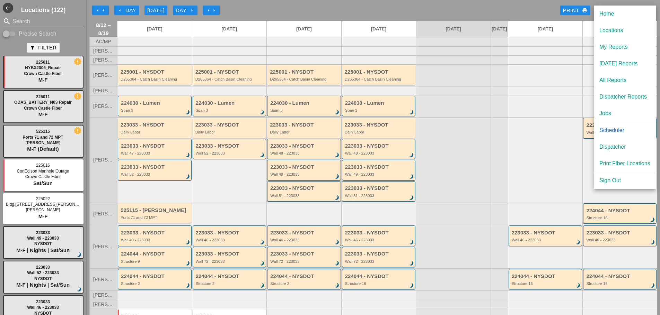
click at [623, 63] on div "[DATE] Reports" at bounding box center [624, 64] width 51 height 8
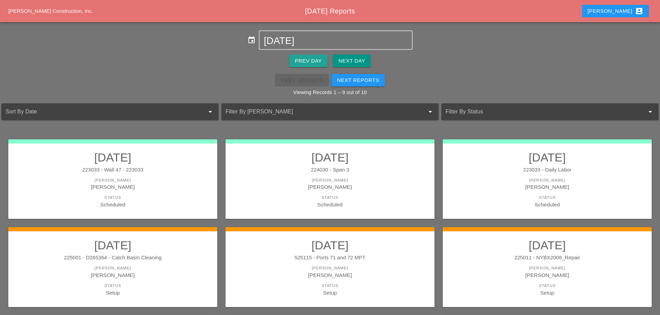
click at [313, 60] on div "Prev Day" at bounding box center [308, 61] width 27 height 8
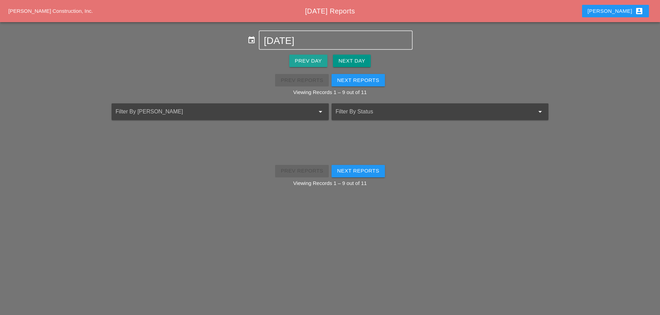
click at [313, 60] on div "Prev Day" at bounding box center [308, 61] width 27 height 8
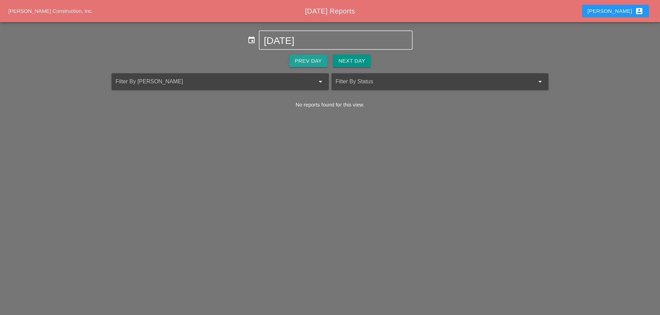
click at [313, 60] on div "Prev Day" at bounding box center [308, 61] width 27 height 8
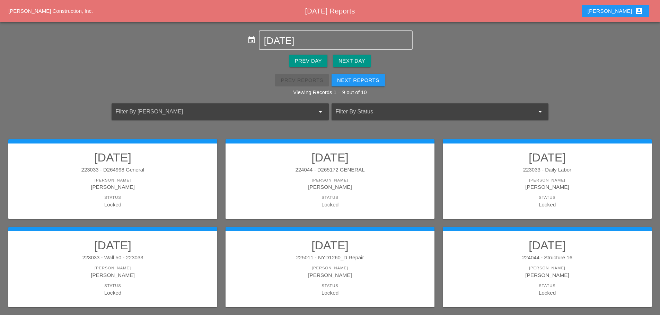
click at [380, 181] on div "[PERSON_NAME]" at bounding box center [329, 181] width 195 height 6
click at [152, 159] on h2 "[DATE]" at bounding box center [112, 158] width 195 height 14
click at [308, 170] on div "224044 - D265172 GENERAL" at bounding box center [329, 170] width 195 height 8
click at [307, 60] on div "Prev Day" at bounding box center [308, 61] width 27 height 8
click at [154, 183] on div "[PERSON_NAME]" at bounding box center [112, 187] width 195 height 8
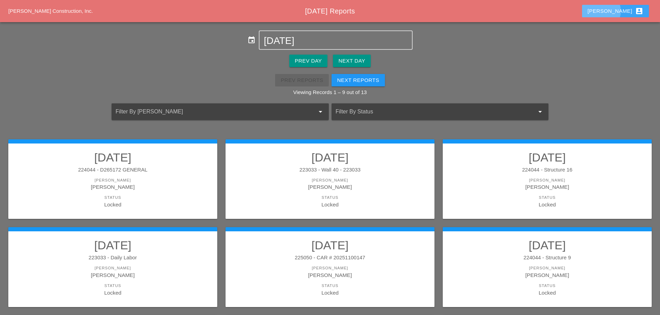
click at [612, 12] on button "[PERSON_NAME] account_box" at bounding box center [615, 11] width 67 height 12
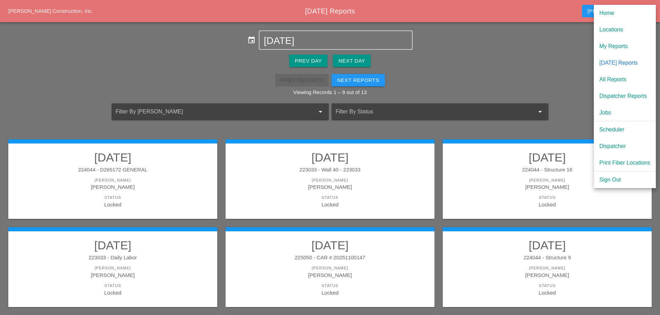
click at [616, 64] on div "[DATE] Reports" at bounding box center [624, 63] width 51 height 8
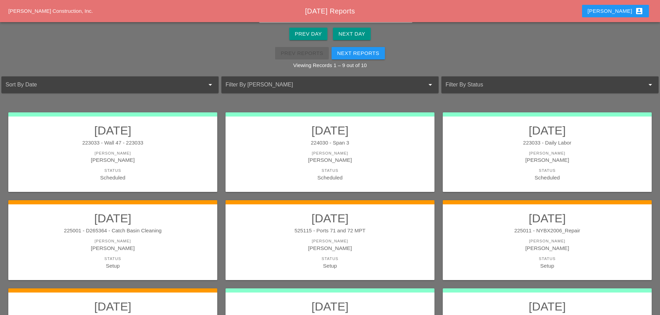
scroll to position [23, 0]
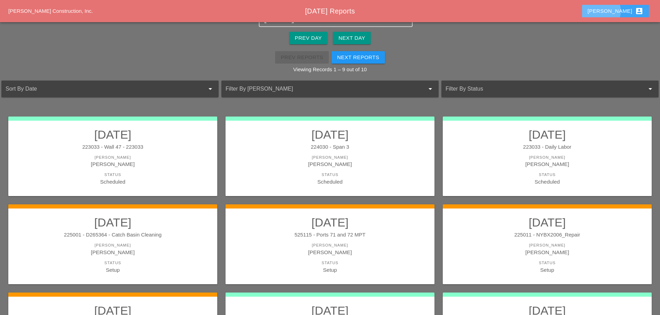
click at [623, 15] on div "[PERSON_NAME] account_box" at bounding box center [615, 11] width 56 height 8
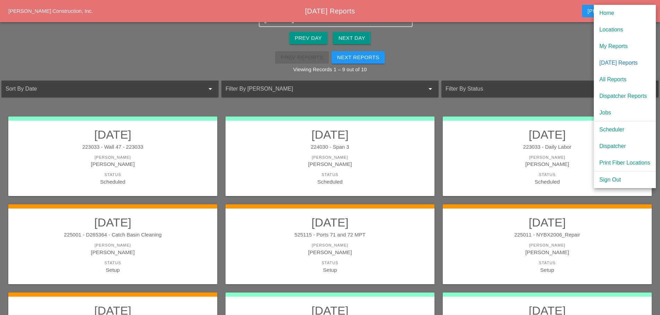
click at [612, 130] on div "Scheduler" at bounding box center [624, 130] width 51 height 8
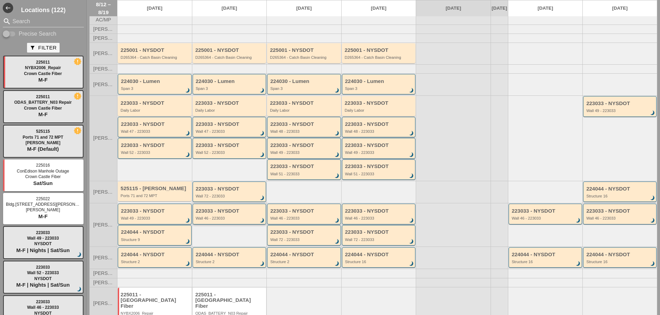
scroll to position [44, 0]
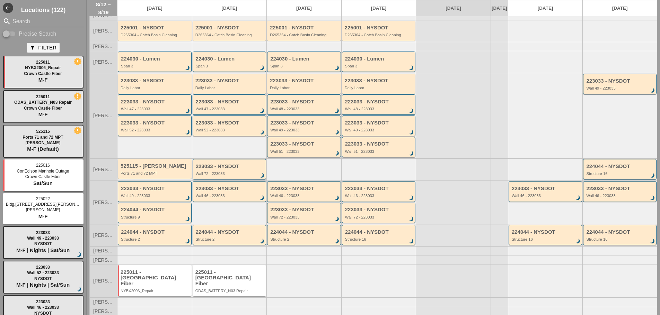
click at [248, 176] on div "Wall 72 - 223033" at bounding box center [230, 174] width 69 height 4
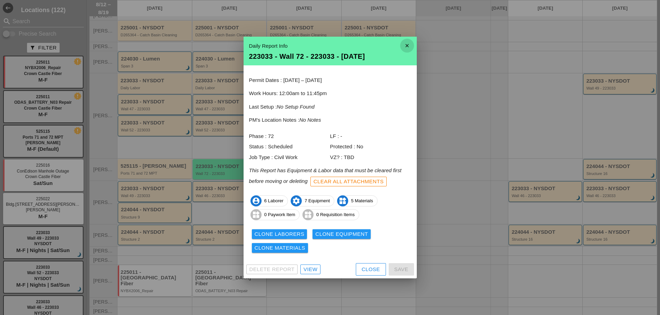
click at [409, 43] on icon "close" at bounding box center [407, 46] width 14 height 14
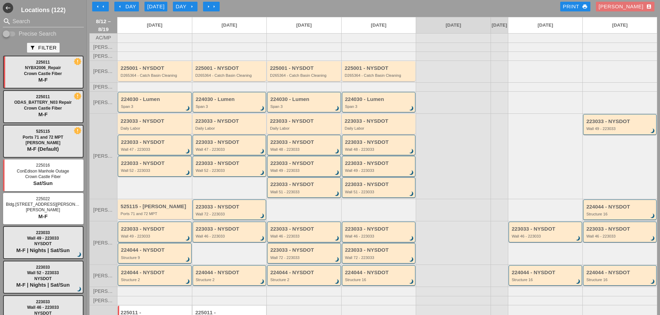
scroll to position [0, 0]
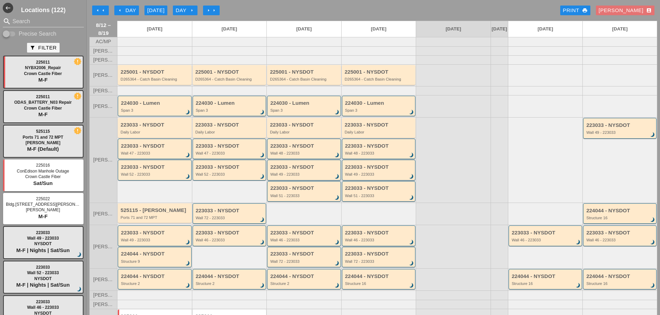
click at [235, 106] on div "224030 - Lumen" at bounding box center [230, 103] width 69 height 6
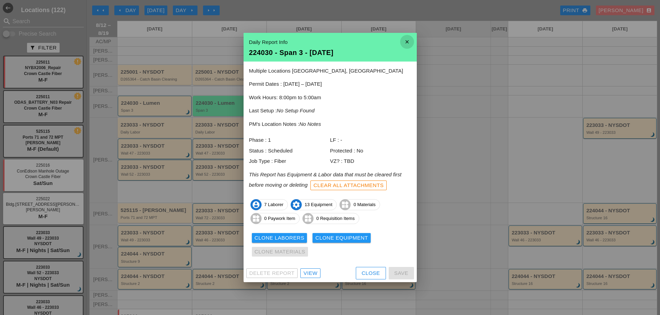
click at [407, 42] on icon "close" at bounding box center [407, 42] width 14 height 14
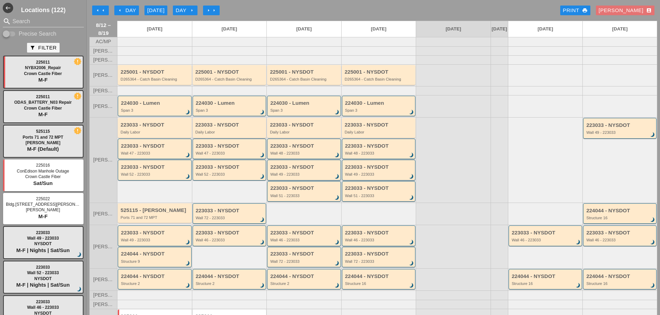
click at [236, 134] on div "Daily Labor" at bounding box center [229, 132] width 69 height 4
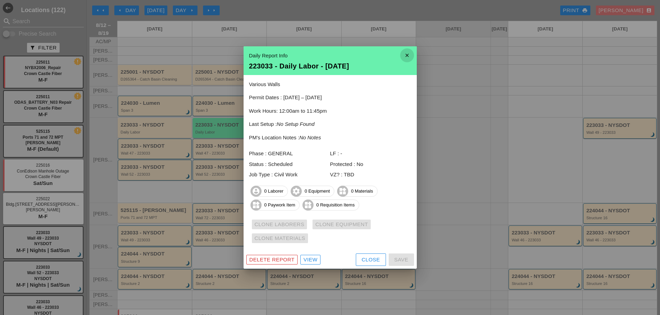
click at [405, 56] on icon "close" at bounding box center [407, 55] width 14 height 14
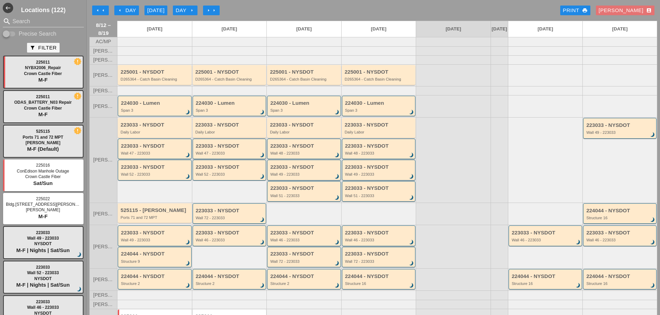
click at [251, 155] on div "Wall 47 - 223033" at bounding box center [230, 153] width 69 height 4
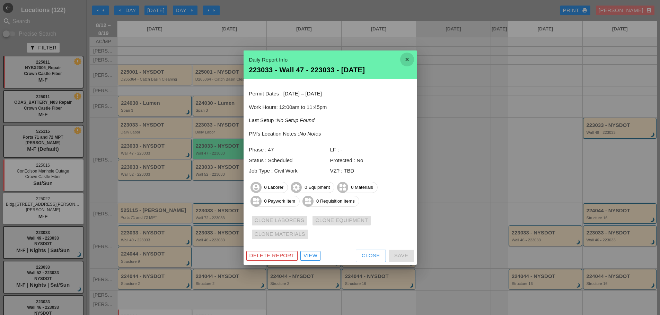
click at [411, 62] on icon "close" at bounding box center [407, 60] width 14 height 14
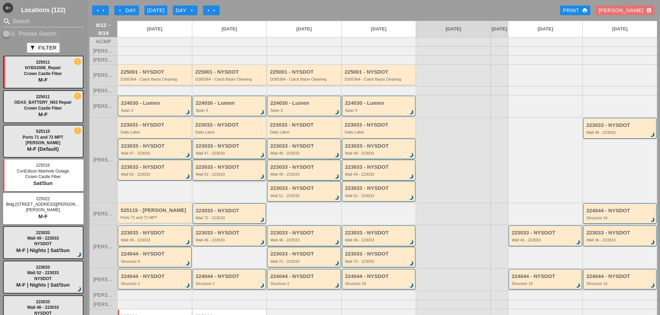
click at [231, 177] on div "Wall 52 - 223033" at bounding box center [230, 174] width 69 height 4
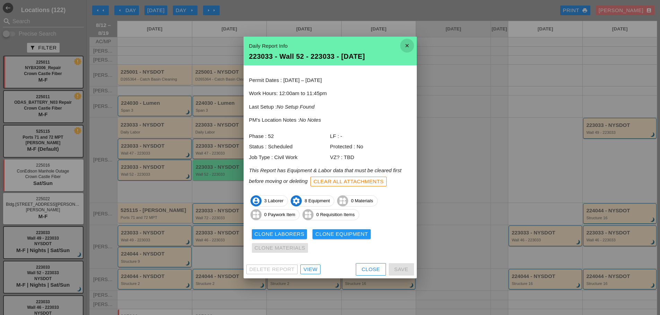
click at [402, 48] on icon "close" at bounding box center [407, 46] width 14 height 14
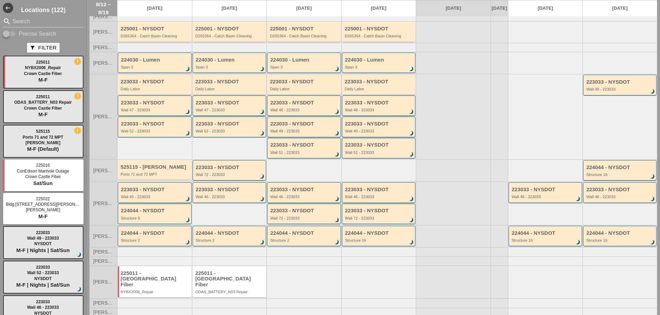
scroll to position [44, 0]
